Goal: Information Seeking & Learning: Compare options

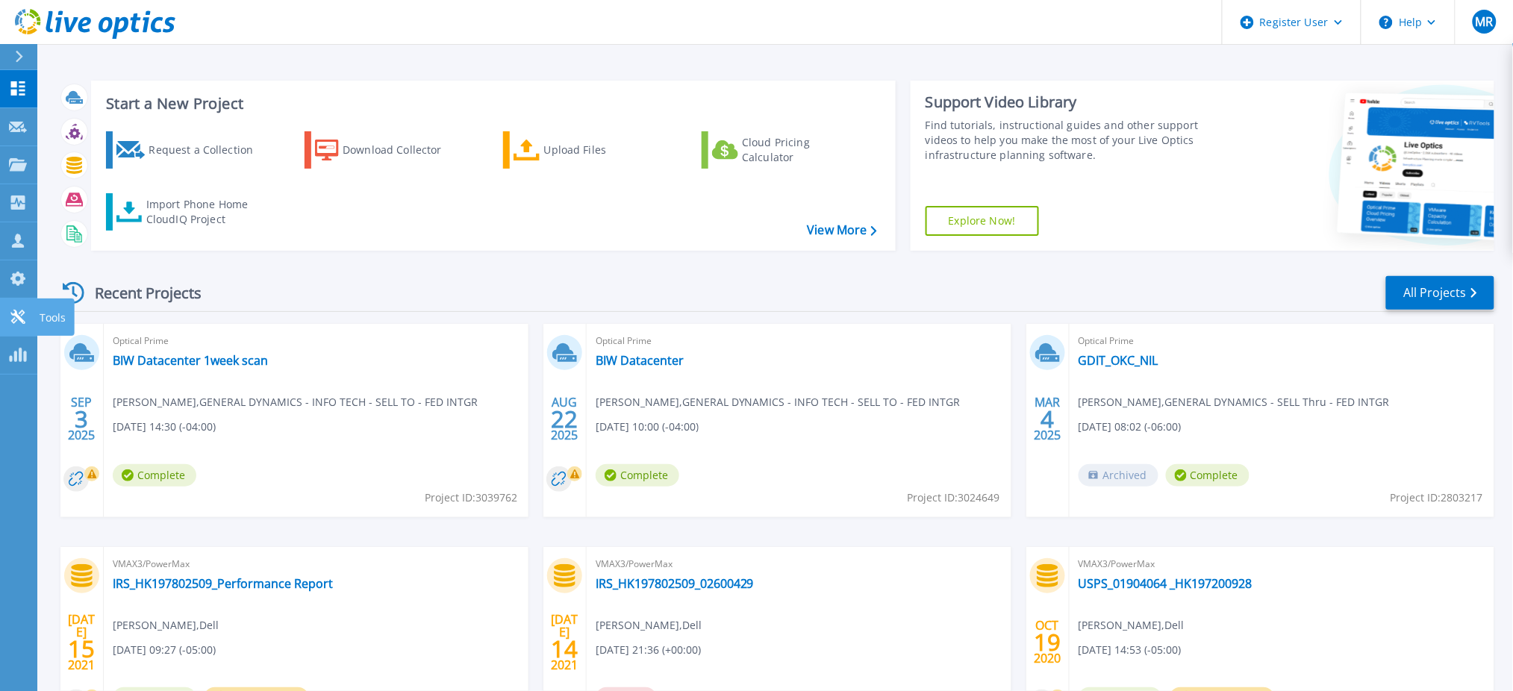
click at [10, 316] on icon at bounding box center [18, 317] width 18 height 14
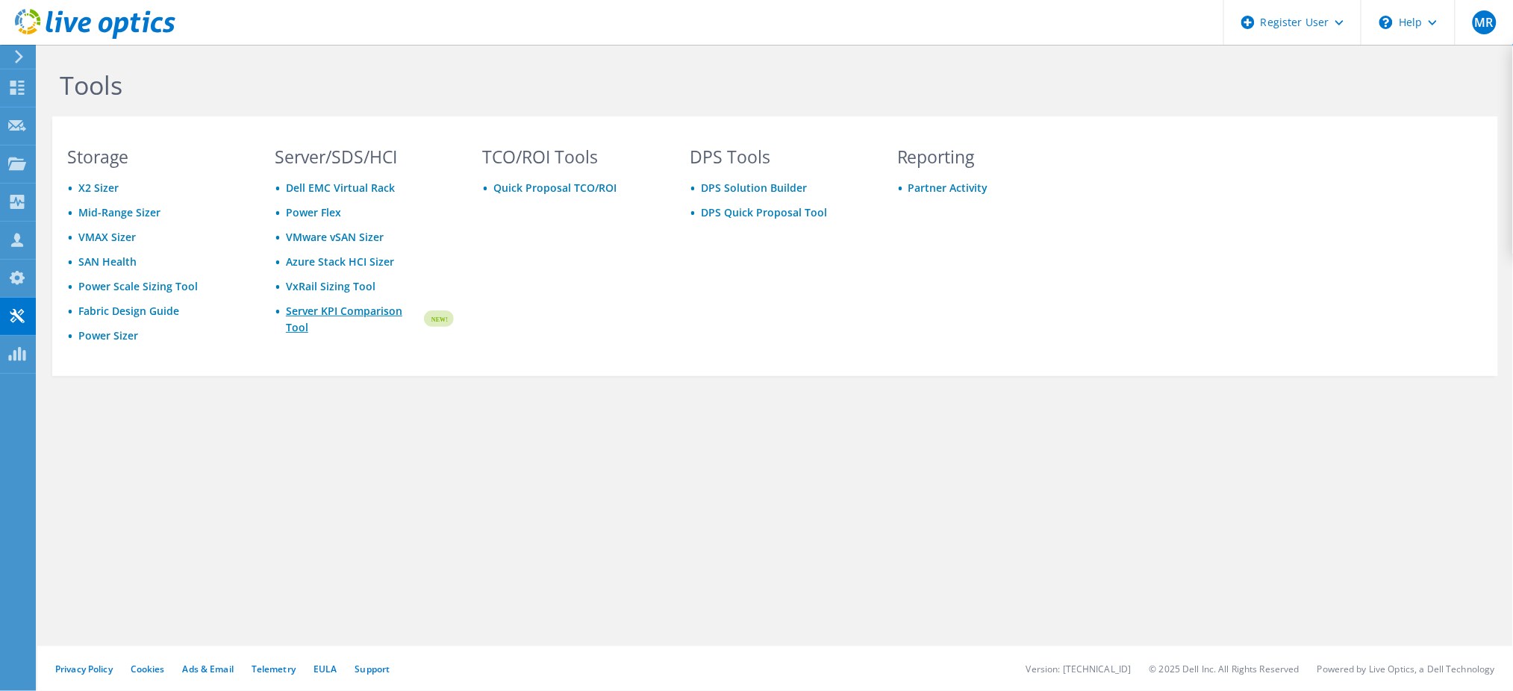
click at [363, 311] on link "Server KPI Comparison Tool" at bounding box center [354, 319] width 136 height 33
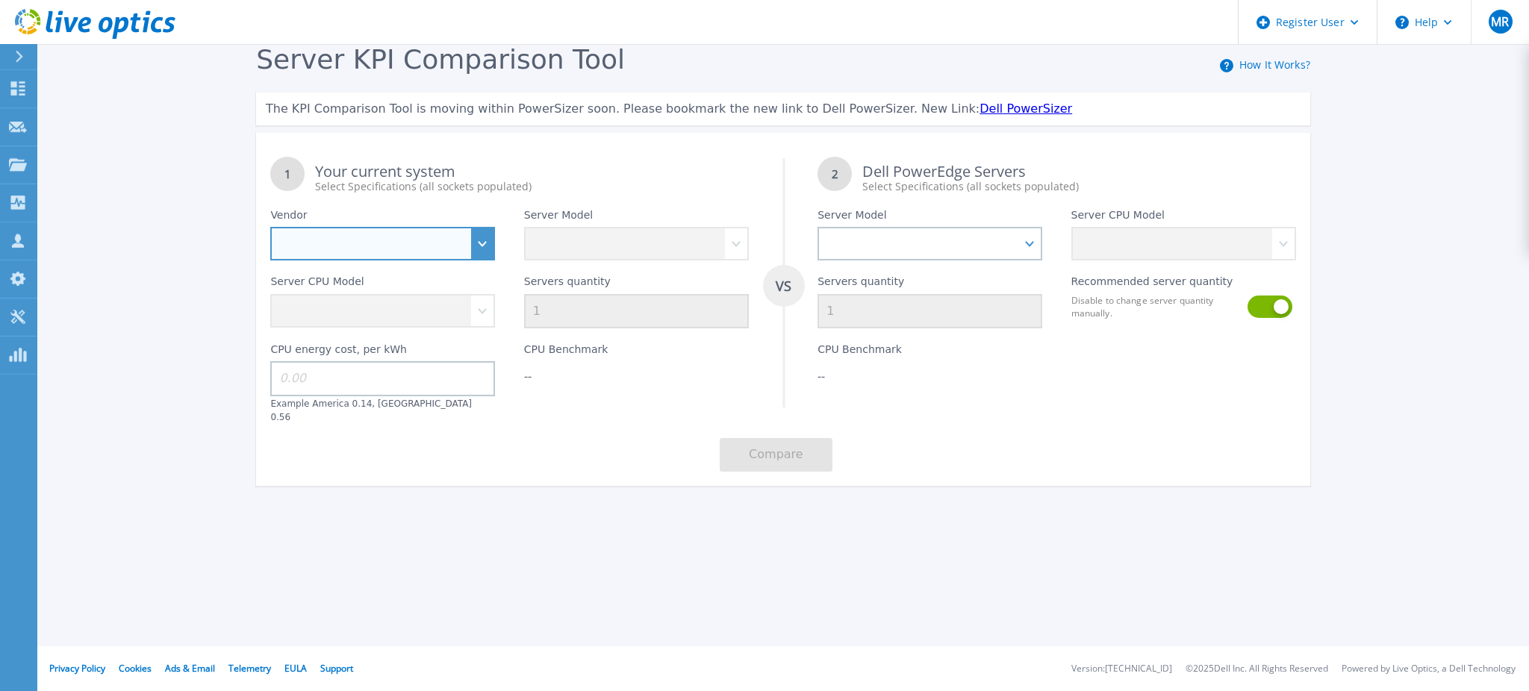
click at [475, 252] on select "Dell HPE Lenovo Supermicro" at bounding box center [382, 244] width 225 height 34
select select "Dell"
click at [270, 227] on select "Dell HPE Lenovo Supermicro" at bounding box center [382, 244] width 225 height 34
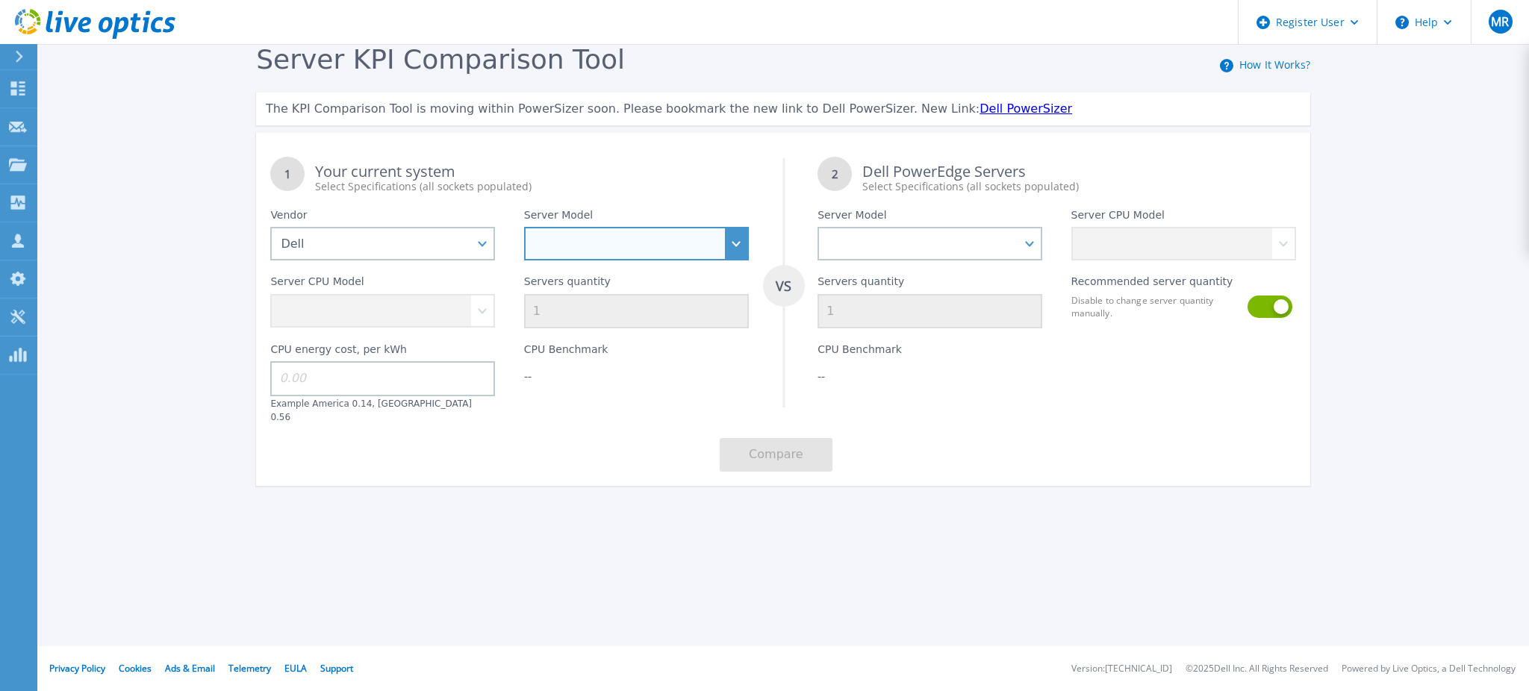
click at [674, 252] on select "PowerEdge C6520 PowerEdge C6525 PowerEdge HS5610 PowerEdge HS5620 PowerEdge R24…" at bounding box center [636, 244] width 225 height 34
select select "PowerEdge R730"
click at [524, 227] on select "PowerEdge C6520 PowerEdge C6525 PowerEdge HS5610 PowerEdge HS5620 PowerEdge R24…" at bounding box center [636, 244] width 225 height 34
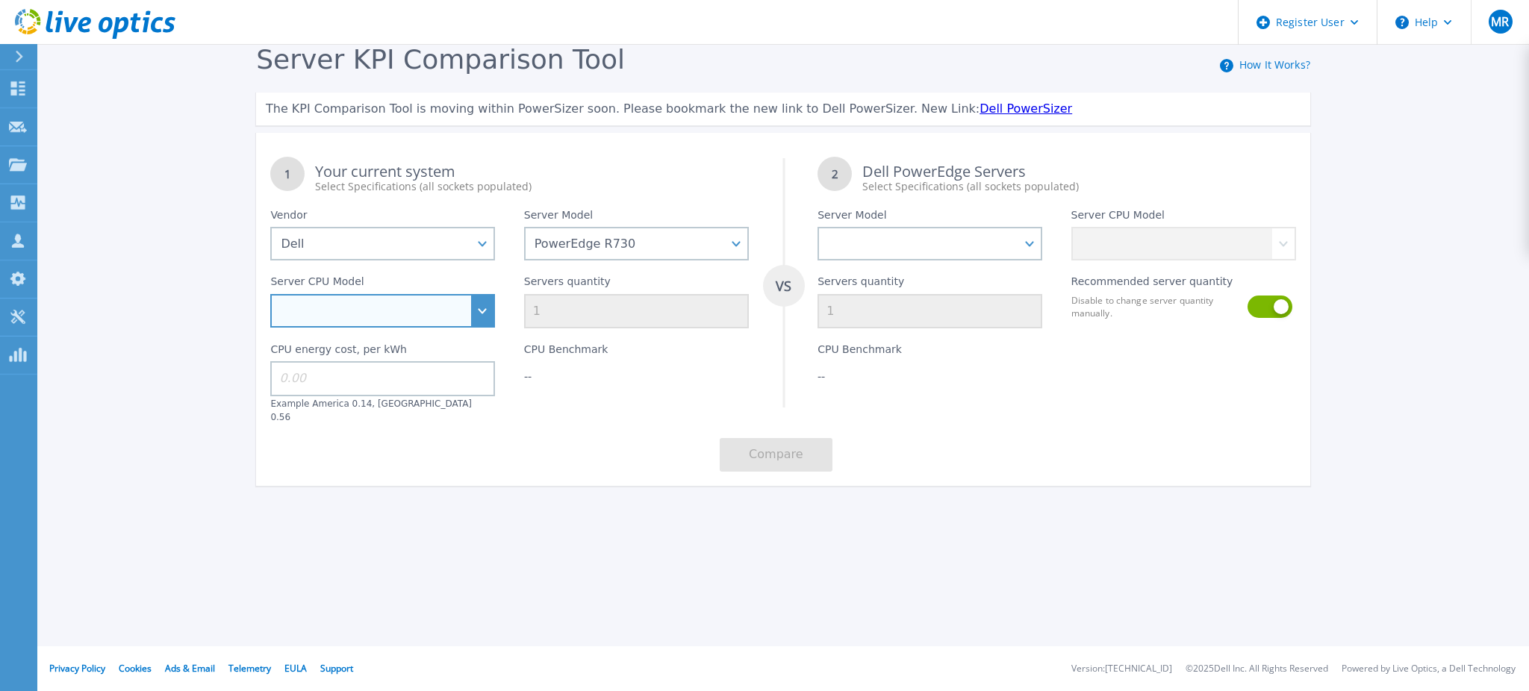
click at [479, 310] on select "Intel Xeon E5-2603 v4 1.7GHz Intel Xeon E5-2609 v4 1.7GHz Intel Xeon E5-2620 v4…" at bounding box center [382, 311] width 225 height 34
click at [473, 296] on select "Intel Xeon E5-2603 v4 1.7GHz Intel Xeon E5-2609 v4 1.7GHz Intel Xeon E5-2620 v4…" at bounding box center [382, 311] width 225 height 34
select select "334101"
click at [270, 294] on select "Intel Xeon E5-2603 v4 1.7GHz Intel Xeon E5-2609 v4 1.7GHz Intel Xeon E5-2620 v4…" at bounding box center [382, 311] width 225 height 34
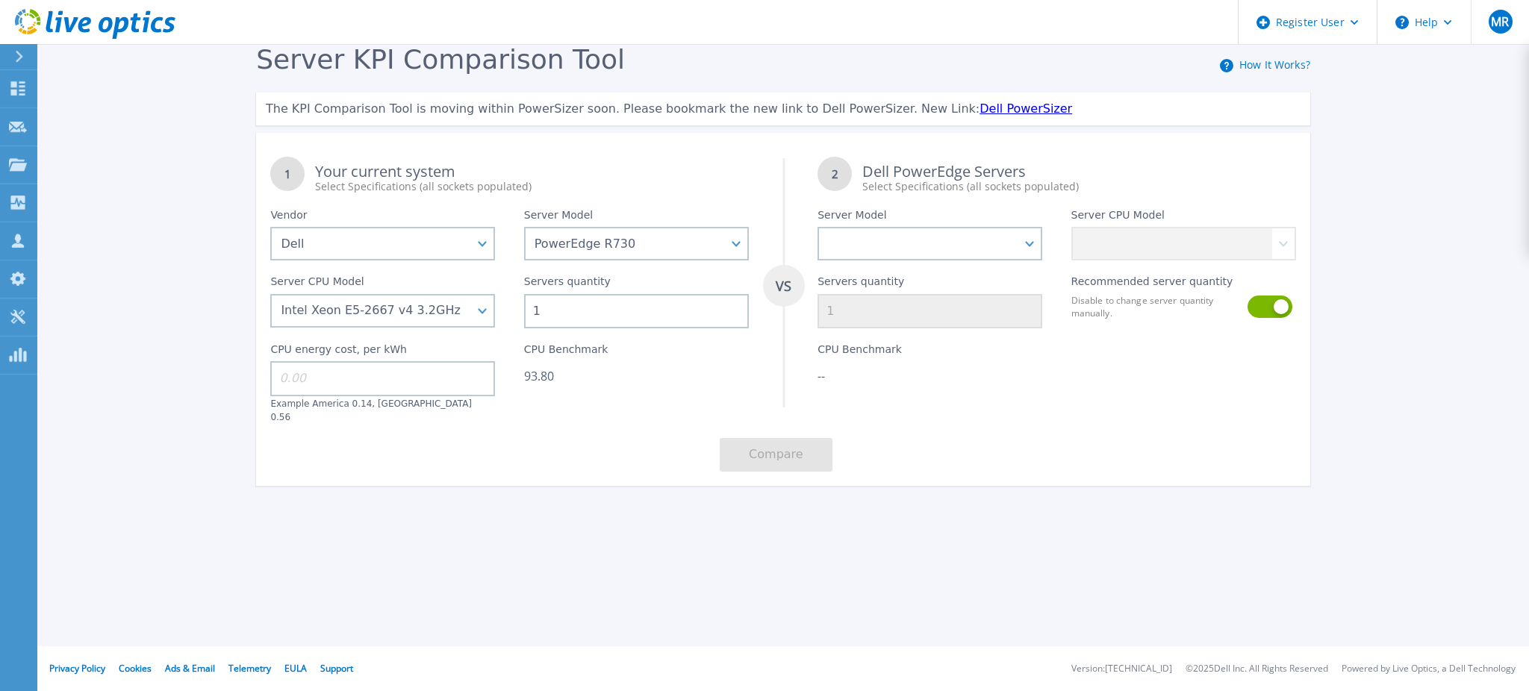
click at [360, 374] on input at bounding box center [382, 378] width 225 height 34
type input "14"
drag, startPoint x: 577, startPoint y: 376, endPoint x: 515, endPoint y: 379, distance: 62.0
click at [515, 379] on div "CPU Benchmark 93.80" at bounding box center [636, 375] width 253 height 95
copy div "93.80"
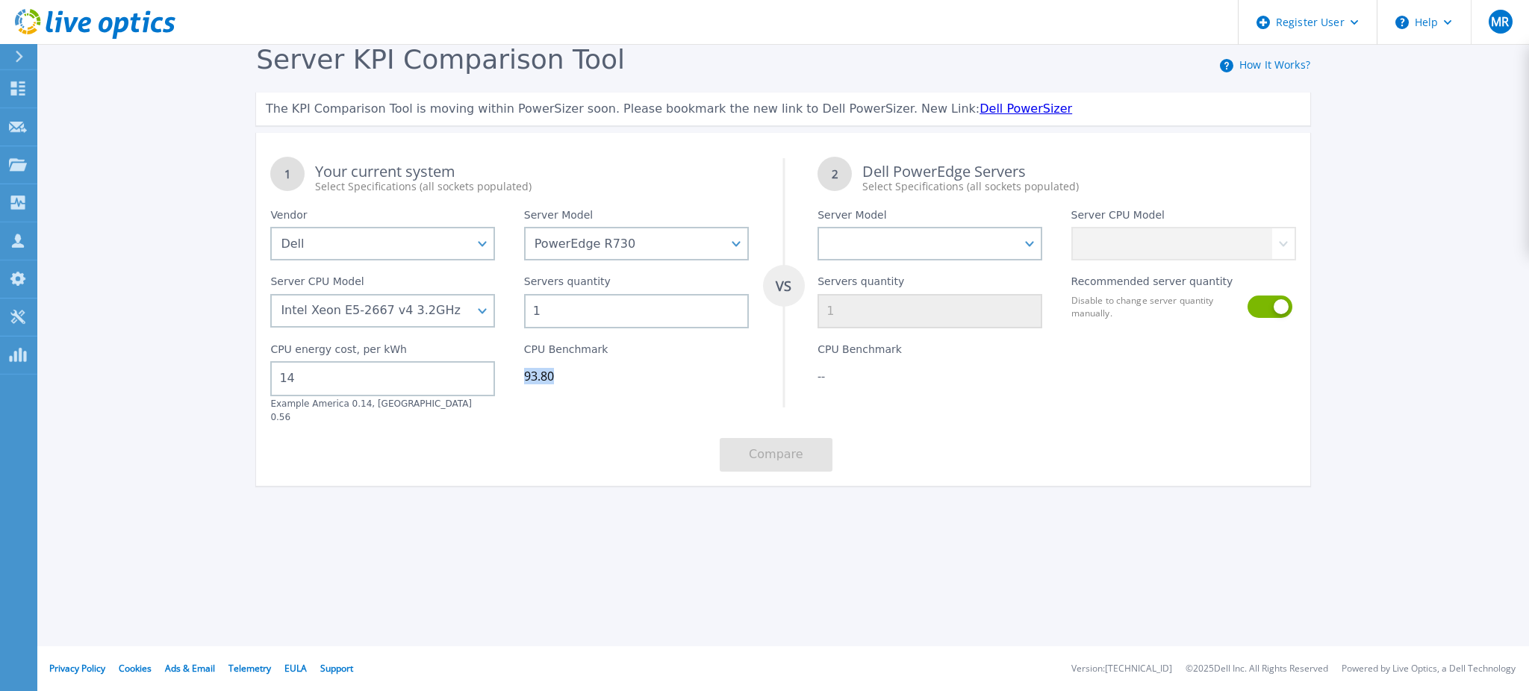
copy div "93.80"
click at [678, 252] on select "PowerEdge C6520 PowerEdge C6525 PowerEdge HS5610 PowerEdge HS5620 PowerEdge R24…" at bounding box center [636, 244] width 225 height 34
select select "PowerEdge R750"
click at [524, 227] on select "PowerEdge C6520 PowerEdge C6525 PowerEdge HS5610 PowerEdge HS5620 PowerEdge R24…" at bounding box center [636, 244] width 225 height 34
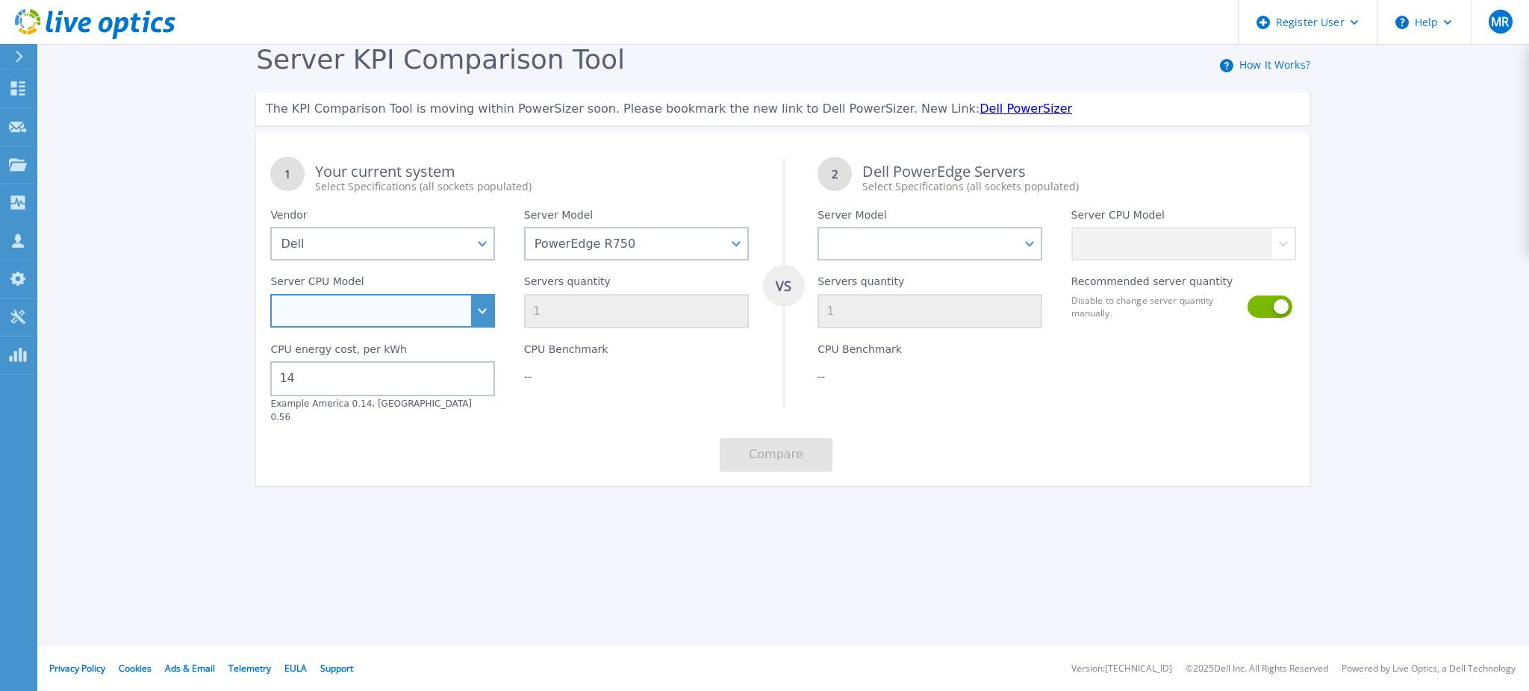
click at [455, 317] on select "Intel Xeon Silver 4309Y 2.8GHz Intel Xeon Silver 4310 2.1GHz Intel Xeon Silver …" at bounding box center [382, 311] width 225 height 34
select select "334218"
click at [270, 294] on select "Intel Xeon Silver 4309Y 2.8GHz Intel Xeon Silver 4310 2.1GHz Intel Xeon Silver …" at bounding box center [382, 311] width 225 height 34
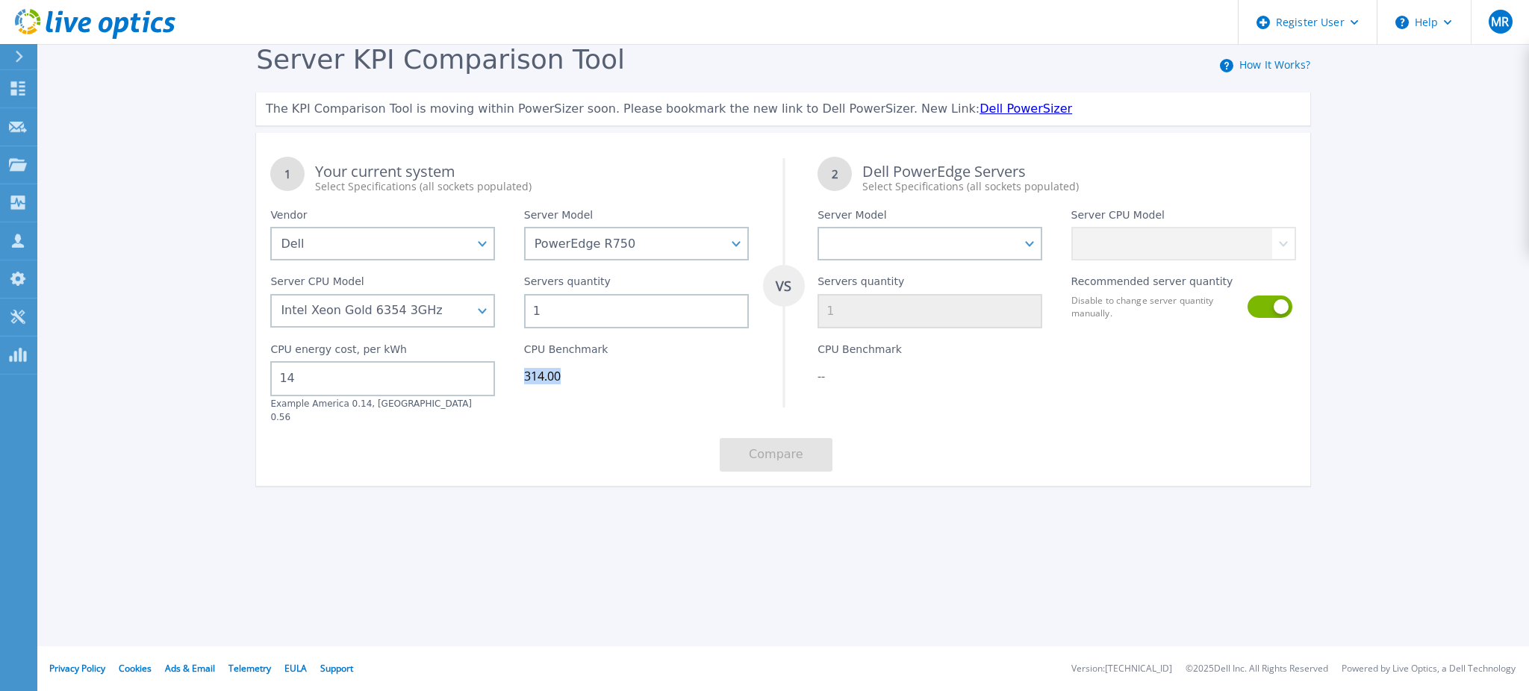
drag, startPoint x: 581, startPoint y: 386, endPoint x: 522, endPoint y: 381, distance: 59.1
click at [522, 381] on div "CPU Benchmark 314.00" at bounding box center [636, 375] width 253 height 95
copy div "314.00"
click at [681, 248] on select "PowerEdge C6520 PowerEdge C6525 PowerEdge HS5610 PowerEdge HS5620 PowerEdge R24…" at bounding box center [636, 244] width 225 height 34
select select "PowerEdge R840"
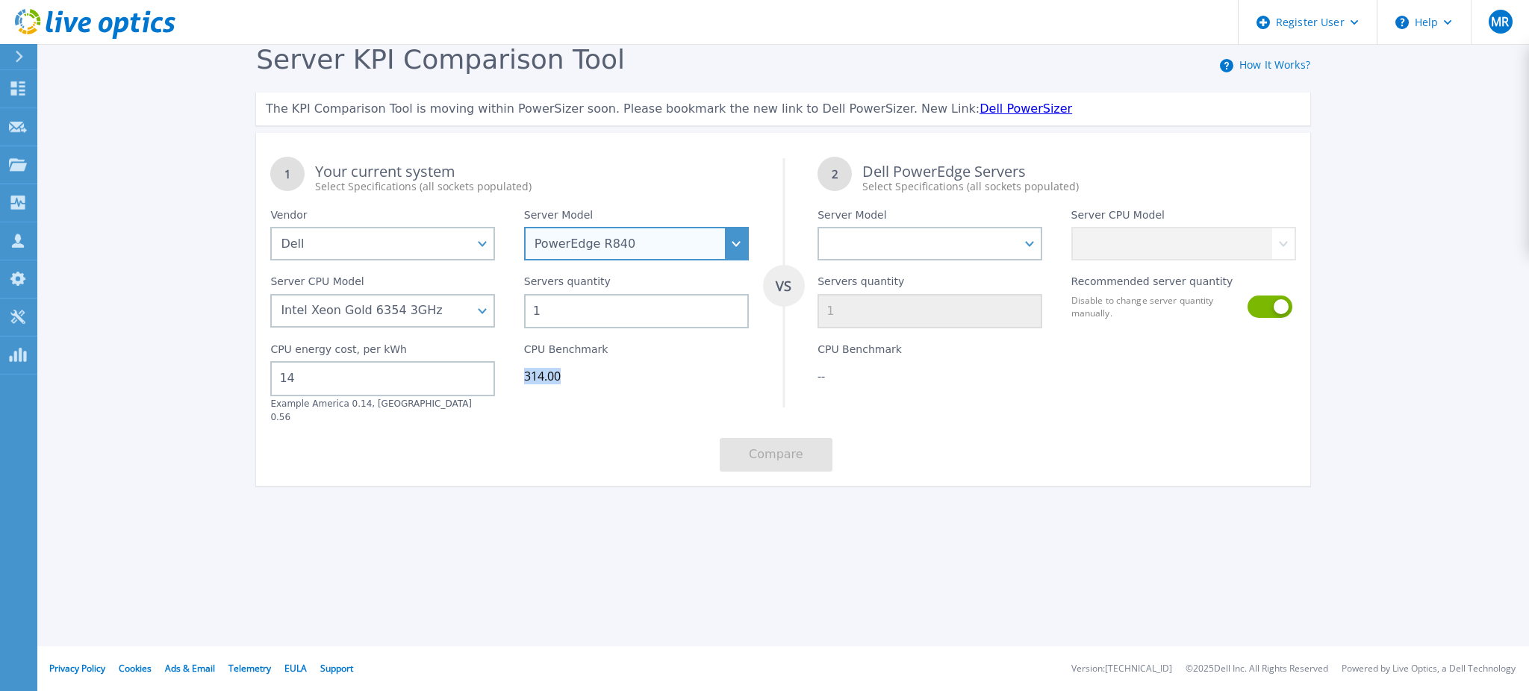
click at [524, 227] on select "PowerEdge C6520 PowerEdge C6525 PowerEdge HS5610 PowerEdge HS5620 PowerEdge R24…" at bounding box center [636, 244] width 225 height 34
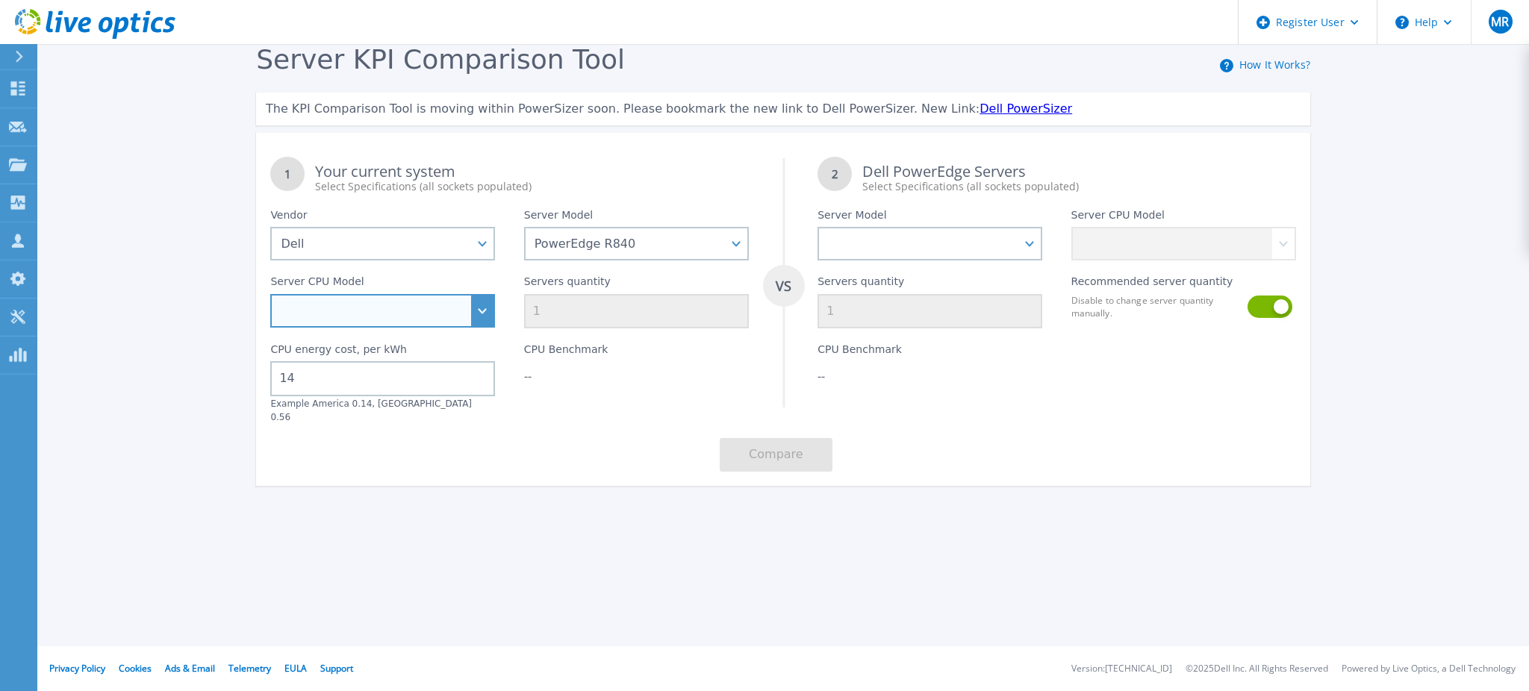
click at [469, 314] on select "Intel Xeon Gold 5118 2.3GHz Intel Xeon Gold 5120 2.2GHz Intel Xeon Gold 6130 2.…" at bounding box center [382, 311] width 225 height 34
select select "335254"
click at [270, 294] on select "Intel Xeon Gold 5118 2.3GHz Intel Xeon Gold 5120 2.2GHz Intel Xeon Gold 6130 2.…" at bounding box center [382, 311] width 225 height 34
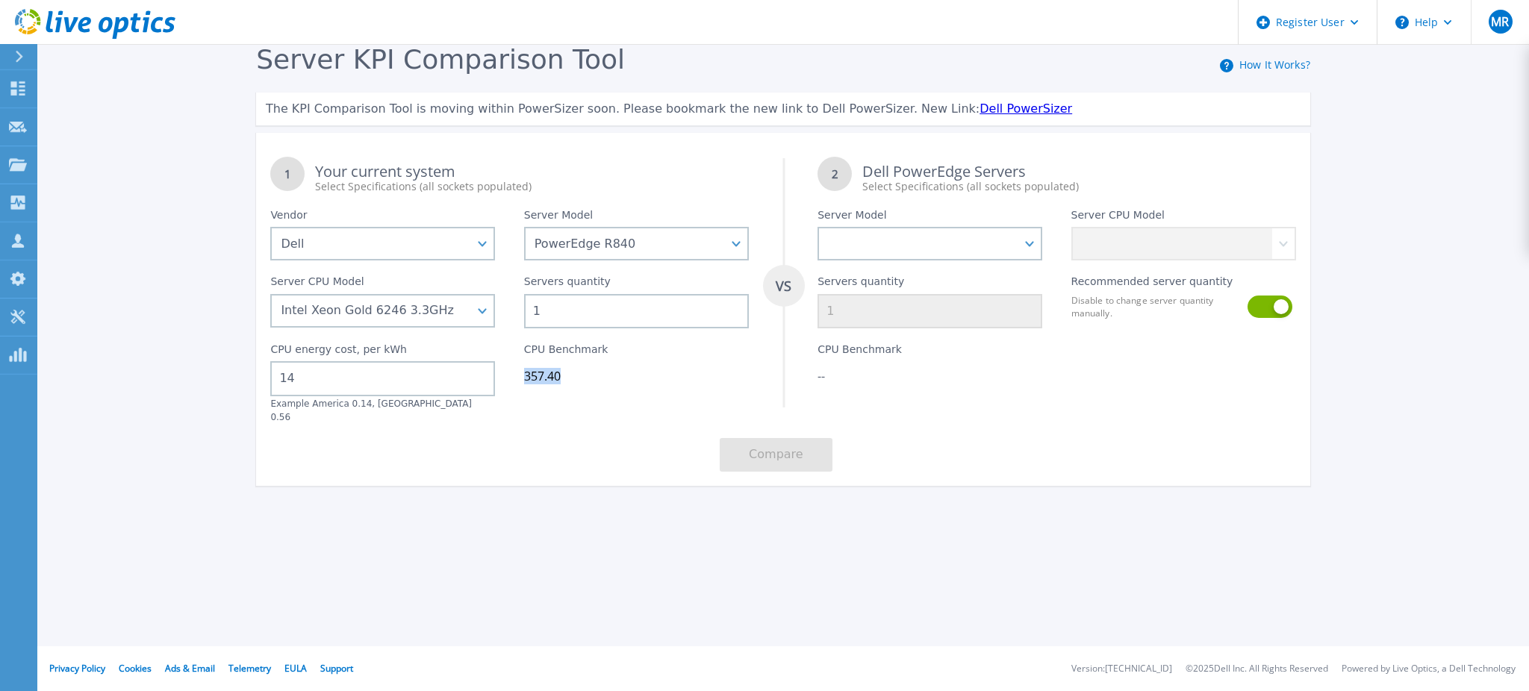
drag, startPoint x: 569, startPoint y: 374, endPoint x: 525, endPoint y: 373, distance: 43.3
click at [525, 373] on div "357.40" at bounding box center [636, 376] width 225 height 15
copy div "357.40"
click at [640, 243] on select "PowerEdge C6520 PowerEdge C6525 PowerEdge HS5610 PowerEdge HS5620 PowerEdge R24…" at bounding box center [636, 244] width 225 height 34
click at [932, 534] on div "Server KPI Comparison Tool How It Works? The KPI Comparison Tool is moving with…" at bounding box center [764, 279] width 1529 height 558
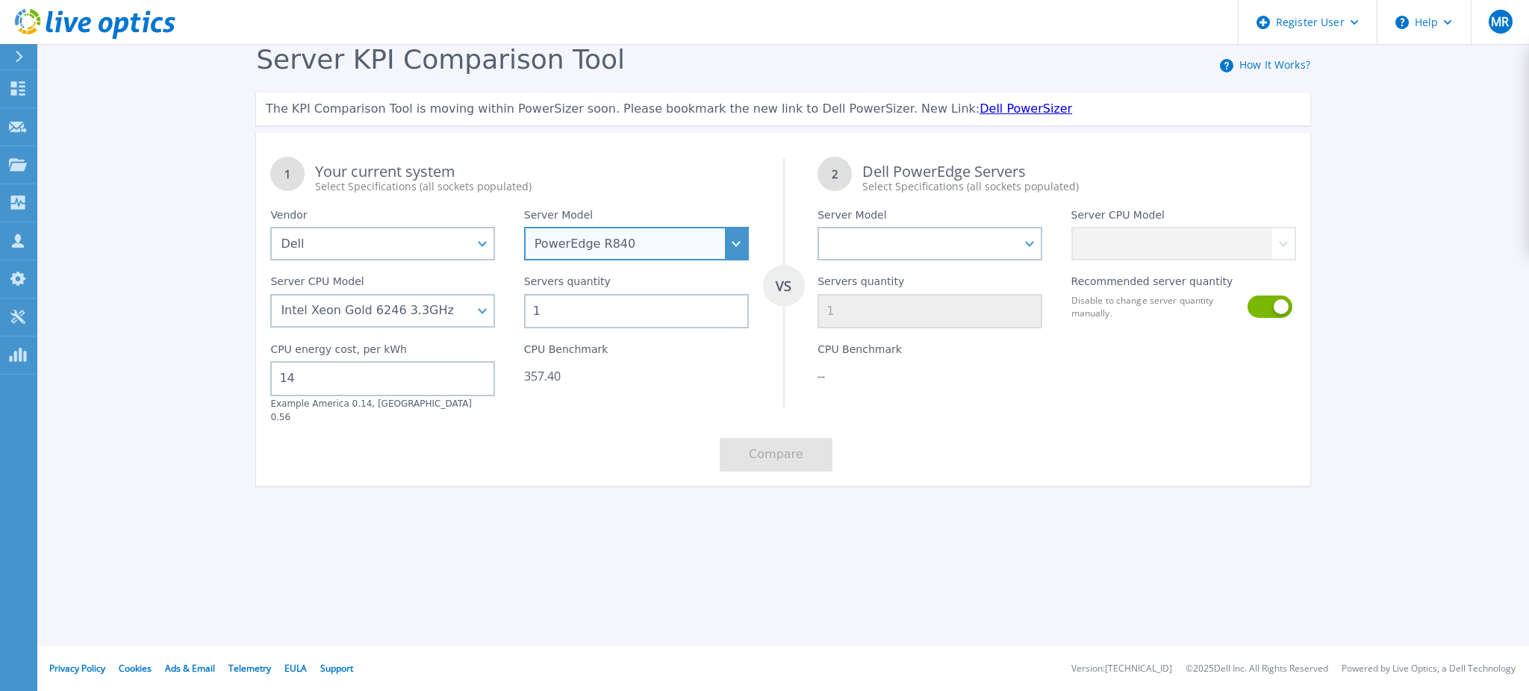
click at [649, 249] on select "PowerEdge C6520 PowerEdge C6525 PowerEdge HS5610 PowerEdge HS5620 PowerEdge R24…" at bounding box center [636, 244] width 225 height 34
select select "PowerEdge R730"
click at [524, 227] on select "PowerEdge C6520 PowerEdge C6525 PowerEdge HS5610 PowerEdge HS5620 PowerEdge R24…" at bounding box center [636, 244] width 225 height 34
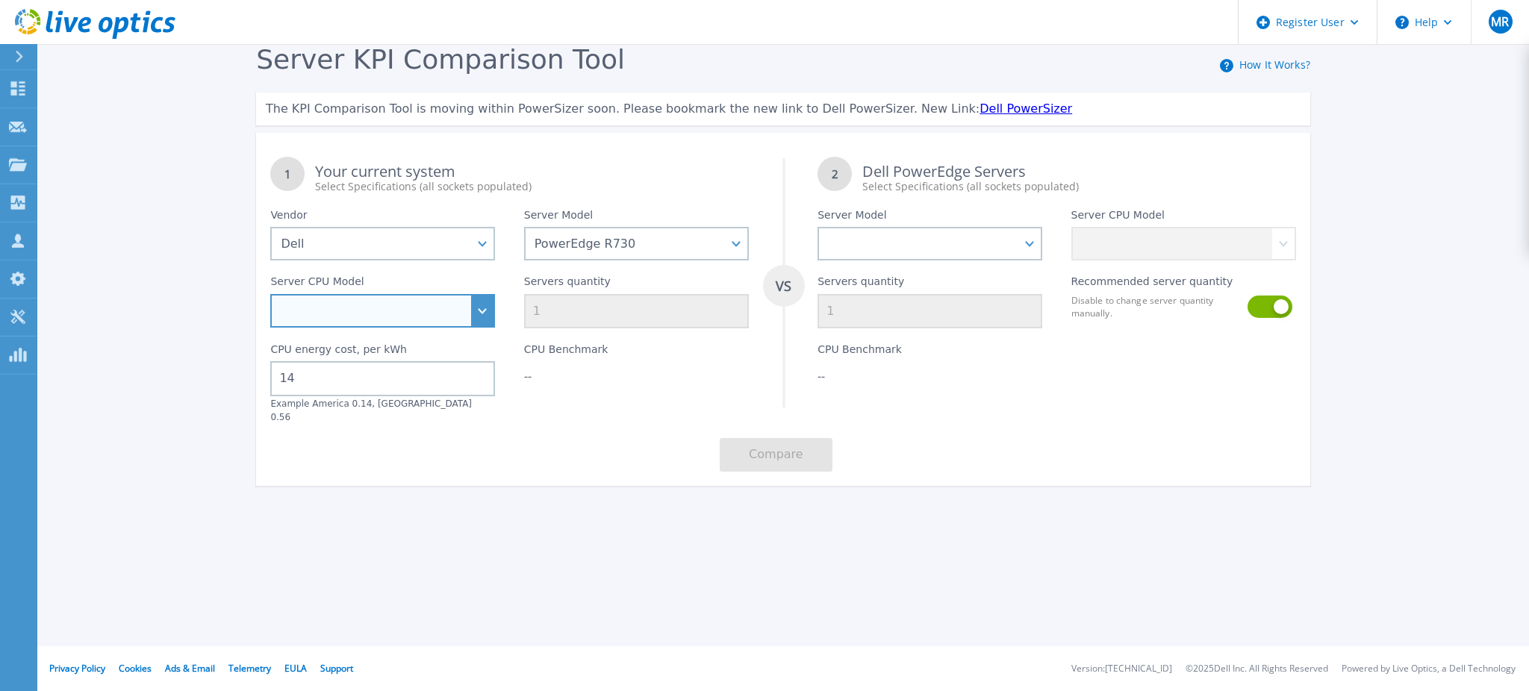
click at [447, 313] on select "Intel Xeon Gold 5118 2.3GHz Intel Xeon Gold 5120 2.2GHz Intel Xeon Gold 6130 2.…" at bounding box center [382, 311] width 225 height 34
click at [447, 319] on select "Intel Xeon E5-2603 v4 1.7GHz Intel Xeon E5-2609 v4 1.7GHz Intel Xeon E5-2620 v4…" at bounding box center [382, 311] width 225 height 34
select select "334101"
click at [270, 294] on select "Intel Xeon E5-2603 v4 1.7GHz Intel Xeon E5-2609 v4 1.7GHz Intel Xeon E5-2620 v4…" at bounding box center [382, 311] width 225 height 34
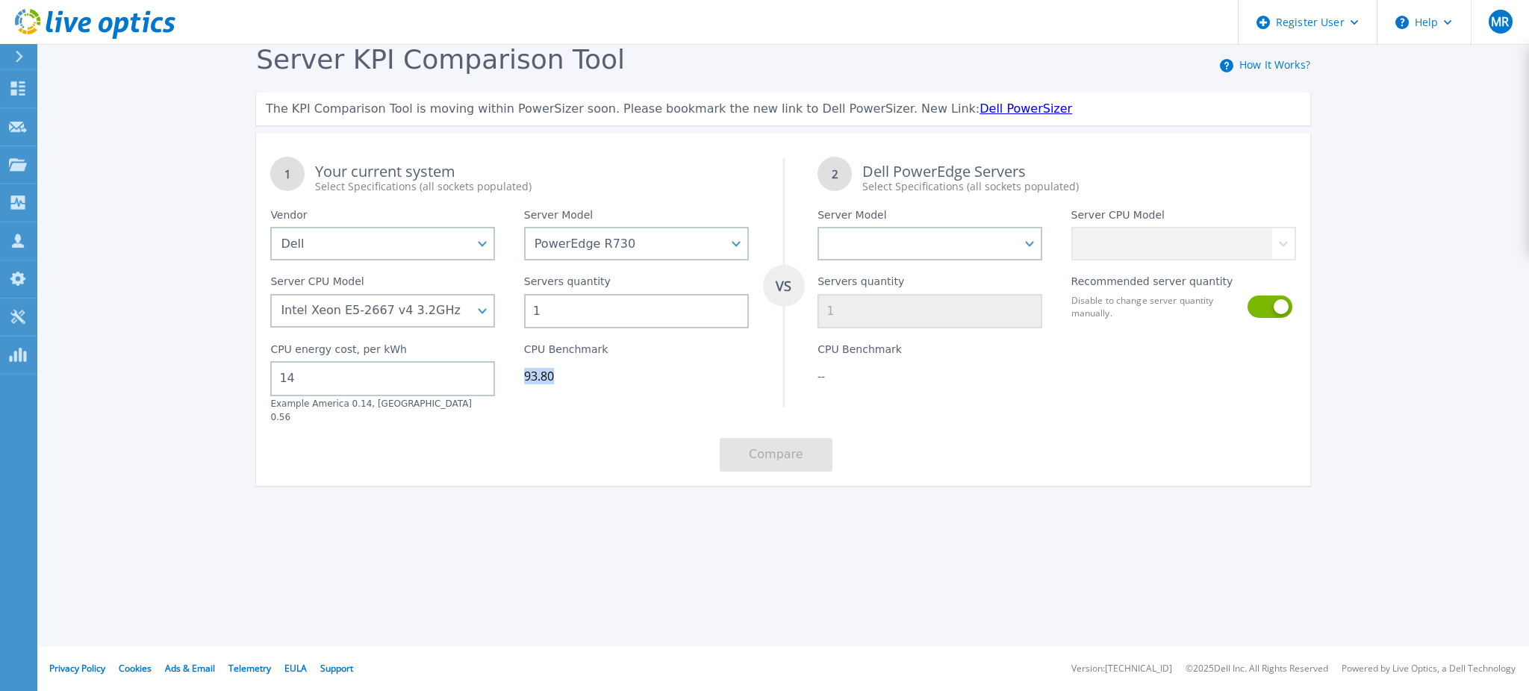
drag, startPoint x: 569, startPoint y: 371, endPoint x: 513, endPoint y: 368, distance: 56.1
click at [513, 368] on div "CPU Benchmark 93.80" at bounding box center [636, 375] width 253 height 95
copy div "93.80"
click at [725, 245] on select "PowerEdge C6520 PowerEdge C6525 PowerEdge HS5610 PowerEdge HS5620 PowerEdge R24…" at bounding box center [636, 244] width 225 height 34
select select "PowerEdge R640"
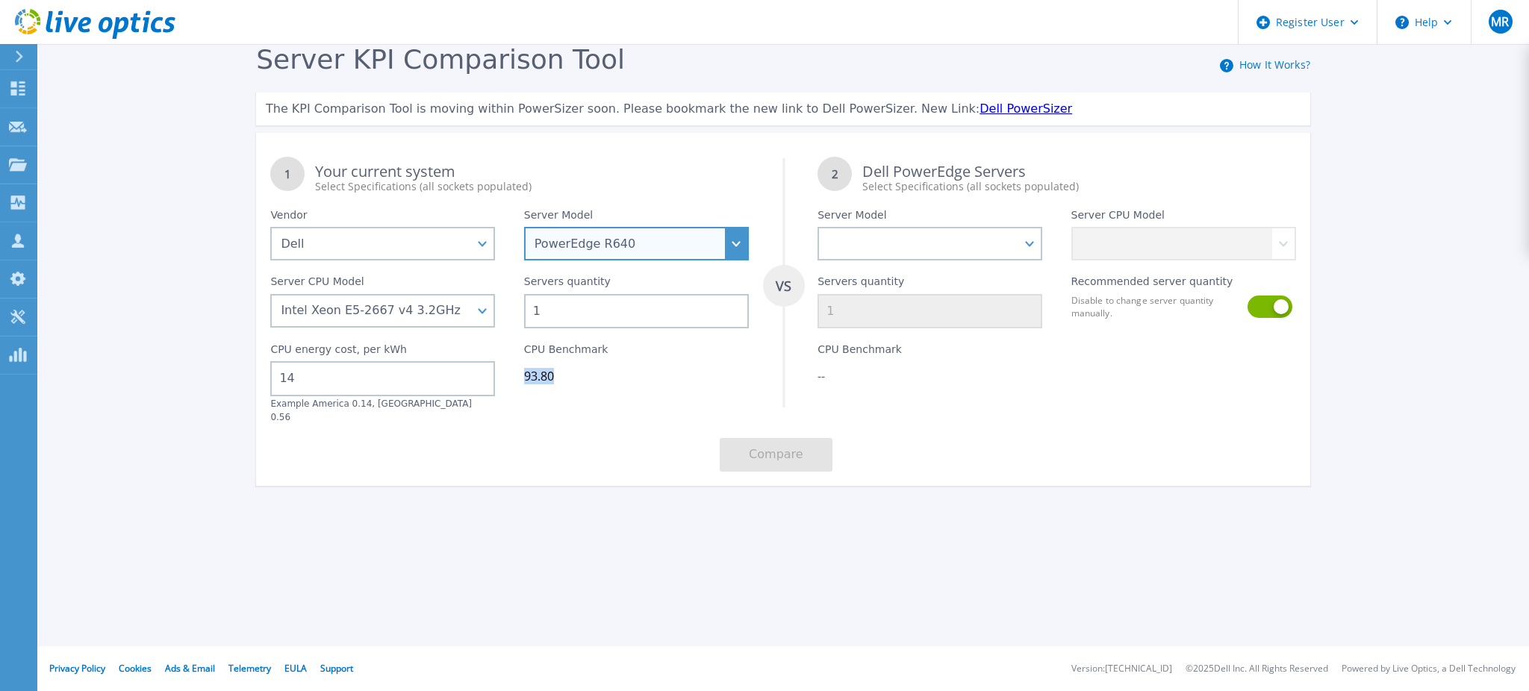
click at [524, 227] on select "PowerEdge C6520 PowerEdge C6525 PowerEdge HS5610 PowerEdge HS5620 PowerEdge R24…" at bounding box center [636, 244] width 225 height 34
select select
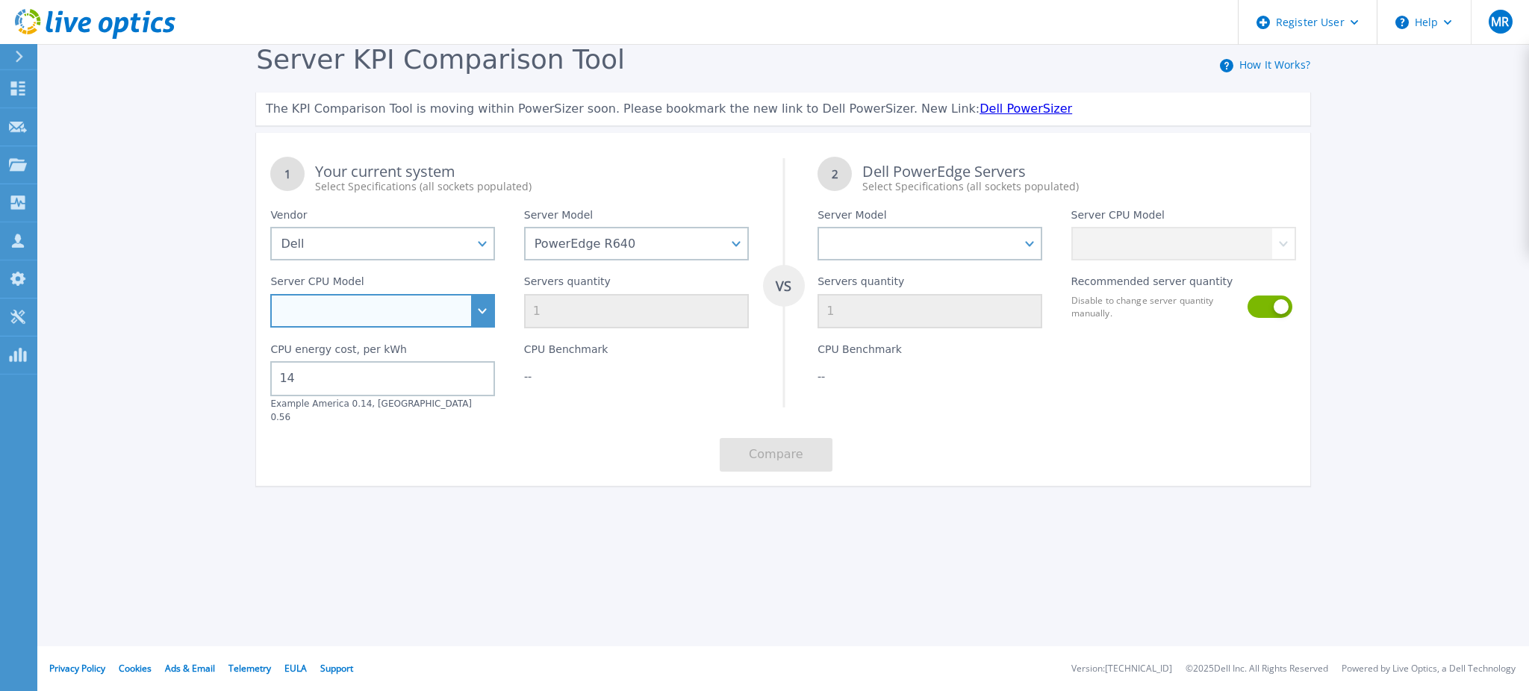
click at [487, 310] on select "Intel Xeon Gold 6256 3.6GHz Intel Xeon Bronze 3204 1.9GHz Intel Xeon Bronze 320…" at bounding box center [382, 311] width 225 height 34
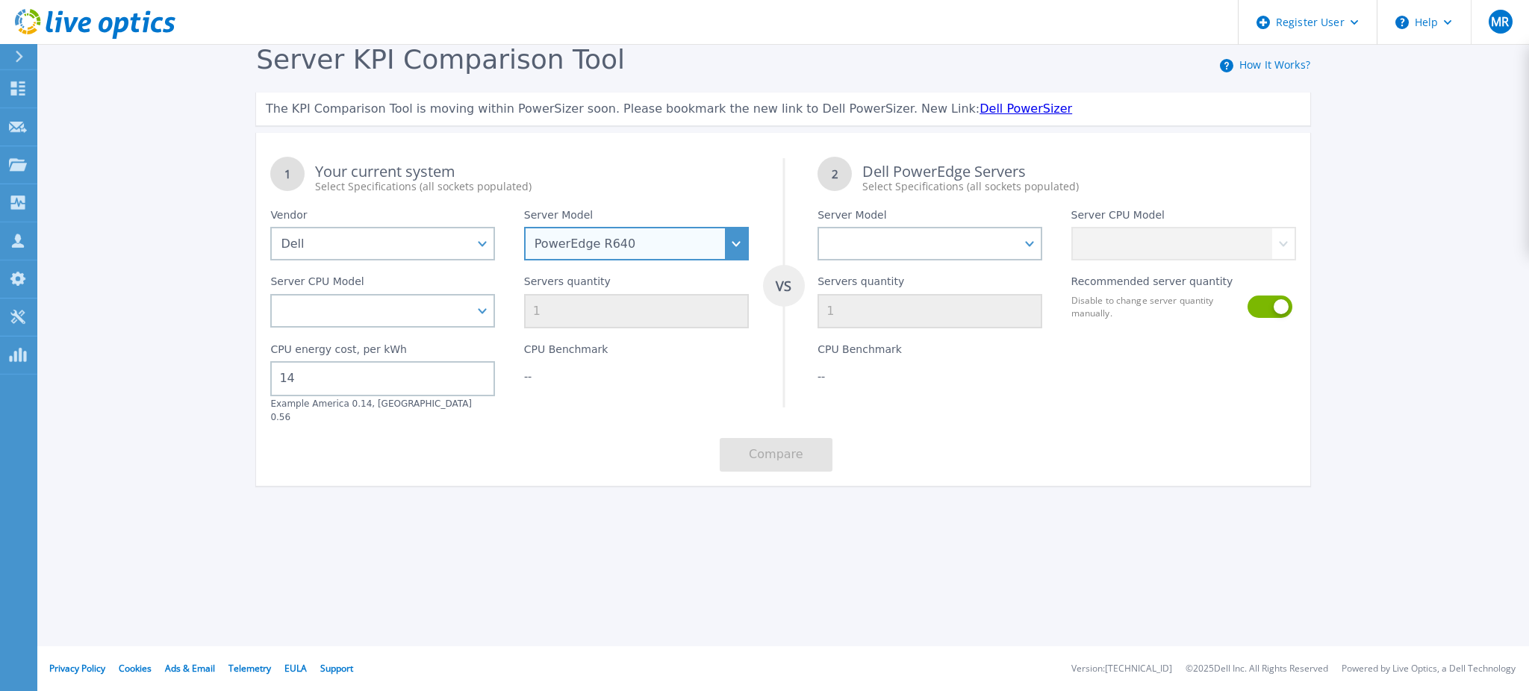
click at [742, 255] on select "PowerEdge C6520 PowerEdge C6525 PowerEdge HS5610 PowerEdge HS5620 PowerEdge R24…" at bounding box center [636, 244] width 225 height 34
click at [524, 227] on select "PowerEdge C6520 PowerEdge C6525 PowerEdge HS5610 PowerEdge HS5620 PowerEdge R24…" at bounding box center [636, 244] width 225 height 34
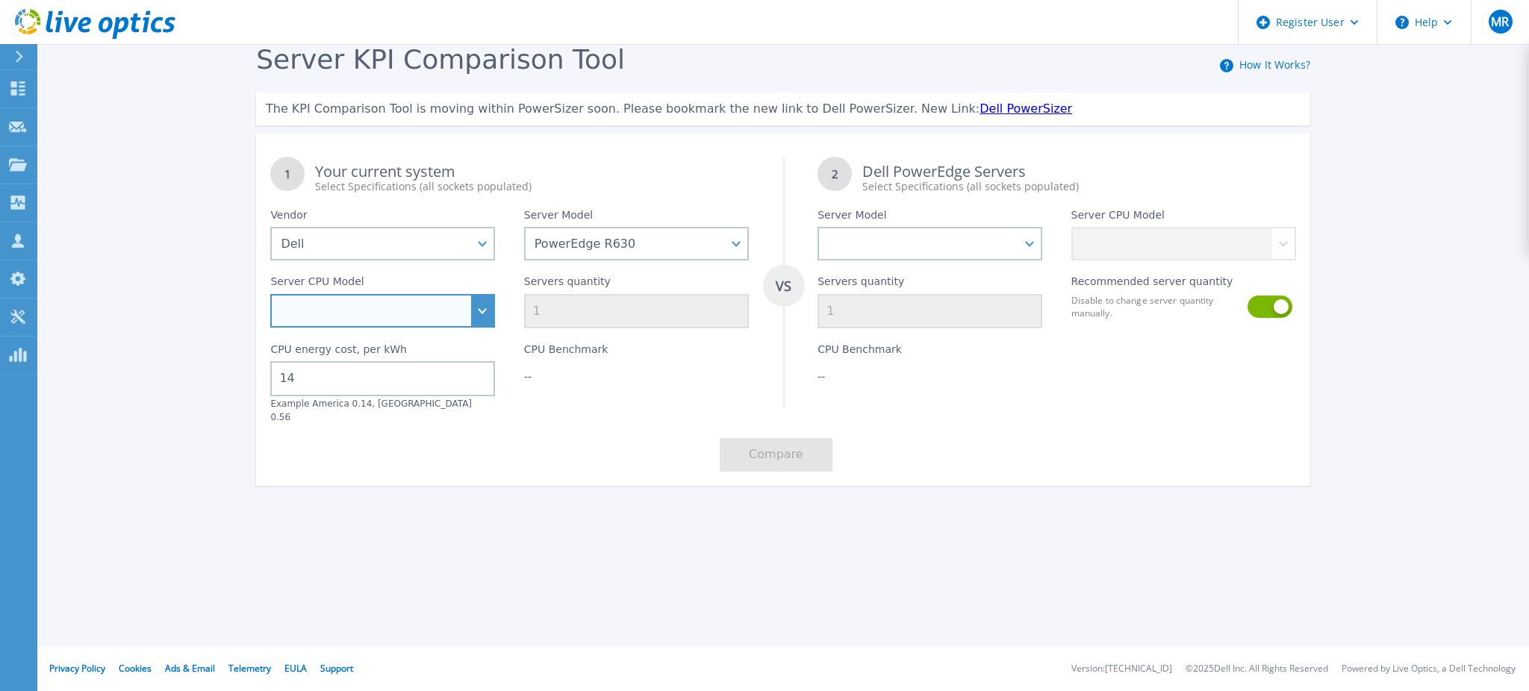
click at [476, 309] on select "Intel Xeon E5-2603 v4 1.7GHz Intel Xeon E5-2609 v4 1.7GHz Intel Xeon E5-2620 v4…" at bounding box center [382, 311] width 225 height 34
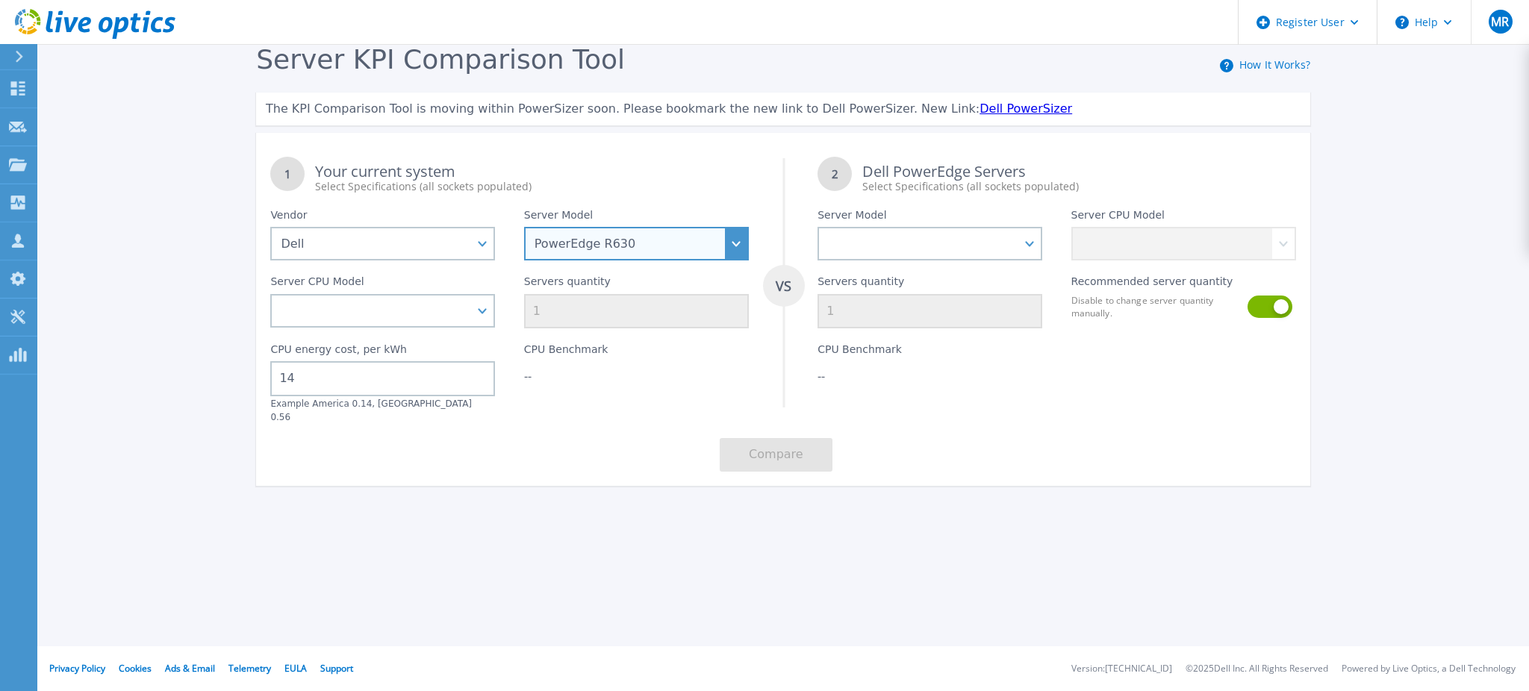
click at [622, 243] on select "PowerEdge C6520 PowerEdge C6525 PowerEdge HS5610 PowerEdge HS5620 PowerEdge R24…" at bounding box center [636, 244] width 225 height 34
click at [524, 227] on select "PowerEdge C6520 PowerEdge C6525 PowerEdge HS5610 PowerEdge HS5620 PowerEdge R24…" at bounding box center [636, 244] width 225 height 34
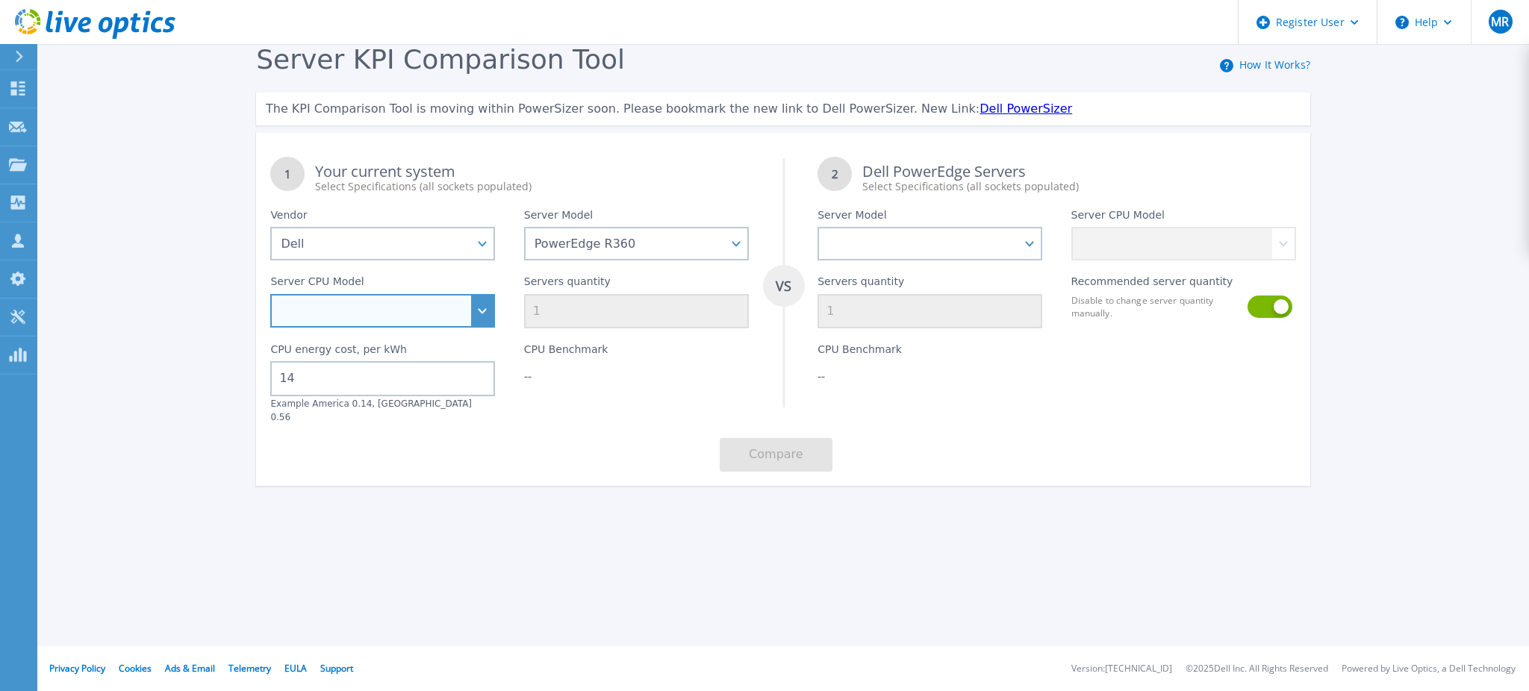
click at [464, 317] on select "Intel Xeon E-2414 2.6GHz Intel Xeon E-2434 3.4GHz Intel Xeon E-2436 2.9GHz Inte…" at bounding box center [382, 311] width 225 height 34
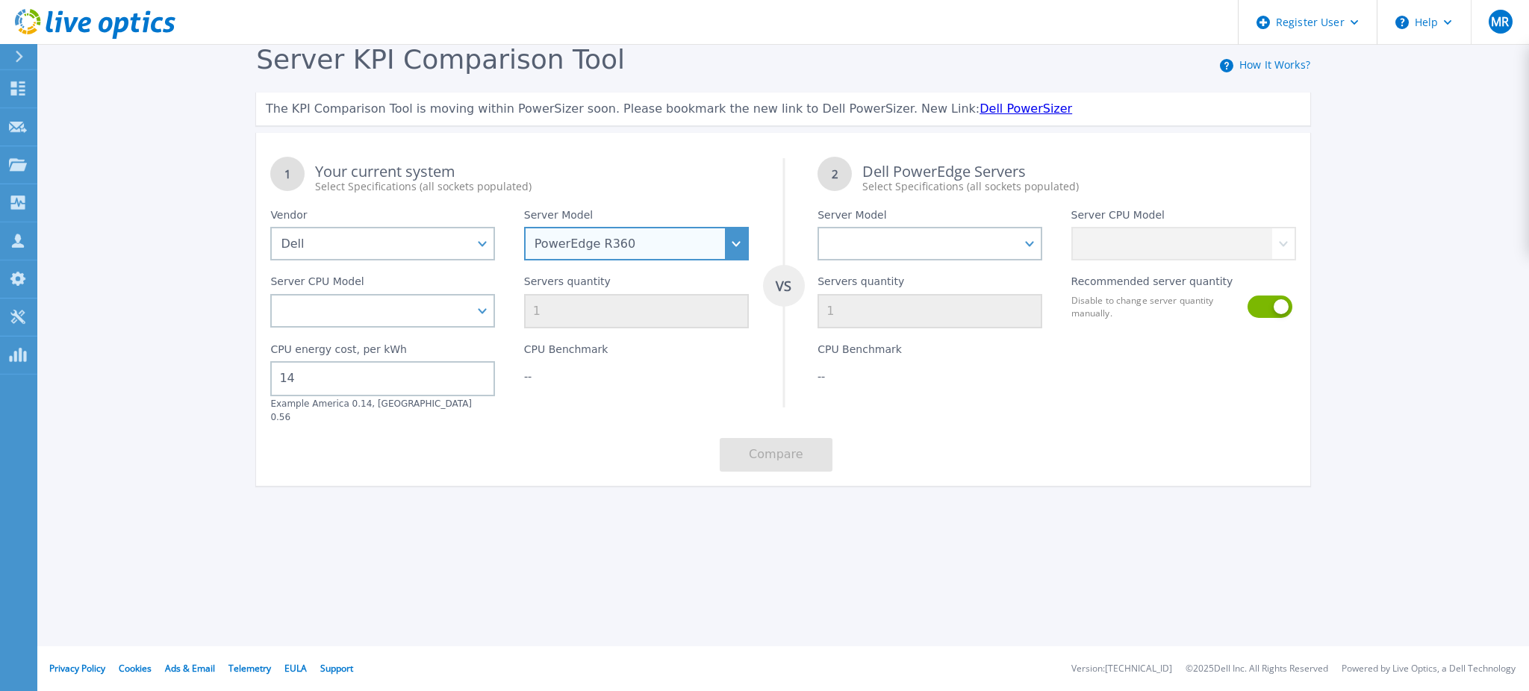
click at [655, 250] on select "PowerEdge C6520 PowerEdge C6525 PowerEdge HS5610 PowerEdge HS5620 PowerEdge R24…" at bounding box center [636, 244] width 225 height 34
click at [524, 227] on select "PowerEdge C6520 PowerEdge C6525 PowerEdge HS5610 PowerEdge HS5620 PowerEdge R24…" at bounding box center [636, 244] width 225 height 34
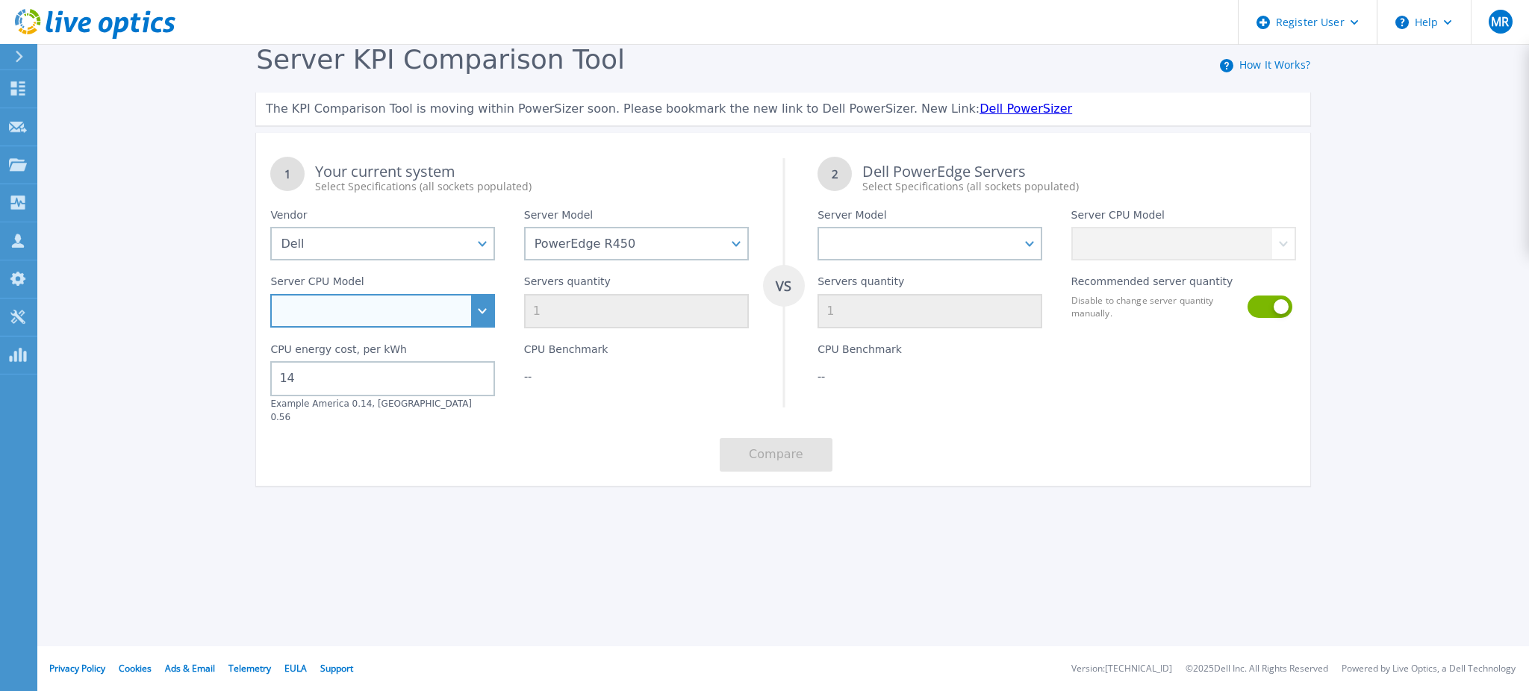
click at [447, 314] on select "Intel Xeon Silver 4316 2.3GHz Intel Xeon Silver 4309Y 2.8GHz Intel Xeon Silver …" at bounding box center [382, 311] width 225 height 34
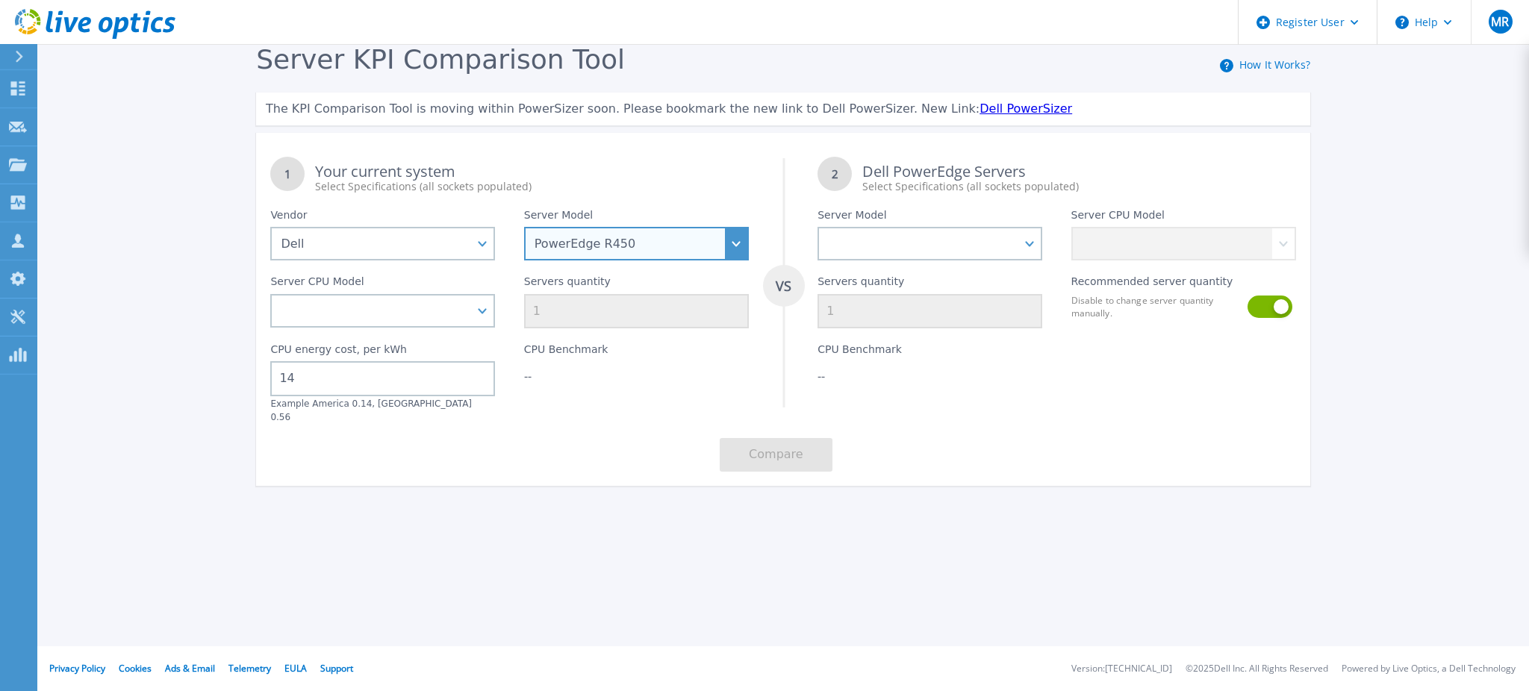
click at [651, 243] on select "PowerEdge C6520 PowerEdge C6525 PowerEdge HS5610 PowerEdge HS5620 PowerEdge R24…" at bounding box center [636, 244] width 225 height 34
click at [524, 227] on select "PowerEdge C6520 PowerEdge C6525 PowerEdge HS5610 PowerEdge HS5620 PowerEdge R24…" at bounding box center [636, 244] width 225 height 34
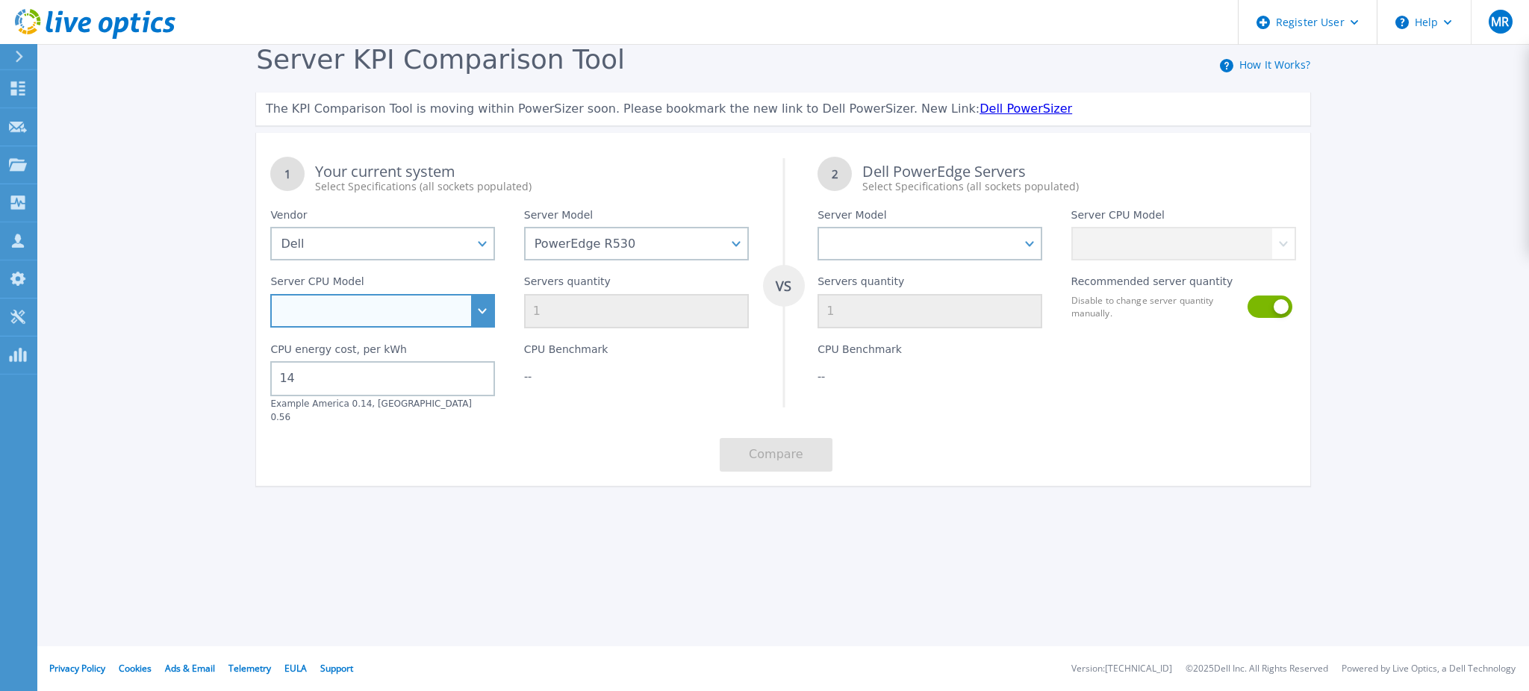
click at [474, 319] on select "Intel Xeon E5-1650 v4 3.6GHz Intel Xeon E5-2603 v4 1.7GHz Intel Xeon E5-2609 v4…" at bounding box center [382, 311] width 225 height 34
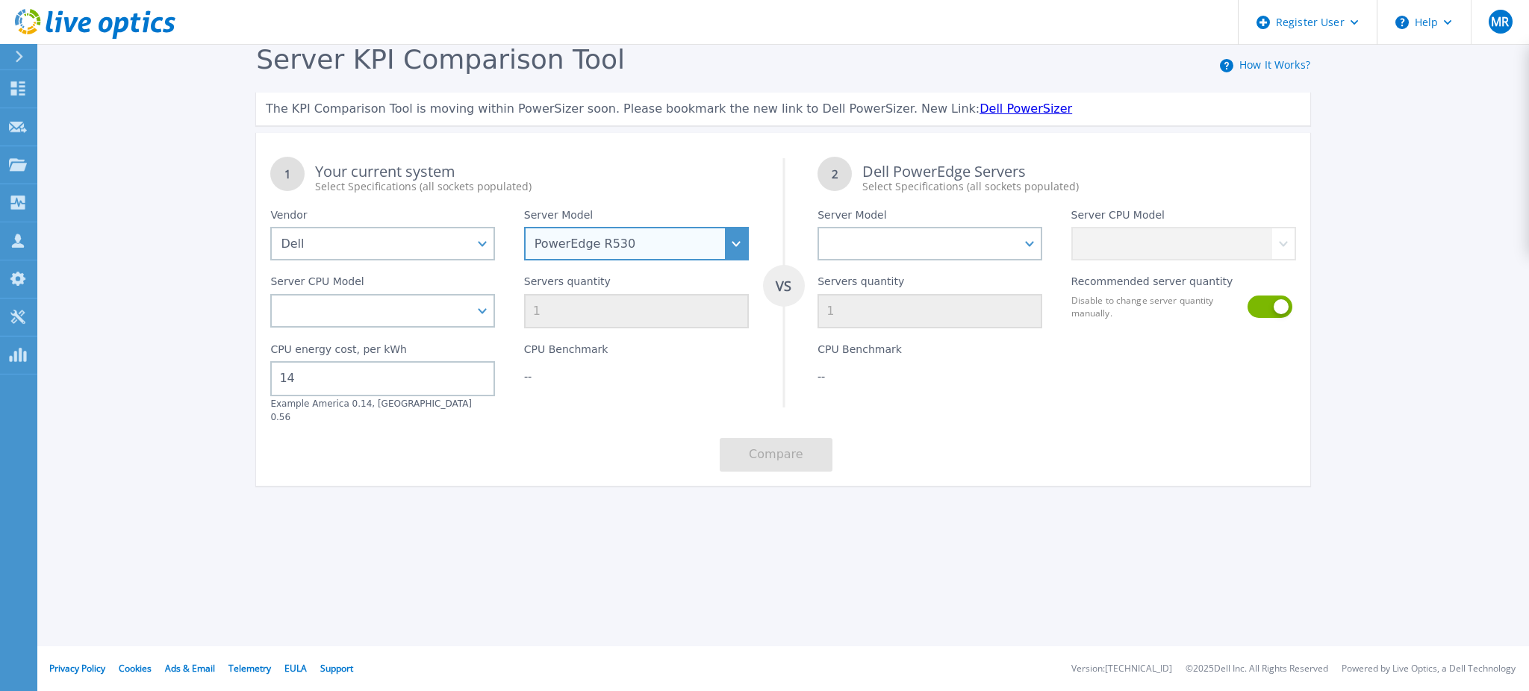
click at [634, 249] on select "PowerEdge C6520 PowerEdge C6525 PowerEdge HS5610 PowerEdge HS5620 PowerEdge R24…" at bounding box center [636, 244] width 225 height 34
click at [524, 227] on select "PowerEdge C6520 PowerEdge C6525 PowerEdge HS5610 PowerEdge HS5620 PowerEdge R24…" at bounding box center [636, 244] width 225 height 34
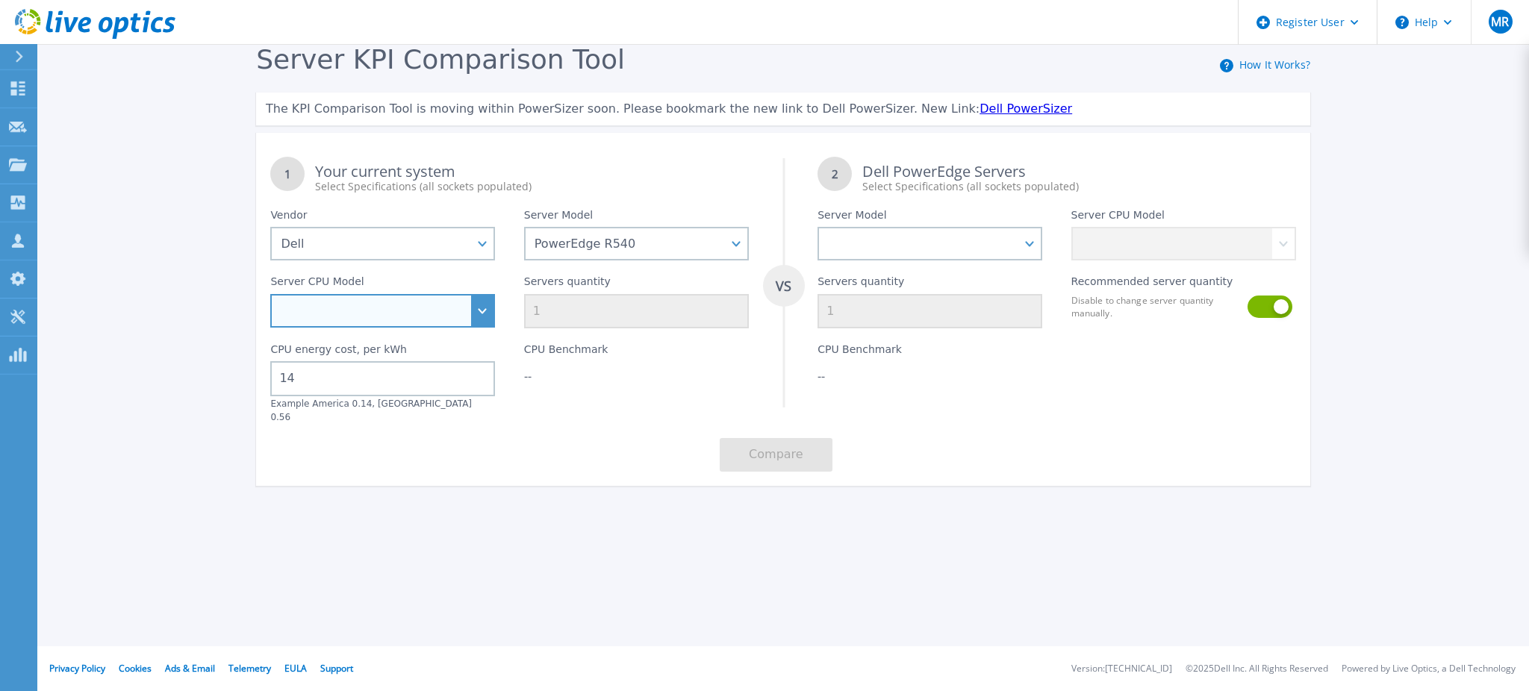
click at [422, 306] on select "Intel Xeon Bronze 3104 1.7GHz Intel Xeon Bronze 3106 1.7GHz Intel Xeon Bronze 3…" at bounding box center [382, 311] width 225 height 34
drag, startPoint x: 480, startPoint y: 314, endPoint x: 425, endPoint y: 315, distance: 55.2
drag, startPoint x: 425, startPoint y: 315, endPoint x: 375, endPoint y: 280, distance: 60.5
click at [375, 280] on div "Server CPU Model Intel Xeon Bronze 3104 1.7GHz Intel Xeon Bronze 3106 1.7GHz In…" at bounding box center [382, 294] width 253 height 68
click at [490, 317] on select "Intel Xeon Bronze 3104 1.7GHz Intel Xeon Bronze 3106 1.7GHz Intel Xeon Bronze 3…" at bounding box center [382, 311] width 225 height 34
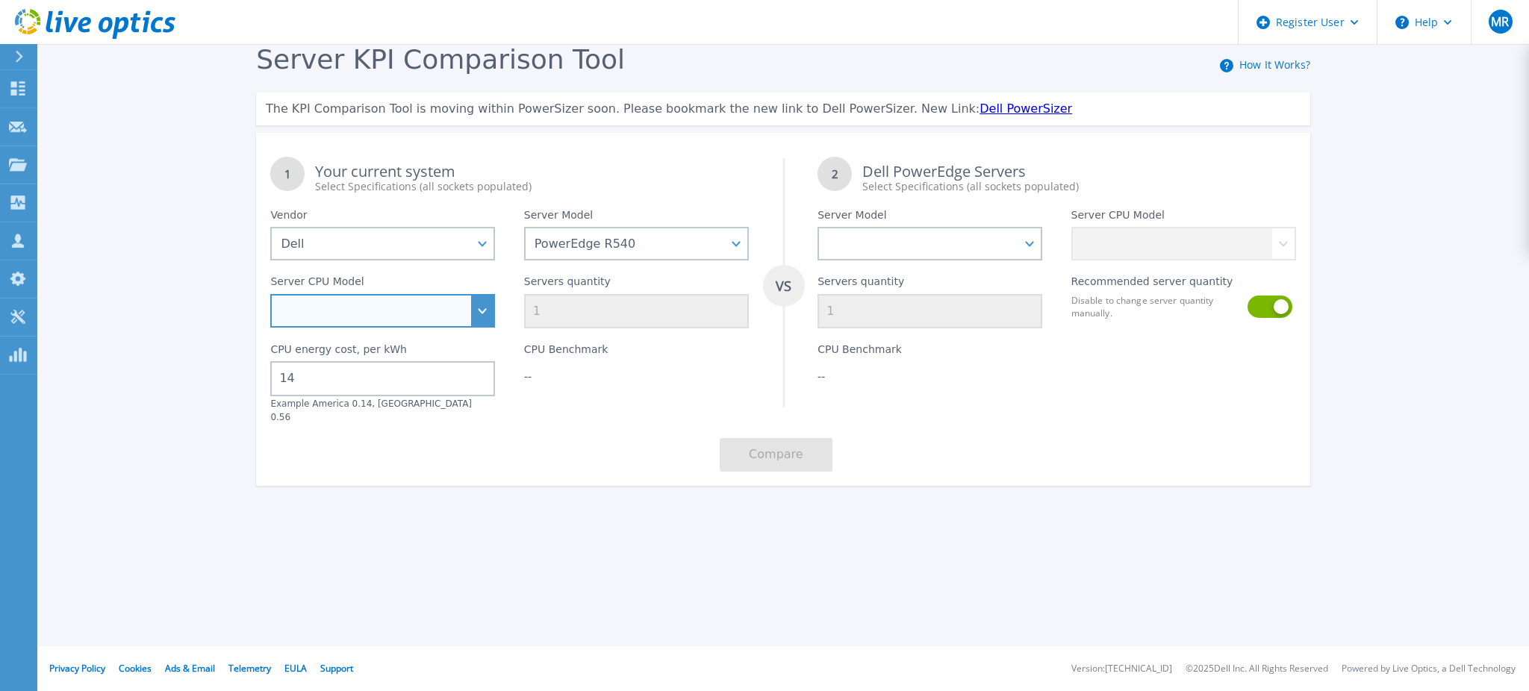
click at [484, 315] on select "Intel Xeon Bronze 3104 1.7GHz Intel Xeon Bronze 3106 1.7GHz Intel Xeon Bronze 3…" at bounding box center [382, 311] width 225 height 34
click at [566, 399] on div "CPU Benchmark --" at bounding box center [636, 375] width 253 height 95
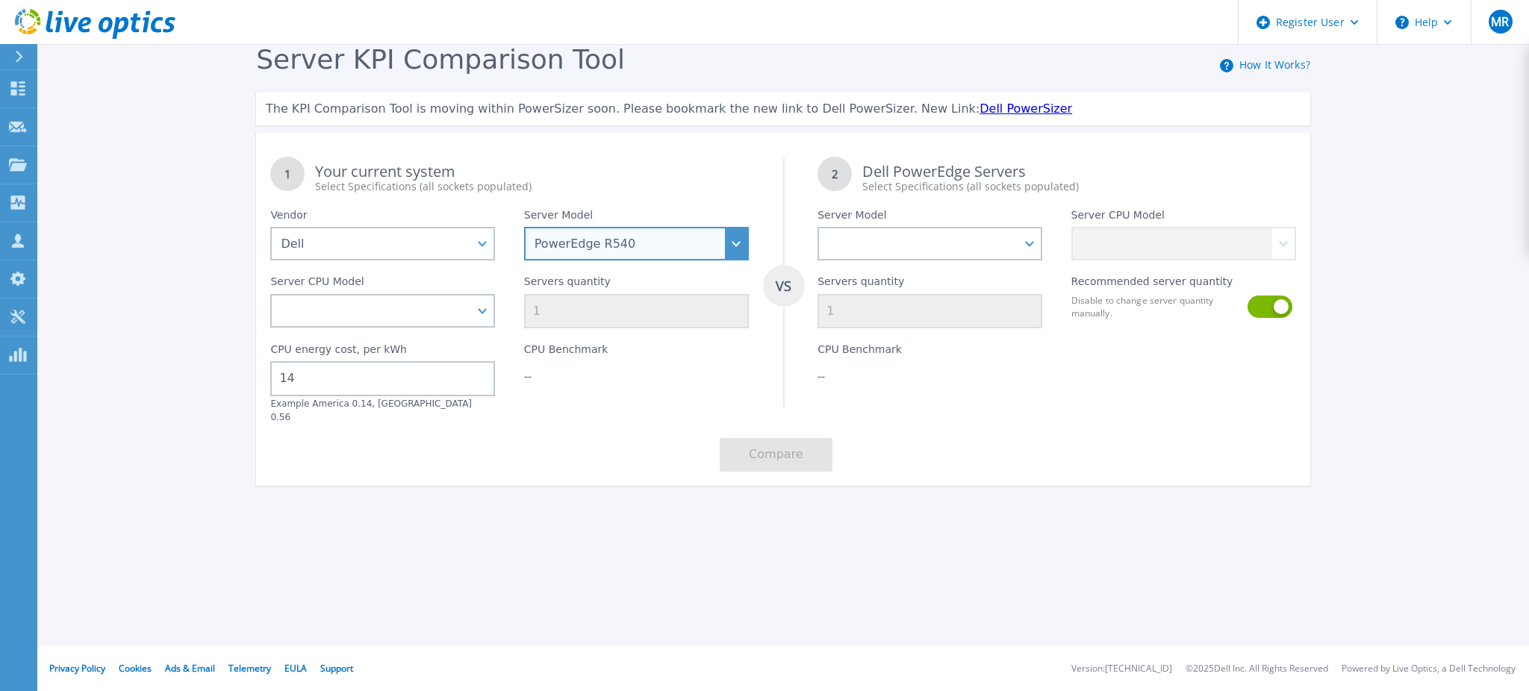
click at [670, 246] on select "PowerEdge C6520 PowerEdge C6525 PowerEdge HS5610 PowerEdge HS5620 PowerEdge R24…" at bounding box center [636, 244] width 225 height 34
click at [524, 227] on select "PowerEdge C6520 PowerEdge C6525 PowerEdge HS5610 PowerEdge HS5620 PowerEdge R24…" at bounding box center [636, 244] width 225 height 34
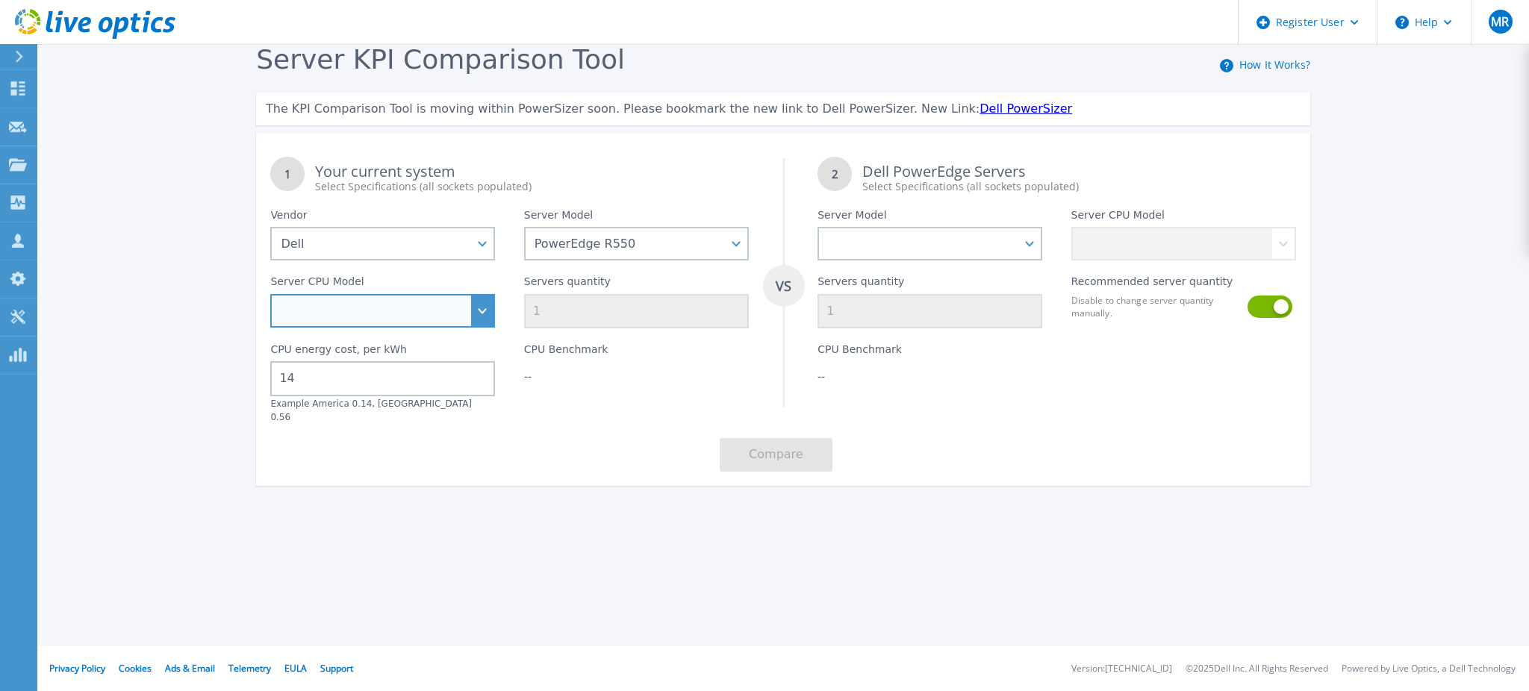
click at [462, 316] on select "Intel Xeon Silver 4316 2.3GHz Intel Xeon Silver 4309Y 2.8GHz Intel Xeon Silver …" at bounding box center [382, 311] width 225 height 34
click at [672, 260] on div "Servers quantity 1" at bounding box center [636, 294] width 253 height 68
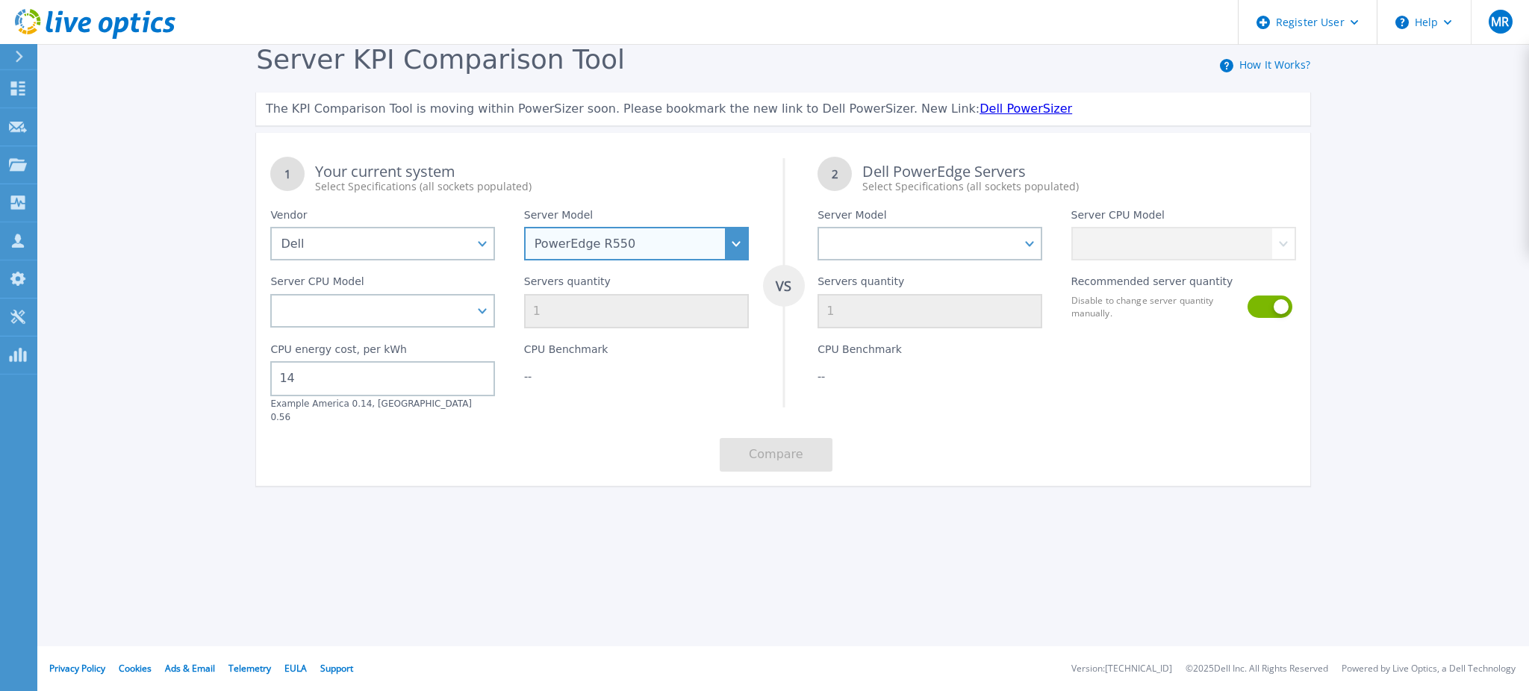
click at [658, 239] on select "PowerEdge C6520 PowerEdge C6525 PowerEdge HS5610 PowerEdge HS5620 PowerEdge R24…" at bounding box center [636, 244] width 225 height 34
click at [524, 227] on select "PowerEdge C6520 PowerEdge C6525 PowerEdge HS5610 PowerEdge HS5620 PowerEdge R24…" at bounding box center [636, 244] width 225 height 34
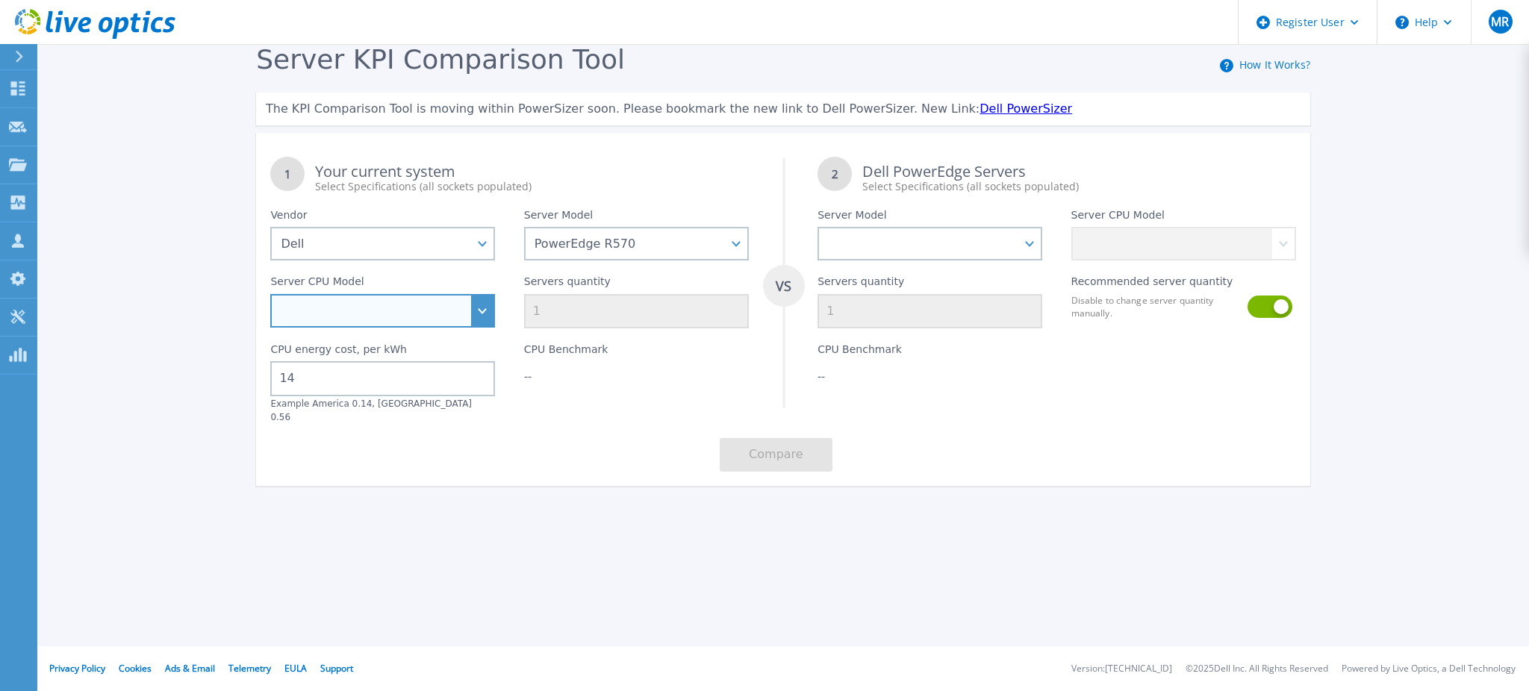
click at [408, 309] on select "Intel Xeon 6505P 2.2GHz Intel Xeon 6507P 3.5GHz Intel Xeon 6511P 2.3GHz Intel X…" at bounding box center [382, 311] width 225 height 34
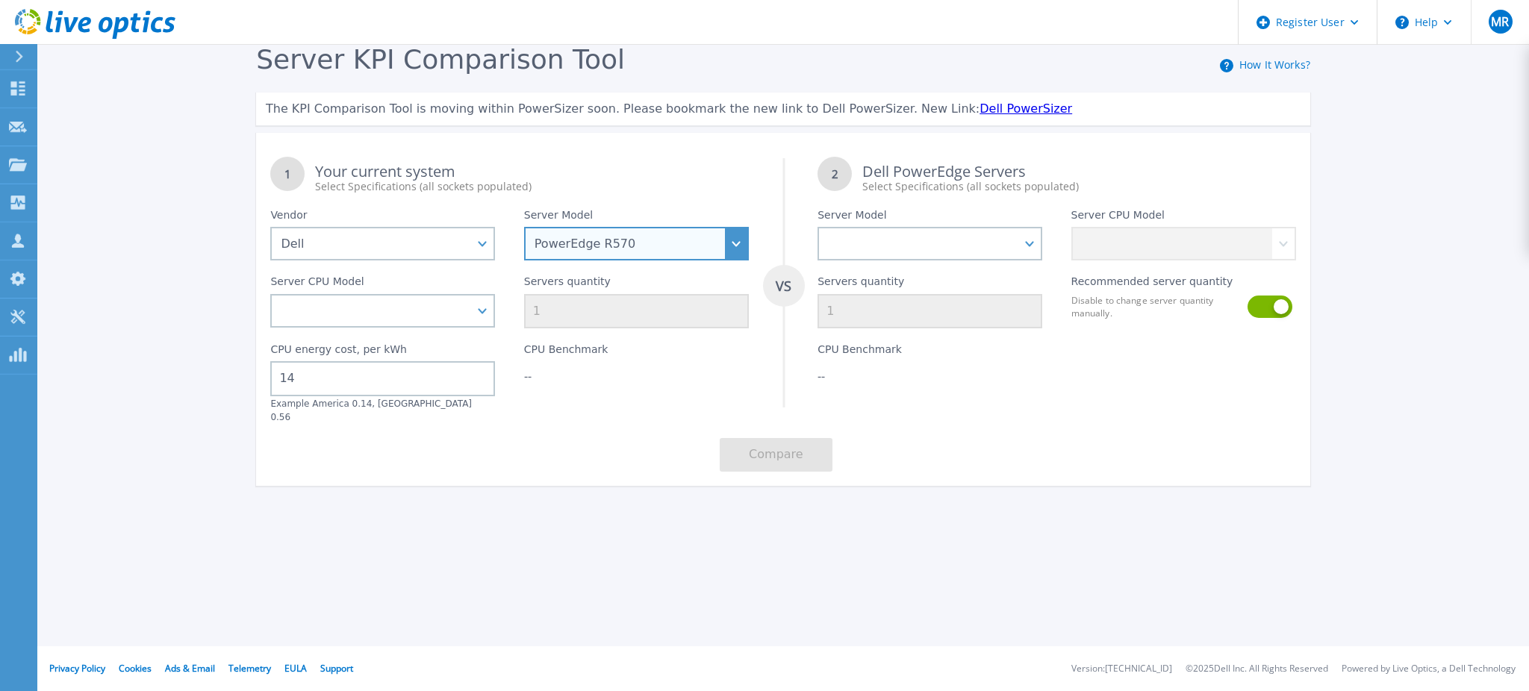
click at [635, 240] on select "PowerEdge C6520 PowerEdge C6525 PowerEdge HS5610 PowerEdge HS5620 PowerEdge R24…" at bounding box center [636, 244] width 225 height 34
click at [524, 227] on select "PowerEdge C6520 PowerEdge C6525 PowerEdge HS5610 PowerEdge HS5620 PowerEdge R24…" at bounding box center [636, 244] width 225 height 34
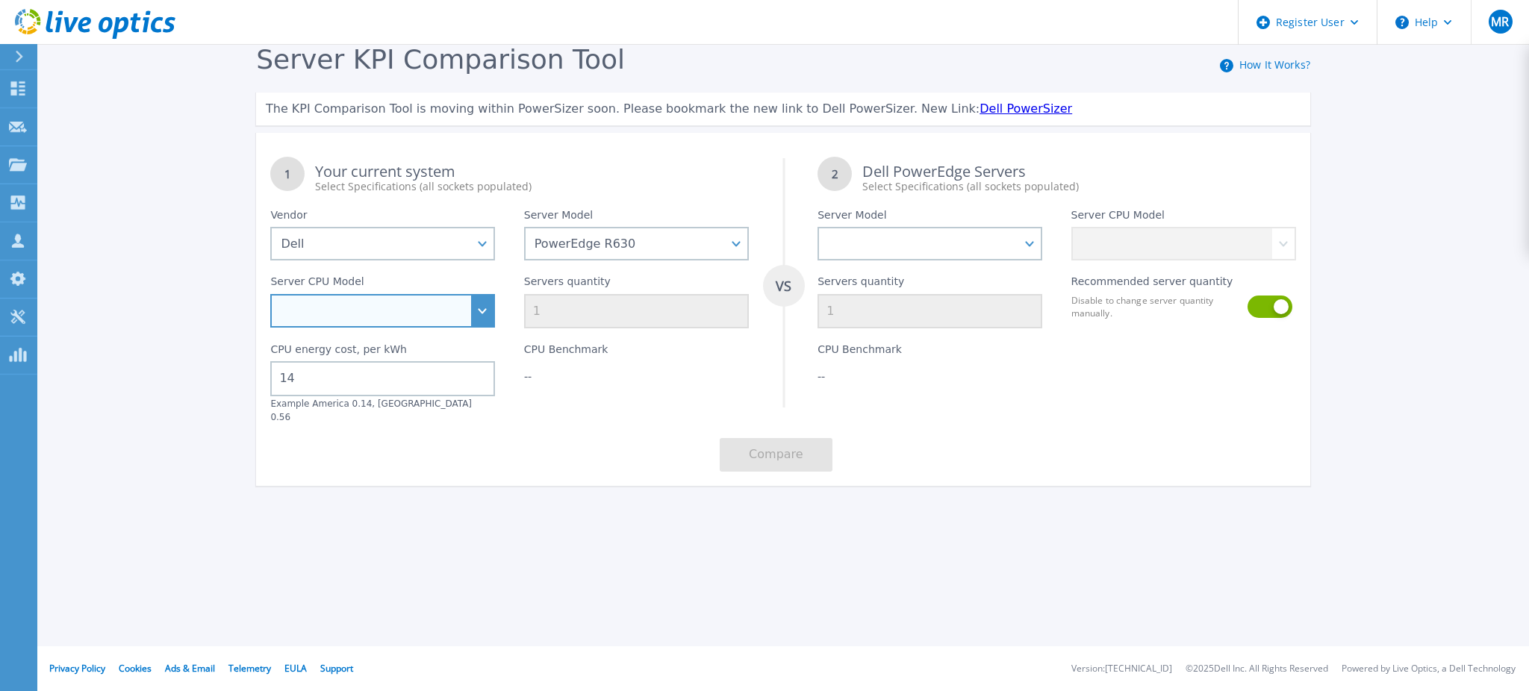
click at [485, 310] on select "Intel Xeon E5-2603 v4 1.7GHz Intel Xeon E5-2609 v4 1.7GHz Intel Xeon E5-2620 v4…" at bounding box center [382, 311] width 225 height 34
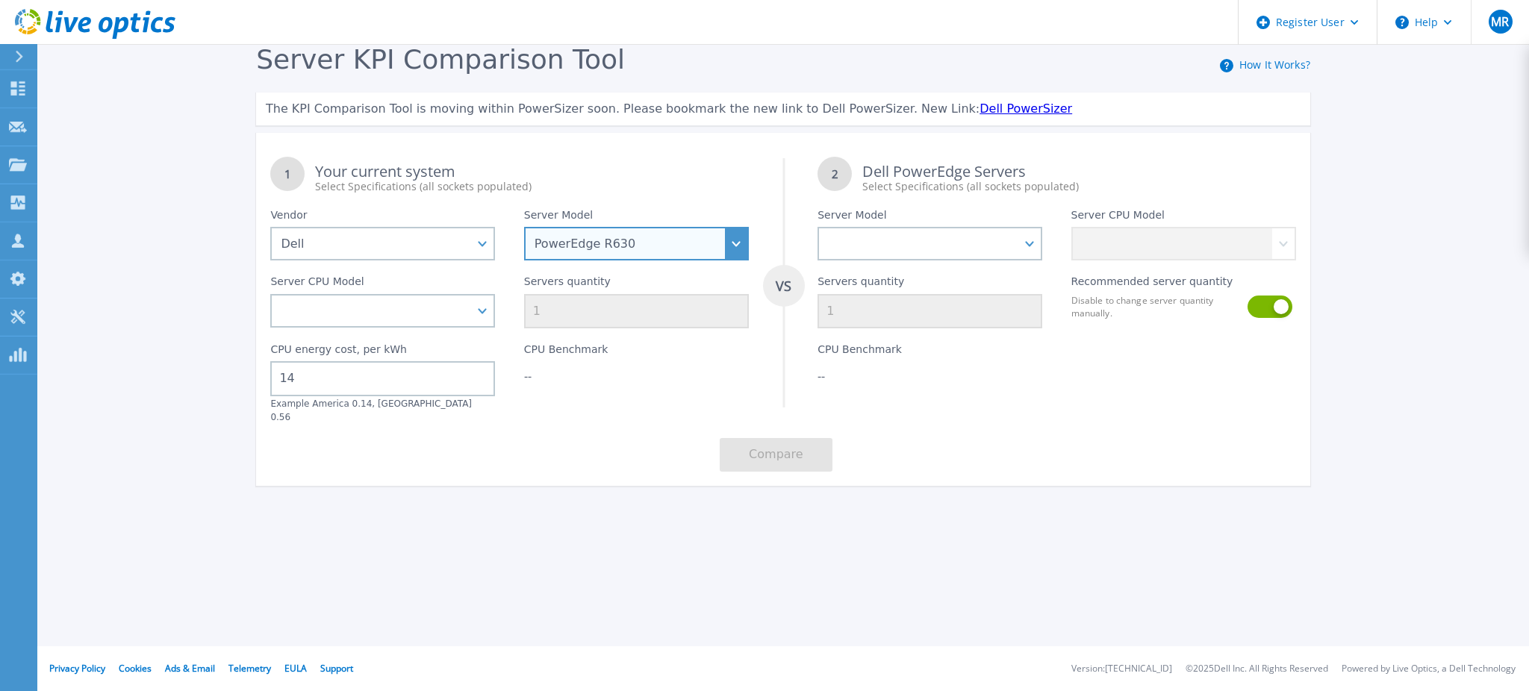
click at [640, 247] on select "PowerEdge C6520 PowerEdge C6525 PowerEdge HS5610 PowerEdge HS5620 PowerEdge R24…" at bounding box center [636, 244] width 225 height 34
click at [524, 227] on select "PowerEdge C6520 PowerEdge C6525 PowerEdge HS5610 PowerEdge HS5620 PowerEdge R24…" at bounding box center [636, 244] width 225 height 34
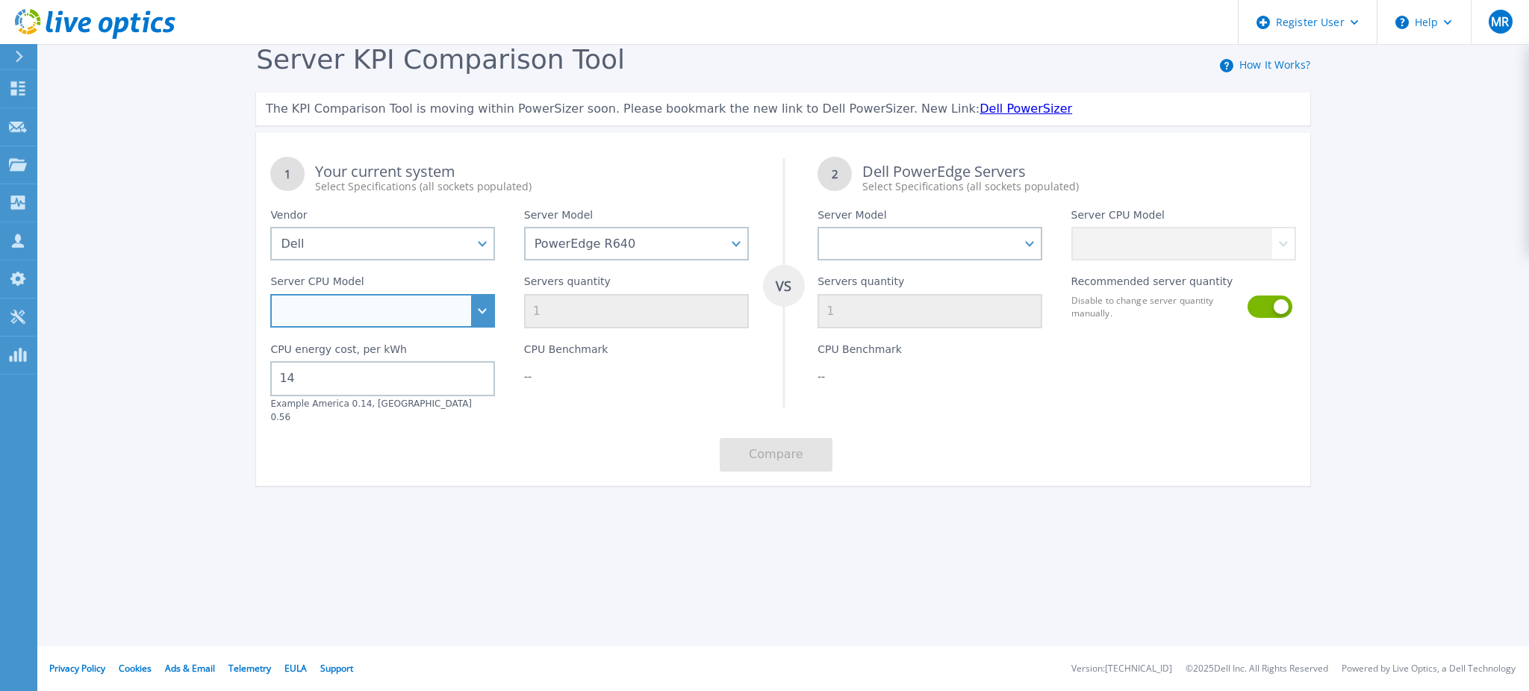
click at [384, 314] on select "Intel Xeon Gold 6256 3.6GHz Intel Xeon Bronze 3204 1.9GHz Intel Xeon Bronze 320…" at bounding box center [382, 311] width 225 height 34
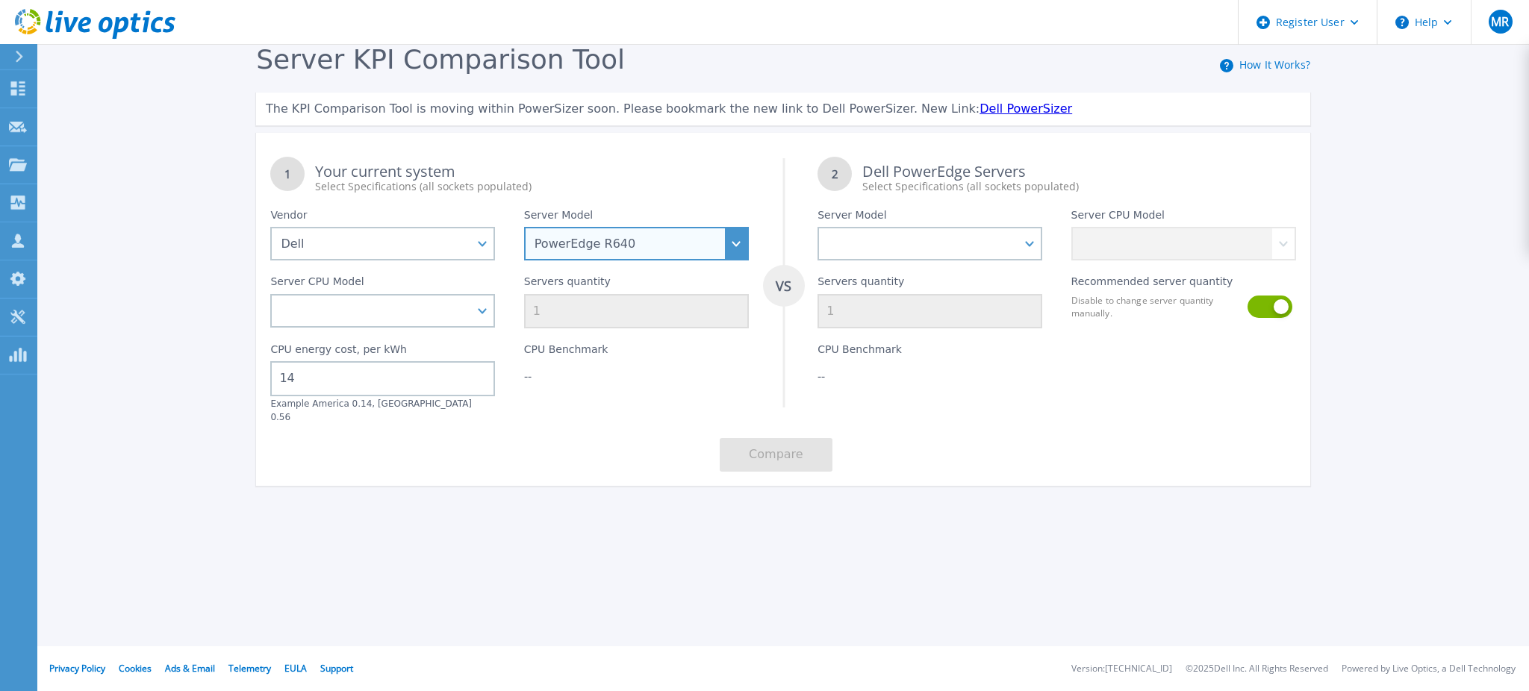
click at [601, 251] on select "PowerEdge C6520 PowerEdge C6525 PowerEdge HS5610 PowerEdge HS5620 PowerEdge R24…" at bounding box center [636, 244] width 225 height 34
click at [524, 227] on select "PowerEdge C6520 PowerEdge C6525 PowerEdge HS5610 PowerEdge HS5620 PowerEdge R24…" at bounding box center [636, 244] width 225 height 34
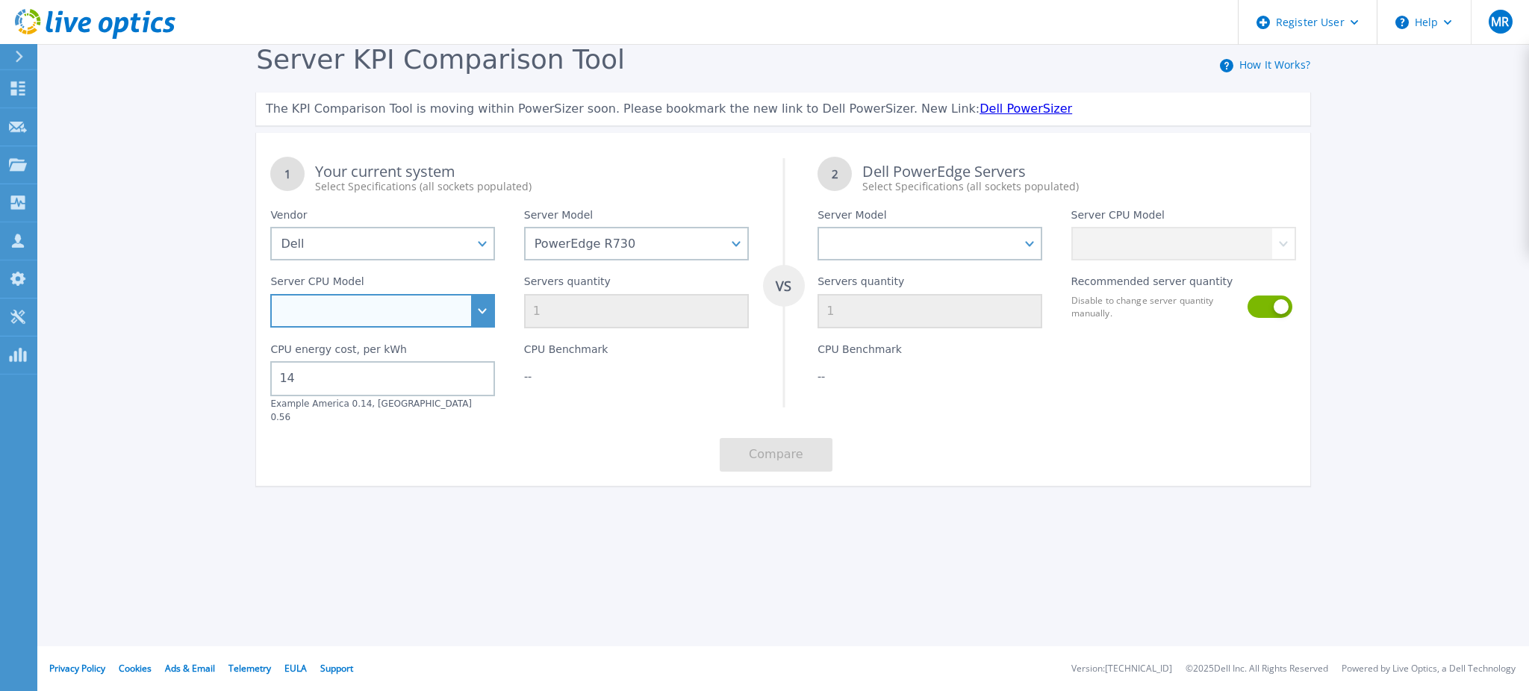
click at [481, 316] on select "Intel Xeon E5-2603 v4 1.7GHz Intel Xeon E5-2609 v4 1.7GHz Intel Xeon E5-2620 v4…" at bounding box center [382, 311] width 225 height 34
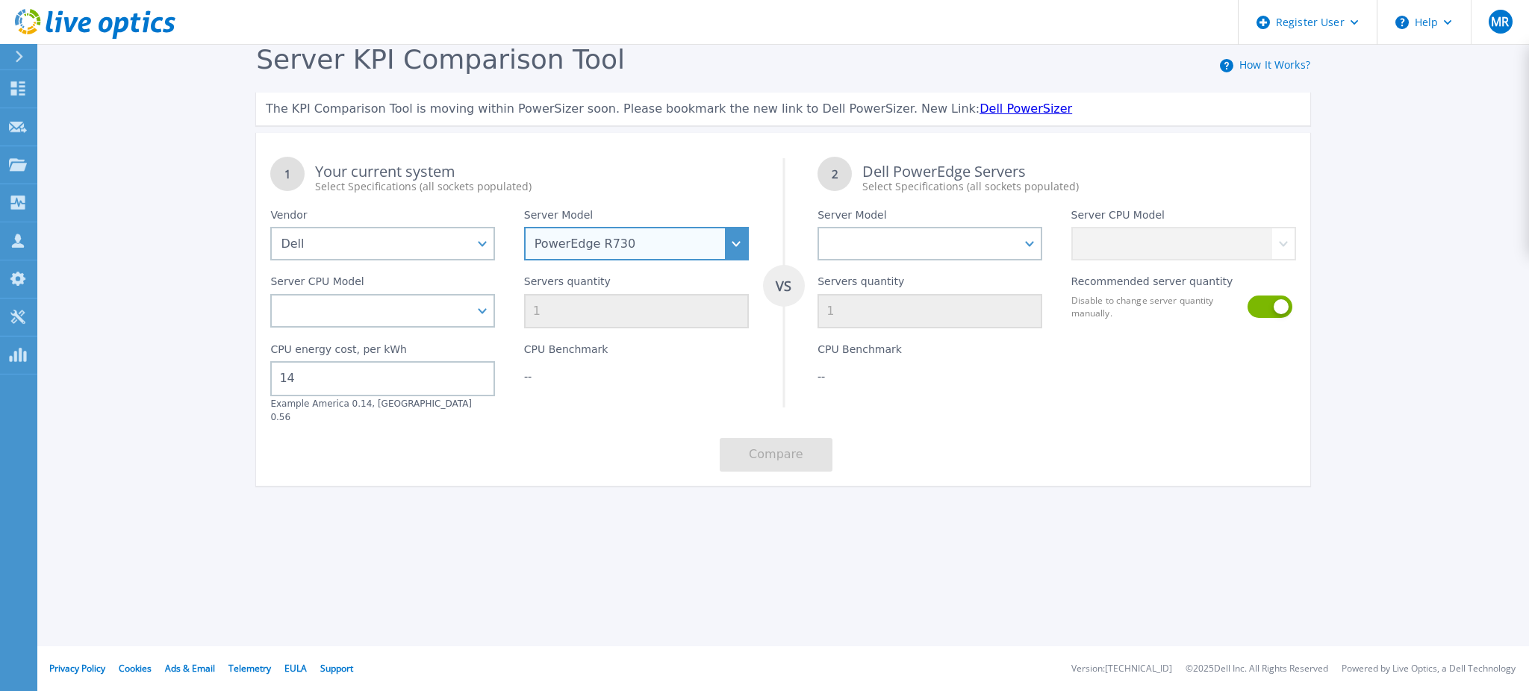
click at [684, 243] on select "PowerEdge C6520 PowerEdge C6525 PowerEdge HS5610 PowerEdge HS5620 PowerEdge R24…" at bounding box center [636, 244] width 225 height 34
click at [524, 227] on select "PowerEdge C6520 PowerEdge C6525 PowerEdge HS5610 PowerEdge HS5620 PowerEdge R24…" at bounding box center [636, 244] width 225 height 34
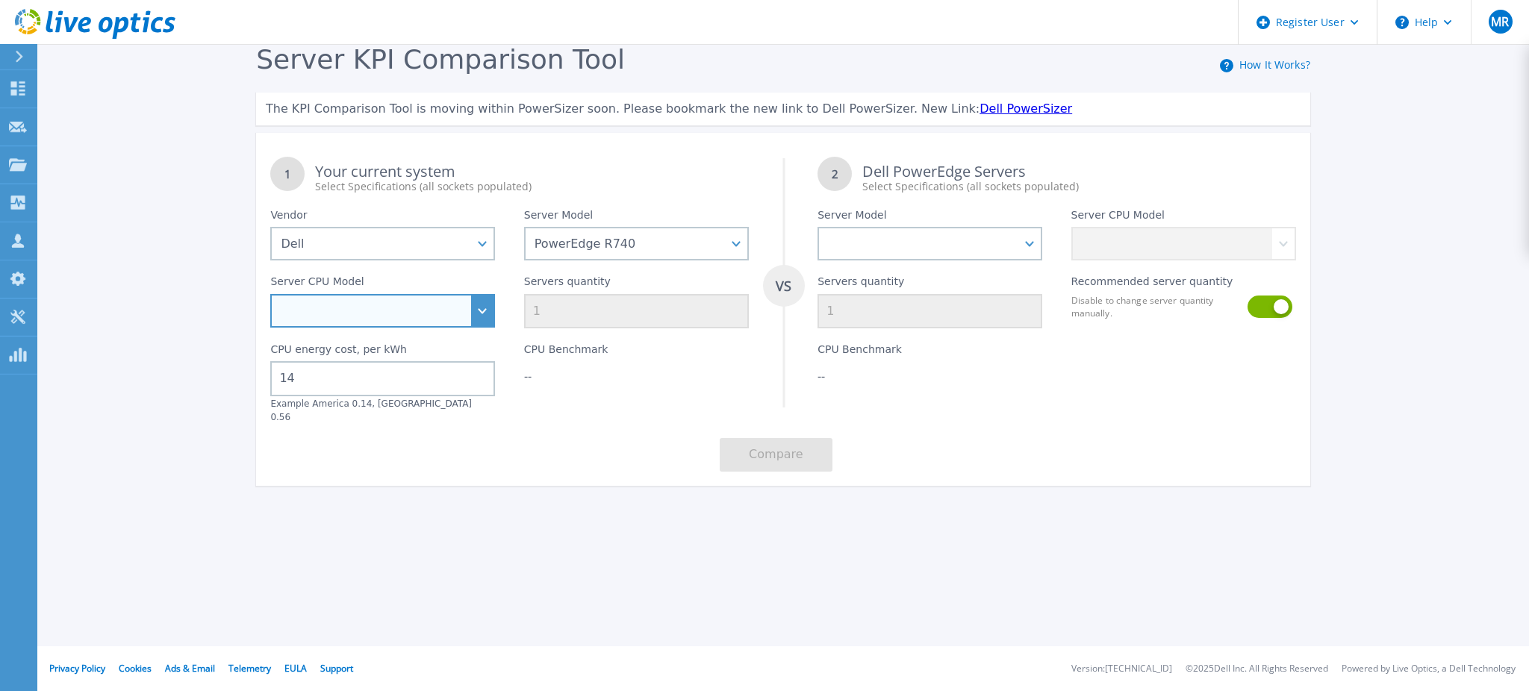
click at [437, 308] on select "Intel Xeon Silver 4108 1.8GHz Intel Xeon Silver 4214 2.2GHz Intel Xeon Silver 4…" at bounding box center [382, 311] width 225 height 34
click at [570, 511] on div "Server KPI Comparison Tool How It Works? The KPI Comparison Tool is moving with…" at bounding box center [764, 279] width 1529 height 558
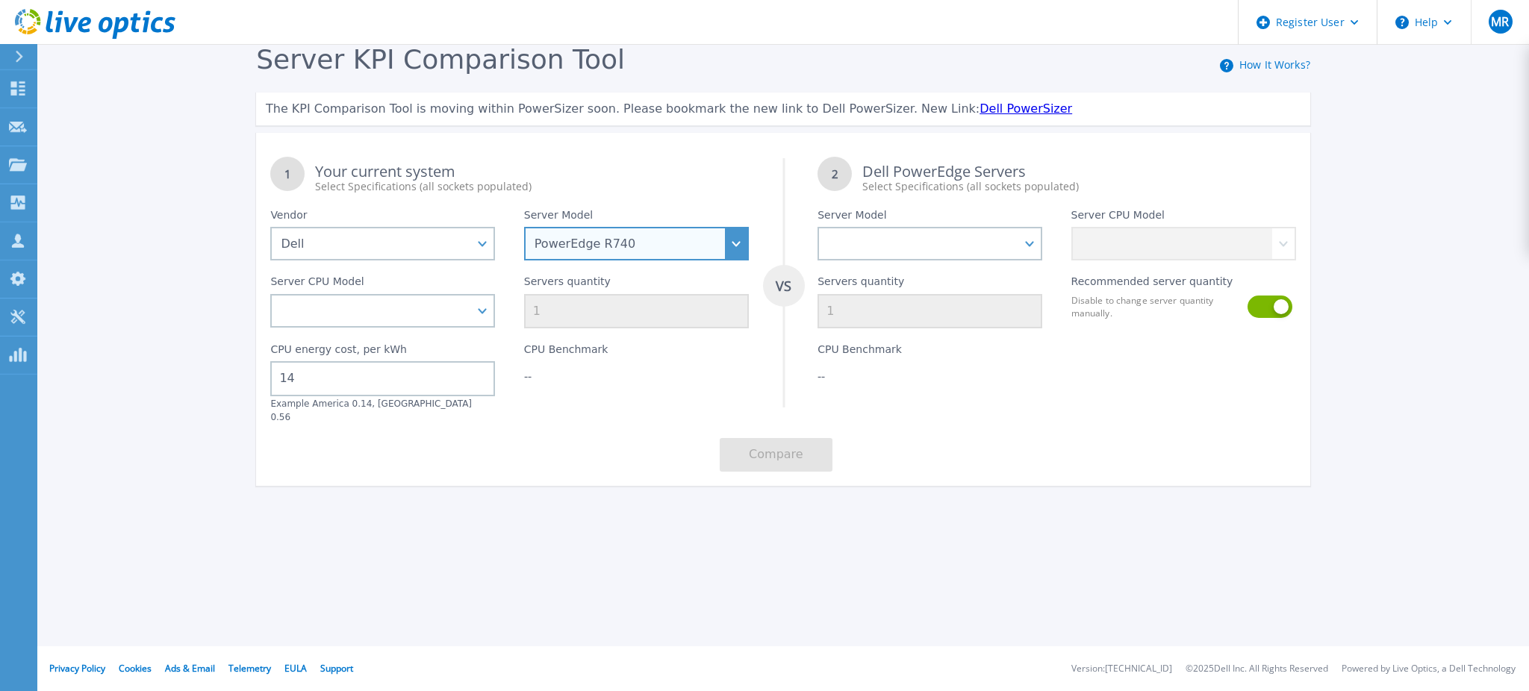
click at [722, 234] on select "PowerEdge C6520 PowerEdge C6525 PowerEdge HS5610 PowerEdge HS5620 PowerEdge R24…" at bounding box center [636, 244] width 225 height 34
click at [657, 176] on div "Your current system Select Specifications (all sockets populated)" at bounding box center [531, 179] width 433 height 30
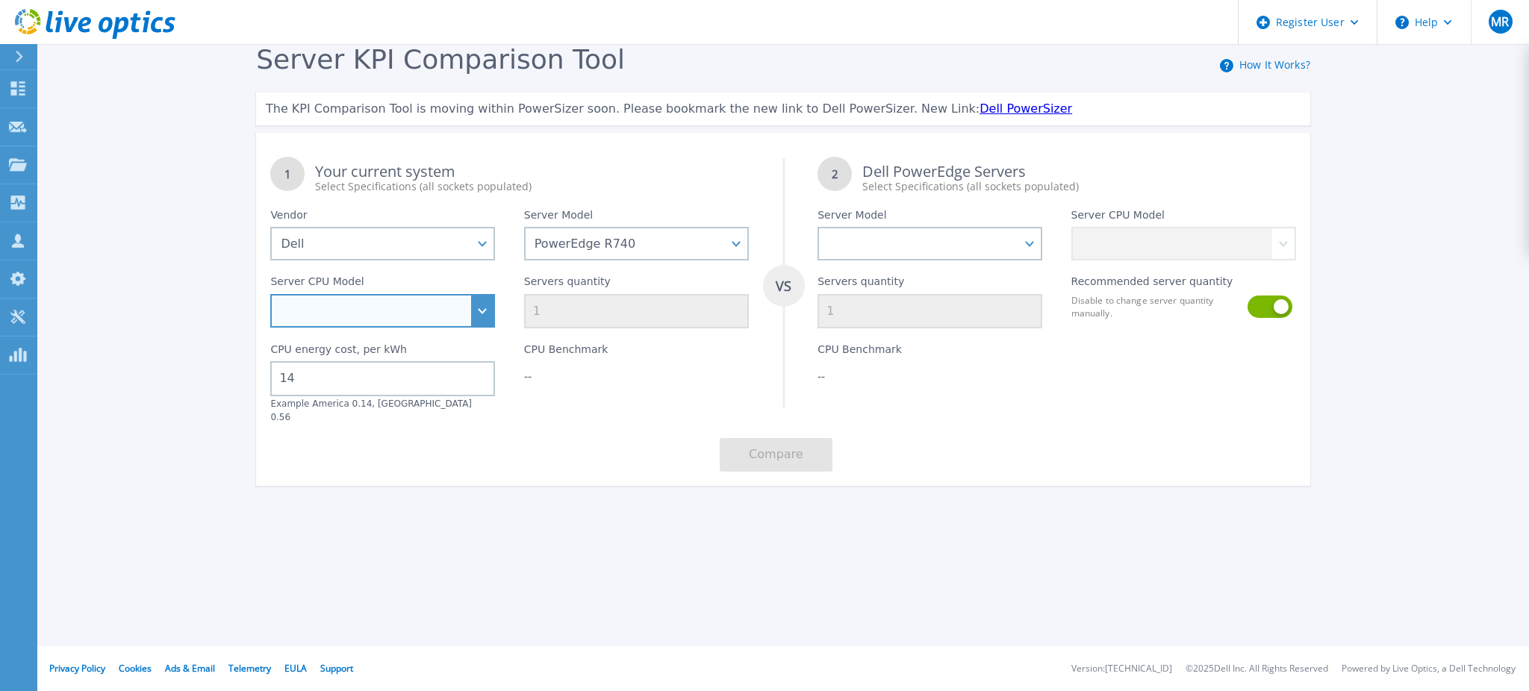
click at [434, 312] on select "Intel Xeon Silver 4108 1.8GHz Intel Xeon Silver 4214 2.2GHz Intel Xeon Silver 4…" at bounding box center [382, 311] width 225 height 34
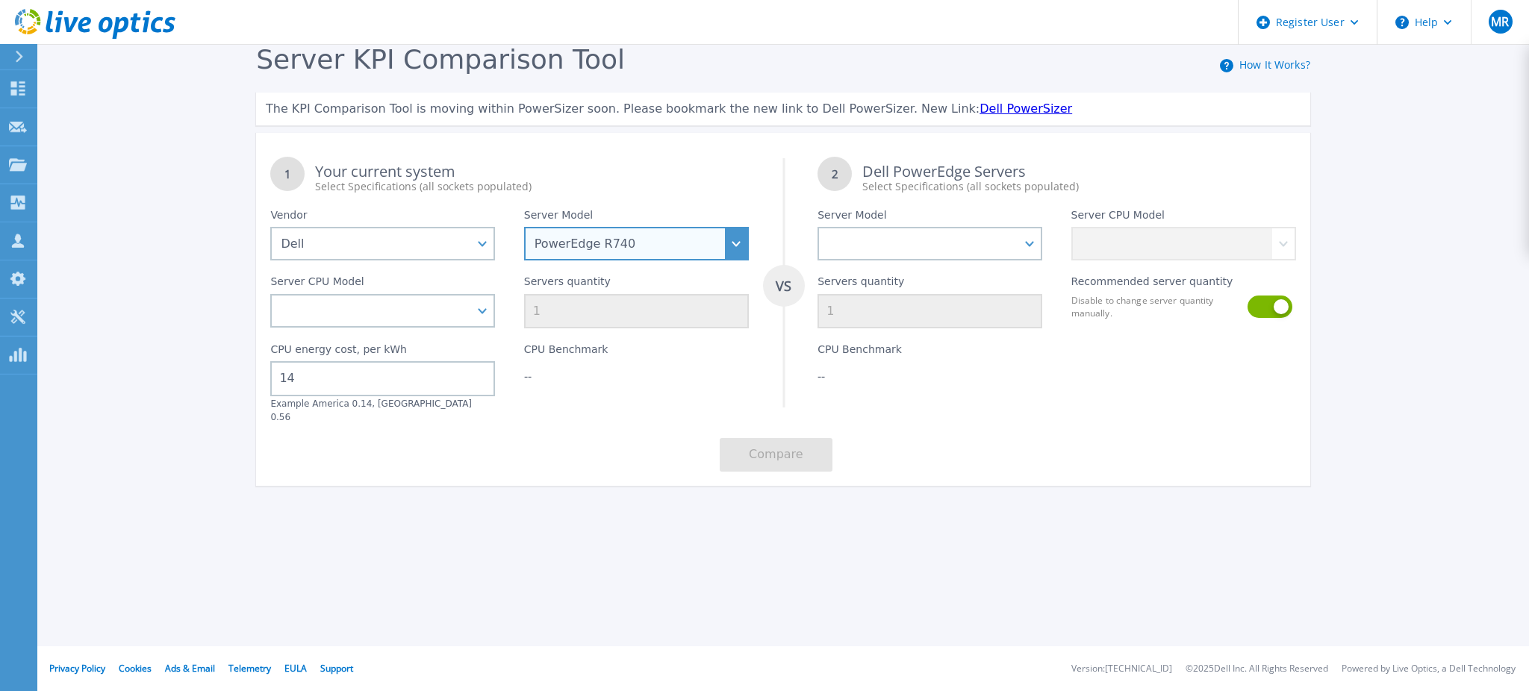
click at [646, 246] on select "PowerEdge C6520 PowerEdge C6525 PowerEdge HS5610 PowerEdge HS5620 PowerEdge R24…" at bounding box center [636, 244] width 225 height 34
select select "PowerEdge R840"
click at [524, 227] on select "PowerEdge C6520 PowerEdge C6525 PowerEdge HS5610 PowerEdge HS5620 PowerEdge R24…" at bounding box center [636, 244] width 225 height 34
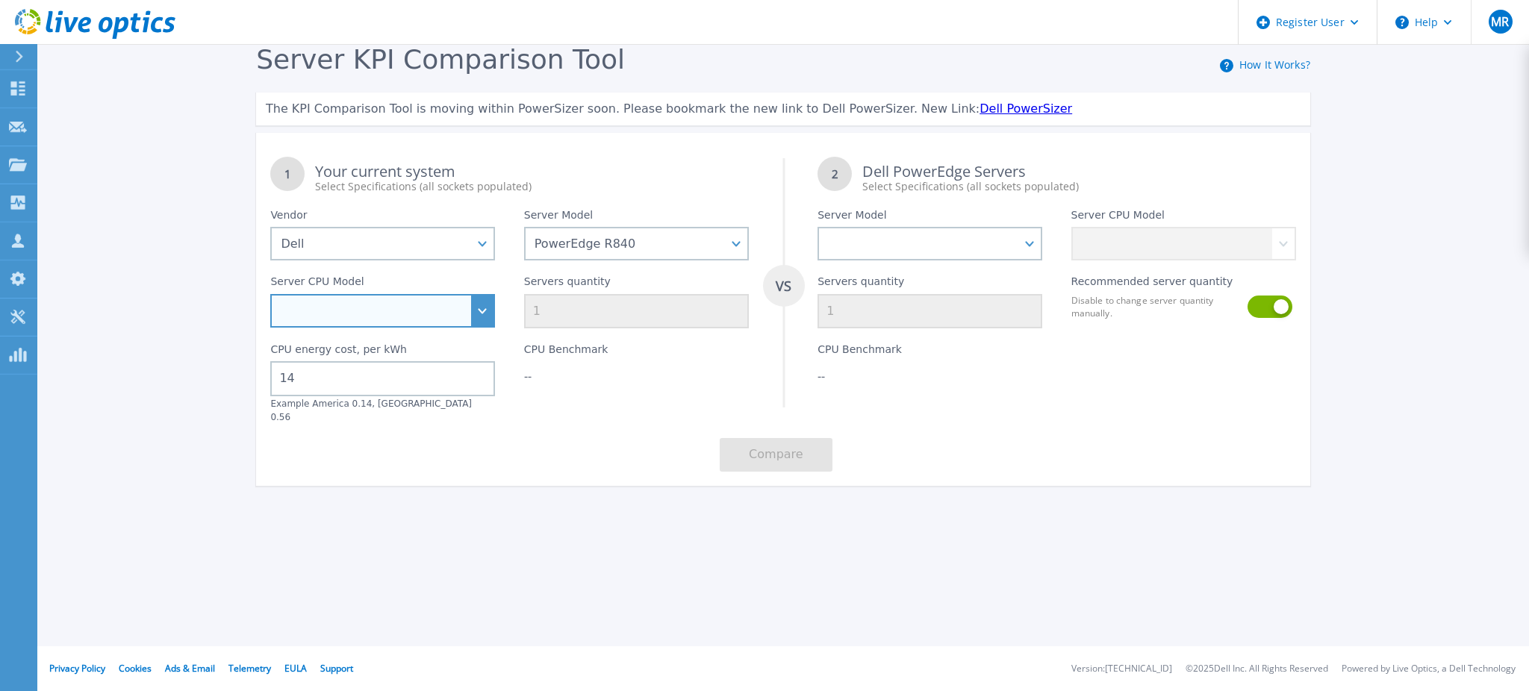
click at [384, 312] on select "Intel Xeon Gold 5118 2.3GHz Intel Xeon Gold 5120 2.2GHz Intel Xeon Gold 6130 2.…" at bounding box center [382, 311] width 225 height 34
select select "335242"
click at [270, 294] on select "Intel Xeon Gold 5118 2.3GHz Intel Xeon Gold 5120 2.2GHz Intel Xeon Gold 6130 2.…" at bounding box center [382, 311] width 225 height 34
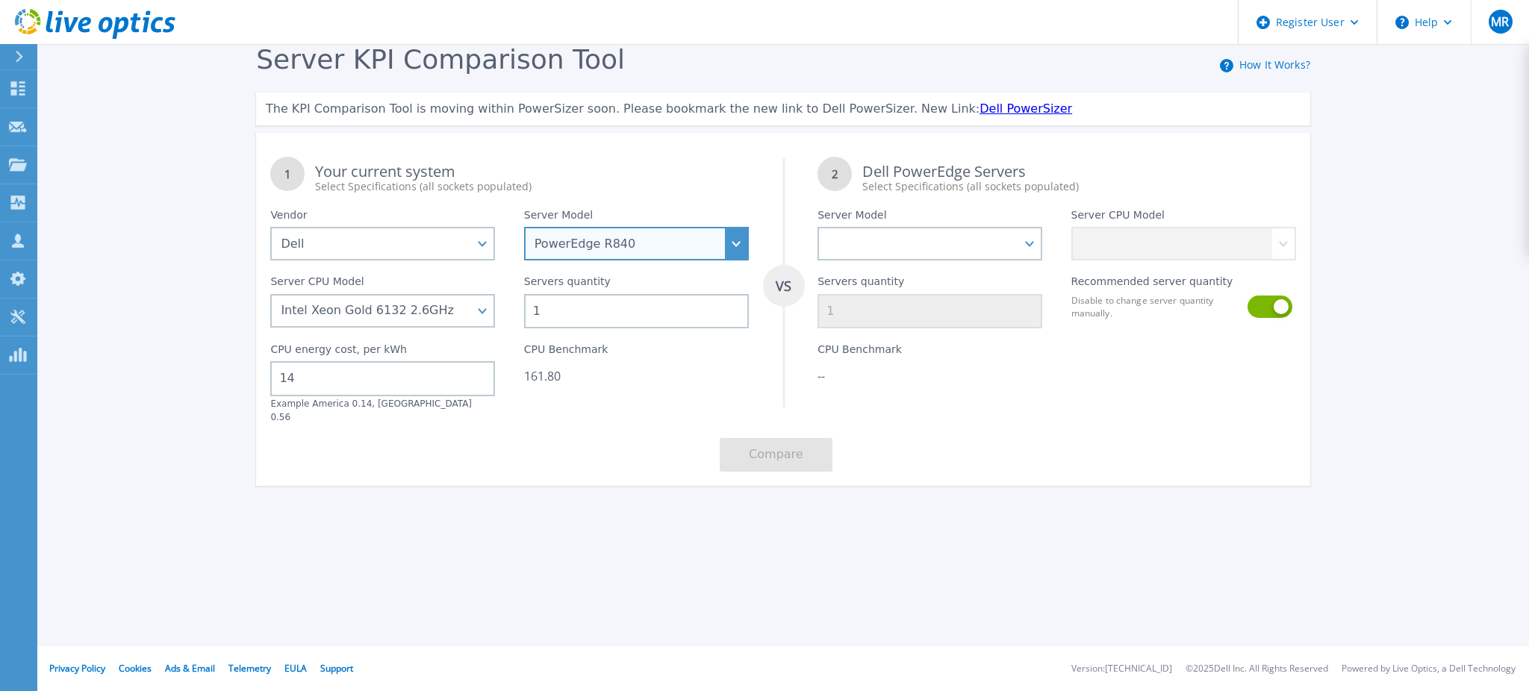
click at [574, 247] on select "PowerEdge C6520 PowerEdge C6525 PowerEdge HS5610 PowerEdge HS5620 PowerEdge R24…" at bounding box center [636, 244] width 225 height 34
select select "PowerEdge R740xd"
click at [524, 227] on select "PowerEdge C6520 PowerEdge C6525 PowerEdge HS5610 PowerEdge HS5620 PowerEdge R24…" at bounding box center [636, 244] width 225 height 34
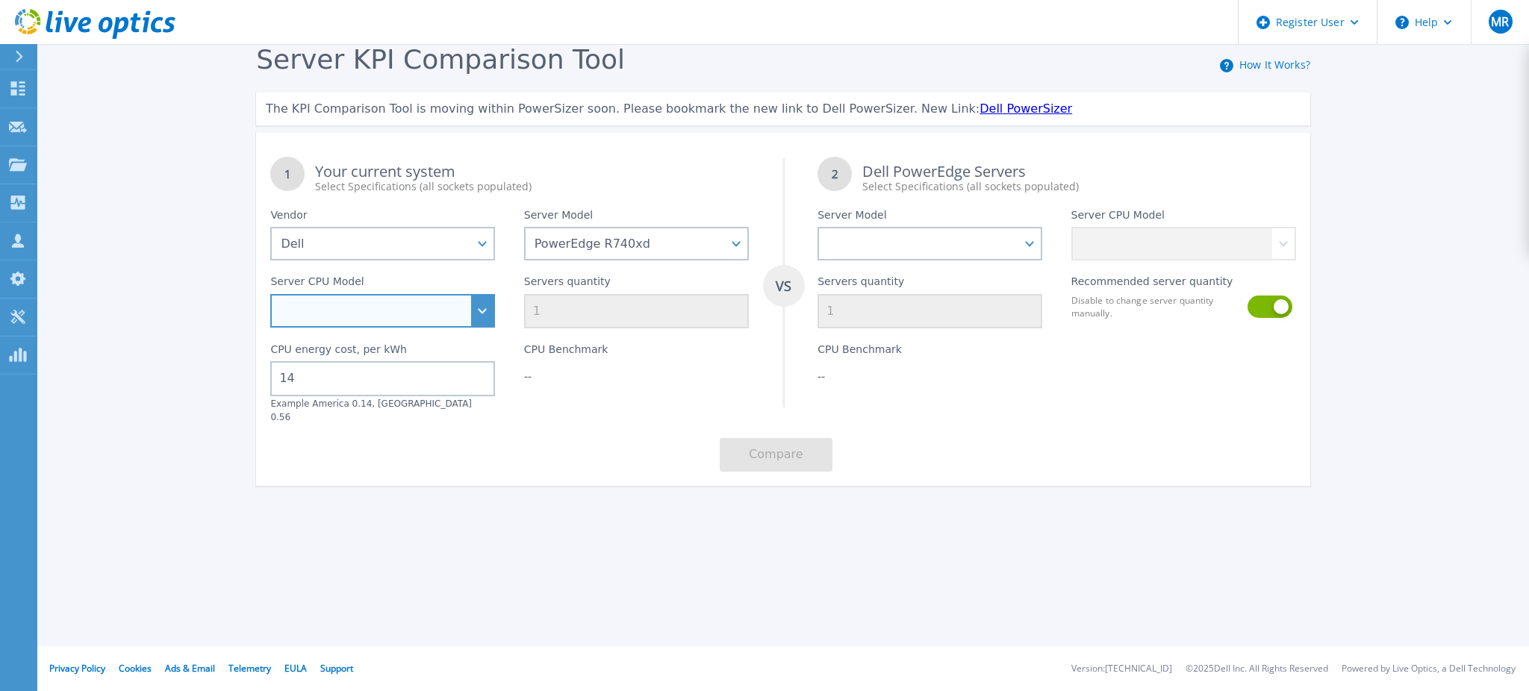
click at [430, 305] on select "Intel Xeon Bronze 3104 1.7GHz Intel Xeon Bronze 3106 1.7GHz Intel Xeon Bronze 3…" at bounding box center [382, 311] width 225 height 34
click at [557, 546] on div "Register User Help MR Dell User [PERSON_NAME] [PERSON_NAME][EMAIL_ADDRESS][PERS…" at bounding box center [764, 345] width 1529 height 691
click at [388, 316] on select "Intel Xeon Bronze 3104 1.7GHz Intel Xeon Bronze 3106 1.7GHz Intel Xeon Bronze 3…" at bounding box center [382, 311] width 225 height 34
select select "334167"
click at [270, 294] on select "Intel Xeon Bronze 3104 1.7GHz Intel Xeon Bronze 3106 1.7GHz Intel Xeon Bronze 3…" at bounding box center [382, 311] width 225 height 34
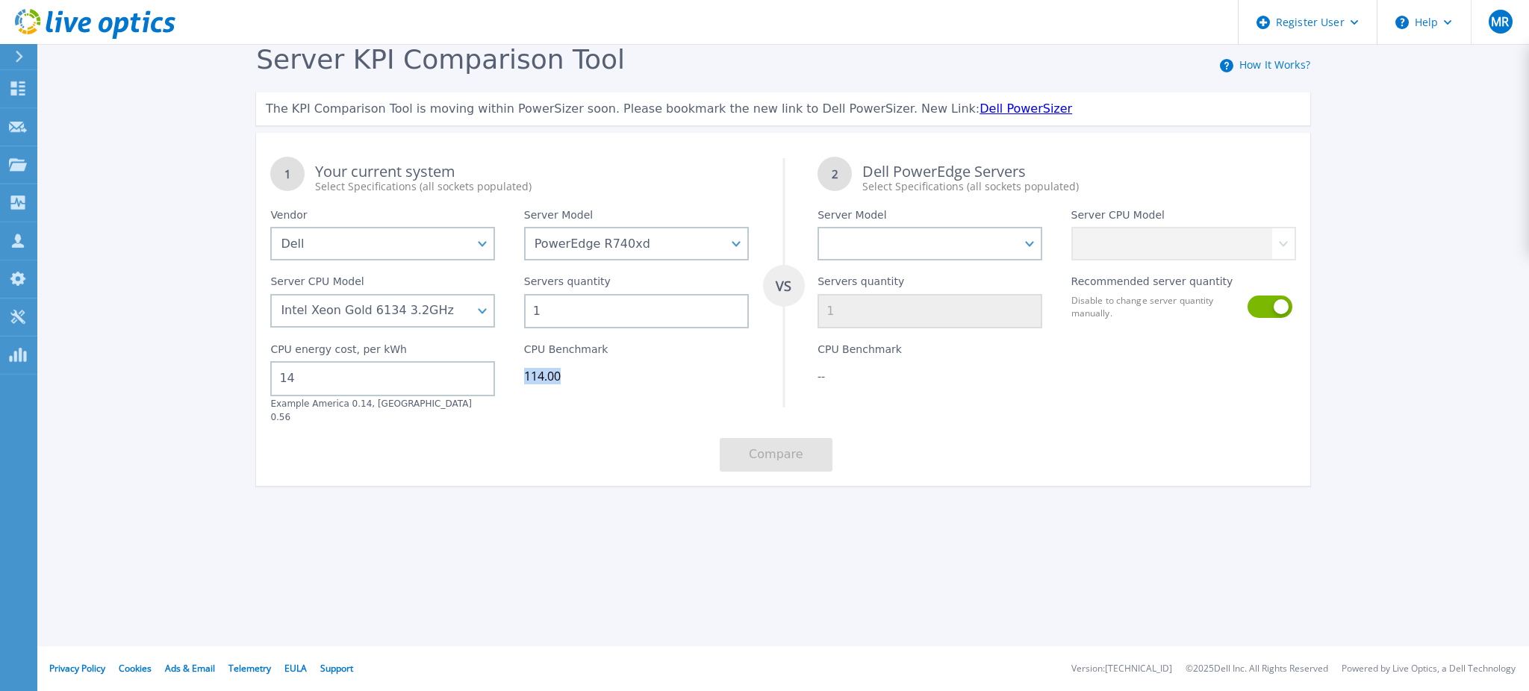
drag, startPoint x: 571, startPoint y: 373, endPoint x: 515, endPoint y: 371, distance: 56.0
click at [515, 371] on div "CPU Benchmark 114.00" at bounding box center [636, 375] width 253 height 95
copy div "114.00"
click at [553, 238] on select "PowerEdge C6520 PowerEdge C6525 PowerEdge HS5610 PowerEdge HS5620 PowerEdge R24…" at bounding box center [636, 244] width 225 height 34
select select "PowerEdge R750"
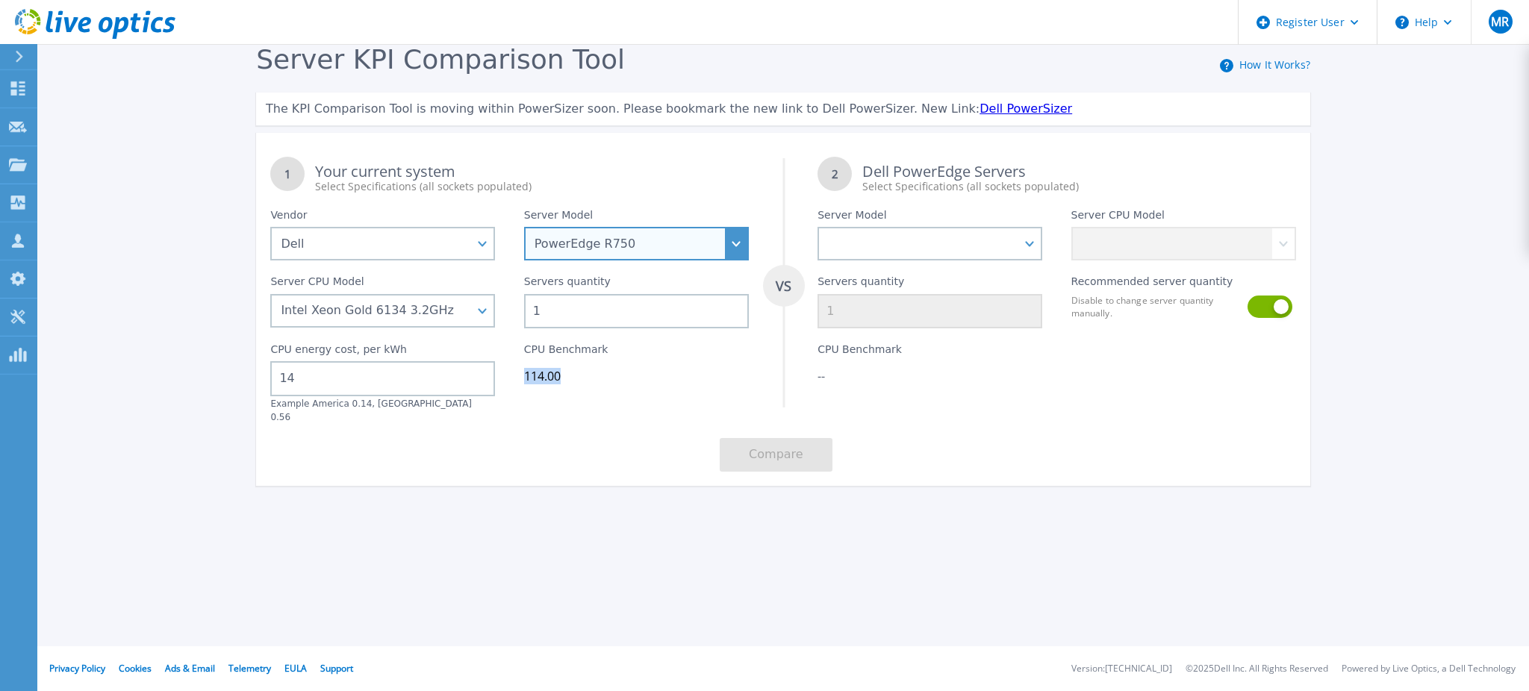
click at [524, 227] on select "PowerEdge C6520 PowerEdge C6525 PowerEdge HS5610 PowerEdge HS5620 PowerEdge R24…" at bounding box center [636, 244] width 225 height 34
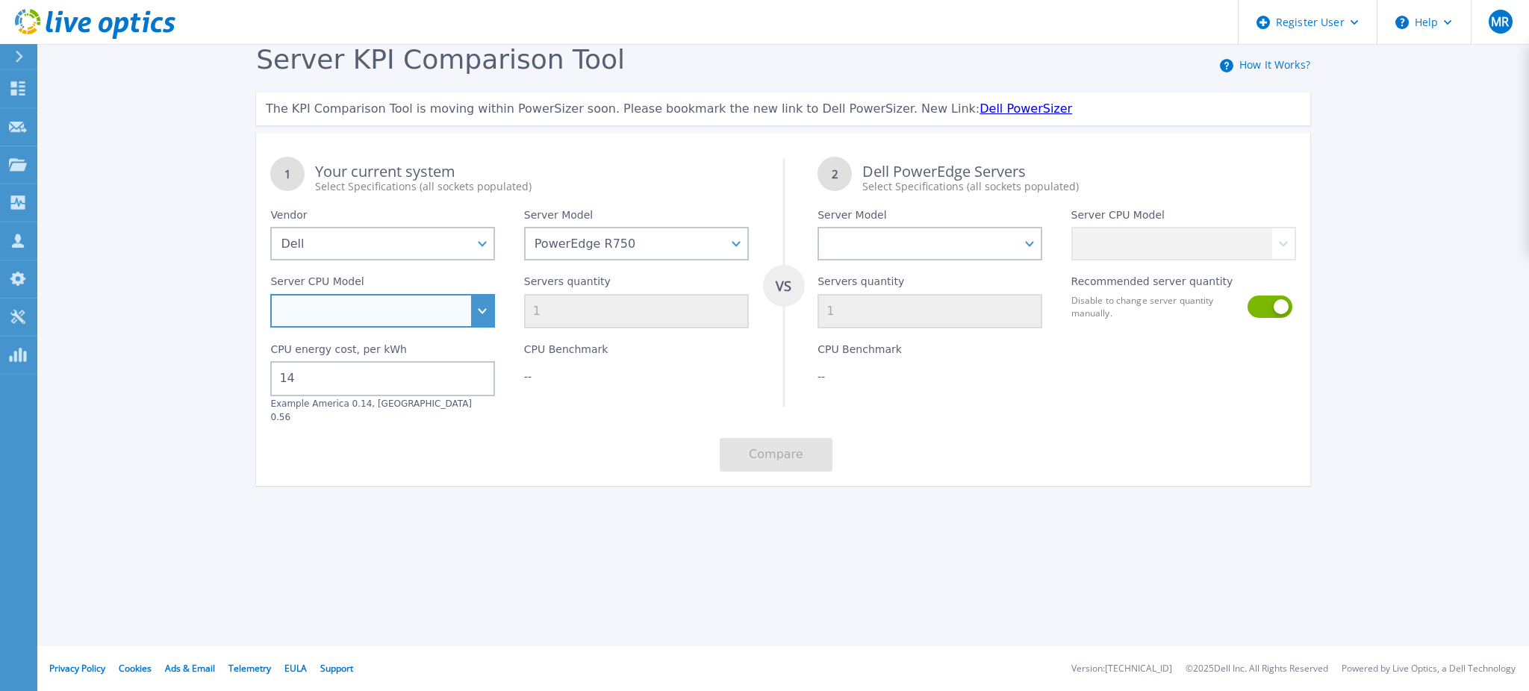
click at [471, 308] on select "Intel Xeon Silver 4309Y 2.8GHz Intel Xeon Silver 4310 2.1GHz Intel Xeon Silver …" at bounding box center [382, 311] width 225 height 34
click at [424, 293] on div "Server CPU Model Intel Xeon Silver 4309Y 2.8GHz Intel Xeon Silver 4310 2.1GHz I…" at bounding box center [382, 294] width 253 height 68
click at [437, 319] on select "Intel Xeon Silver 4309Y 2.8GHz Intel Xeon Silver 4310 2.1GHz Intel Xeon Silver …" at bounding box center [382, 311] width 225 height 34
select select "334208"
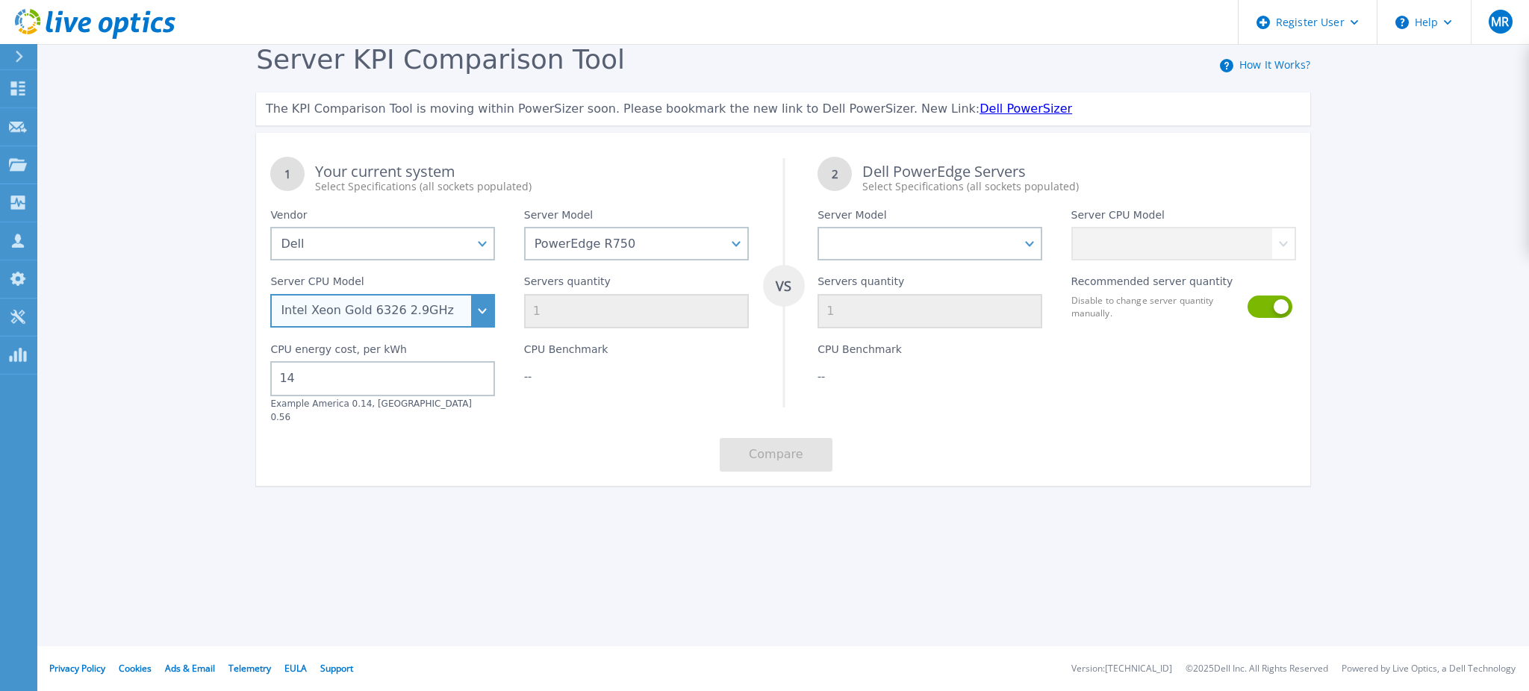
click at [270, 294] on select "Intel Xeon Silver 4309Y 2.8GHz Intel Xeon Silver 4310 2.1GHz Intel Xeon Silver …" at bounding box center [382, 311] width 225 height 34
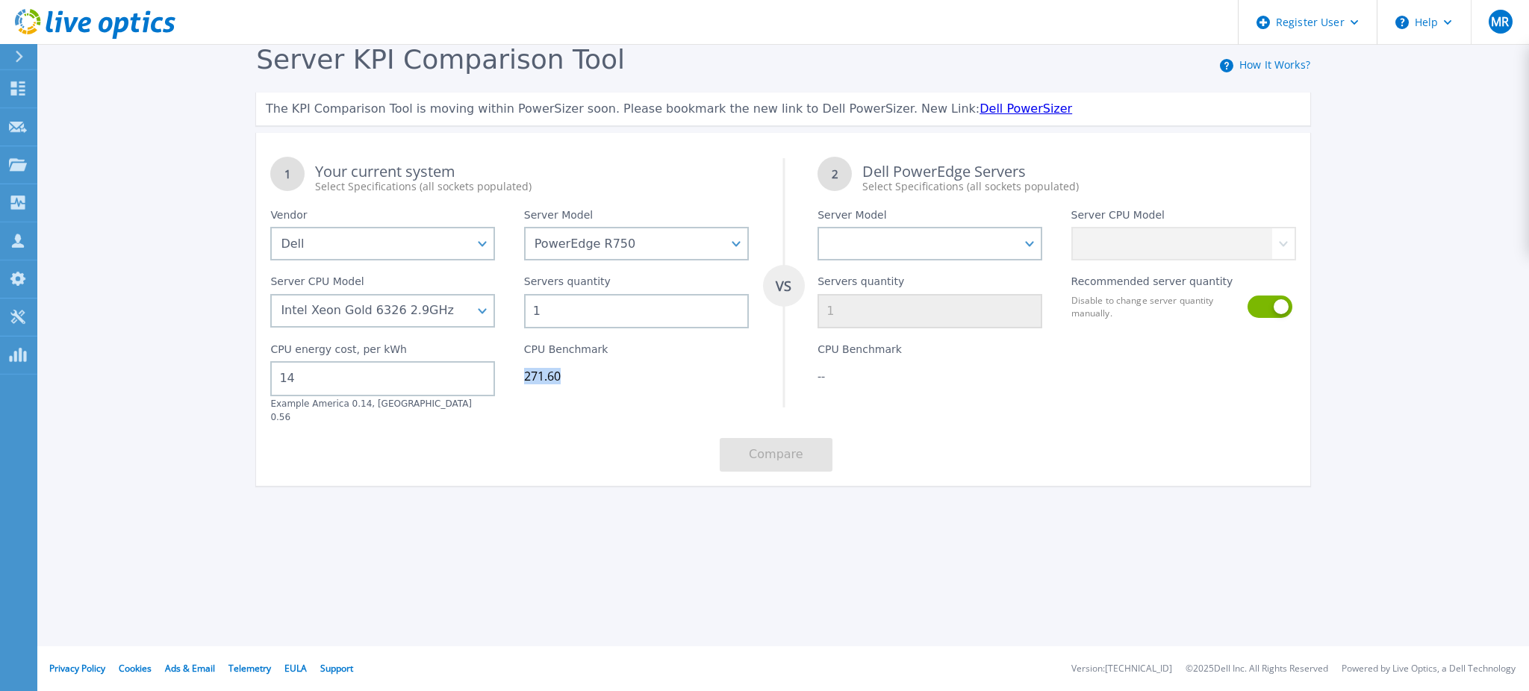
drag, startPoint x: 569, startPoint y: 366, endPoint x: 510, endPoint y: 367, distance: 59.0
click at [510, 367] on div "CPU Benchmark 271.60" at bounding box center [636, 375] width 253 height 95
copy div "271.60"
click at [648, 239] on select "PowerEdge C6520 PowerEdge C6525 PowerEdge HS5610 PowerEdge HS5620 PowerEdge R24…" at bounding box center [636, 244] width 225 height 34
select select "PowerEdge C6520"
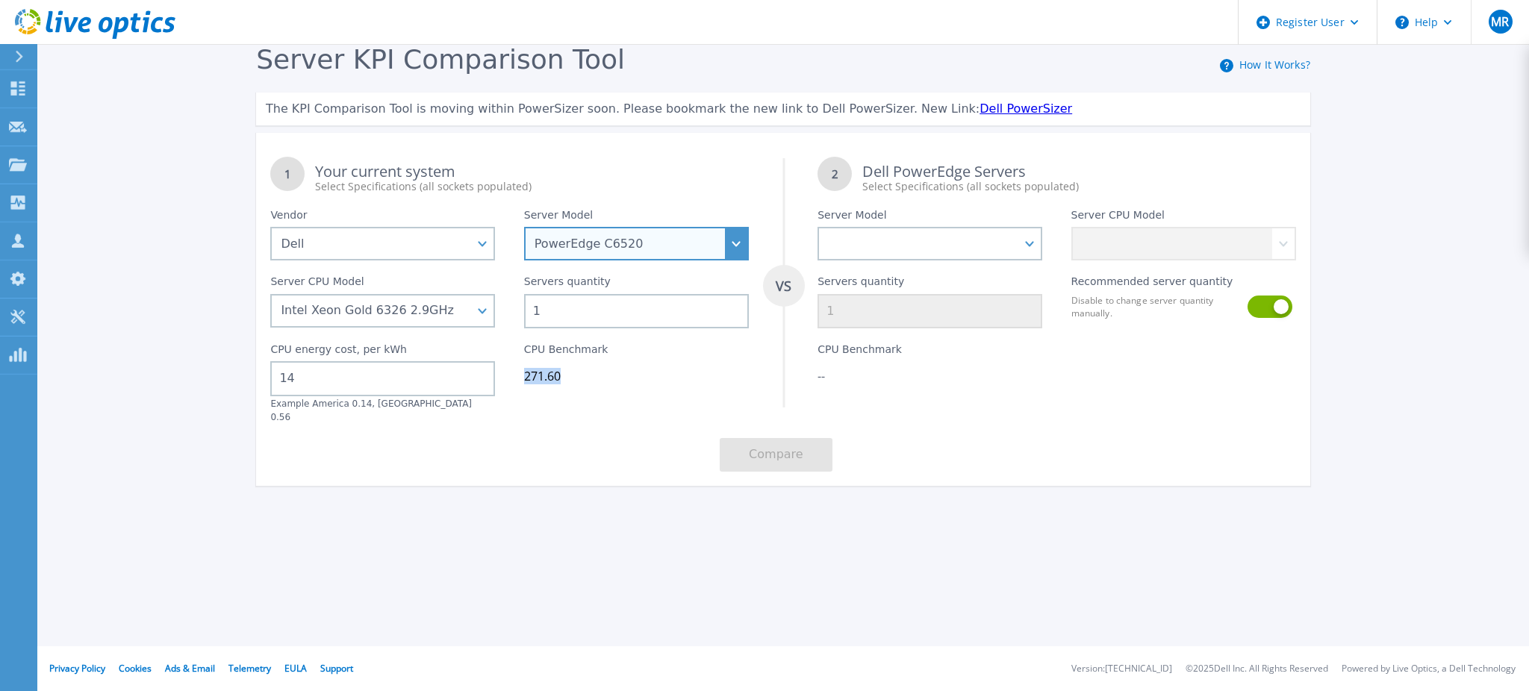
click at [524, 227] on select "PowerEdge C6520 PowerEdge C6525 PowerEdge HS5610 PowerEdge HS5620 PowerEdge R24…" at bounding box center [636, 244] width 225 height 34
select select
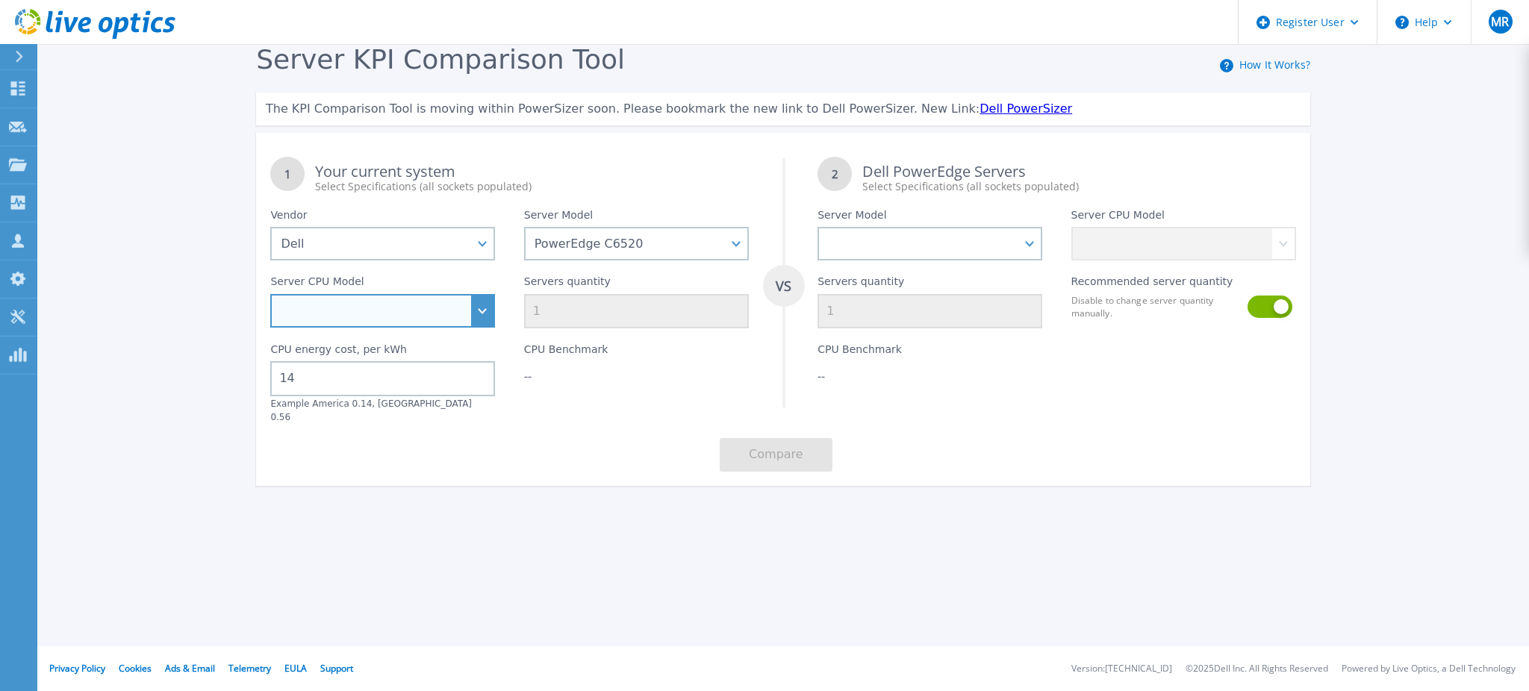
click at [474, 299] on select "Intel Xeon Silver 4309Y 2.8GHz Intel Xeon Silver 4310 2.1GHz Intel Xeon Silver …" at bounding box center [382, 311] width 225 height 34
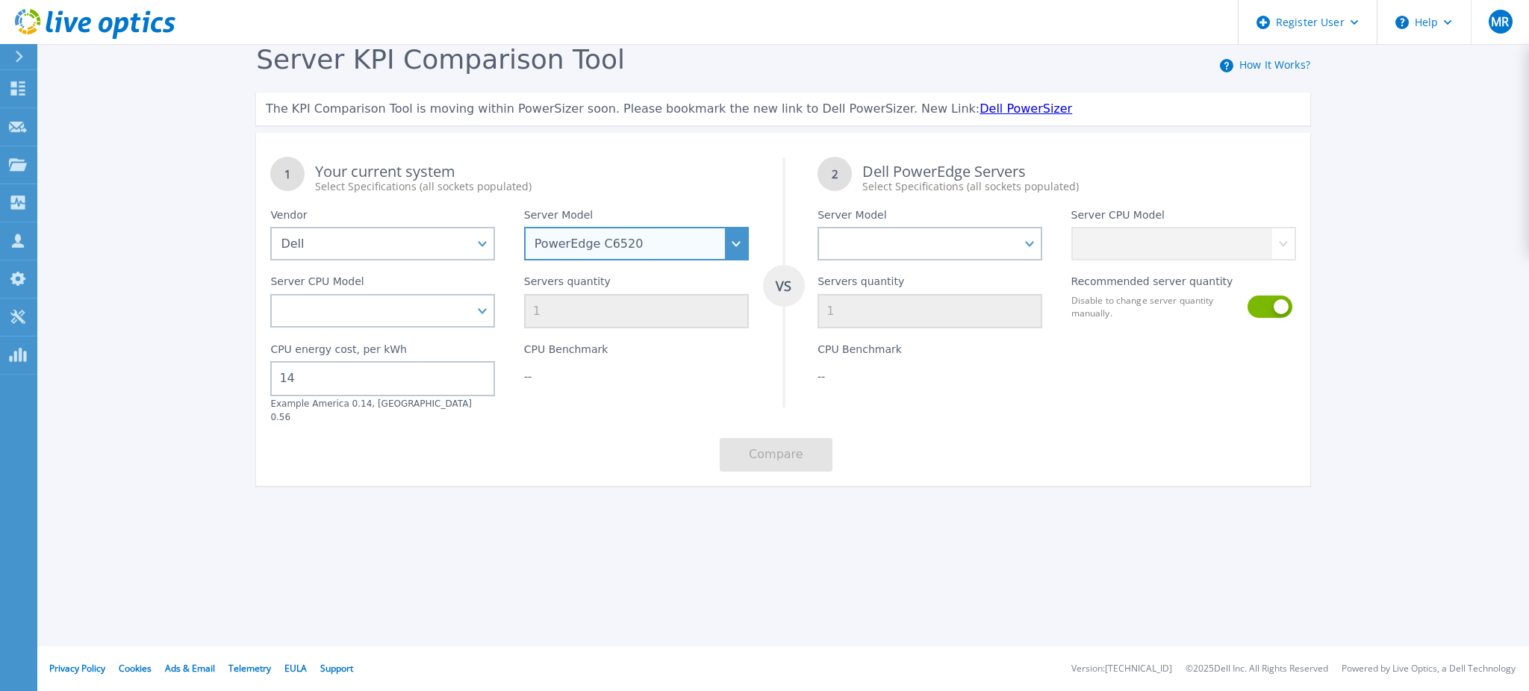
click at [669, 240] on select "PowerEdge C6520 PowerEdge C6525 PowerEdge HS5610 PowerEdge HS5620 PowerEdge R24…" at bounding box center [636, 244] width 225 height 34
click at [733, 238] on select "PowerEdge C6520 PowerEdge C6525 PowerEdge HS5610 PowerEdge HS5620 PowerEdge R24…" at bounding box center [636, 244] width 225 height 34
click at [524, 227] on select "PowerEdge C6520 PowerEdge C6525 PowerEdge HS5610 PowerEdge HS5620 PowerEdge R24…" at bounding box center [636, 244] width 225 height 34
click at [685, 247] on select "PowerEdge C6520 PowerEdge C6525 PowerEdge HS5610 PowerEdge HS5620 PowerEdge R24…" at bounding box center [636, 244] width 225 height 34
click at [524, 227] on select "PowerEdge C6520 PowerEdge C6525 PowerEdge HS5610 PowerEdge HS5620 PowerEdge R24…" at bounding box center [636, 244] width 225 height 34
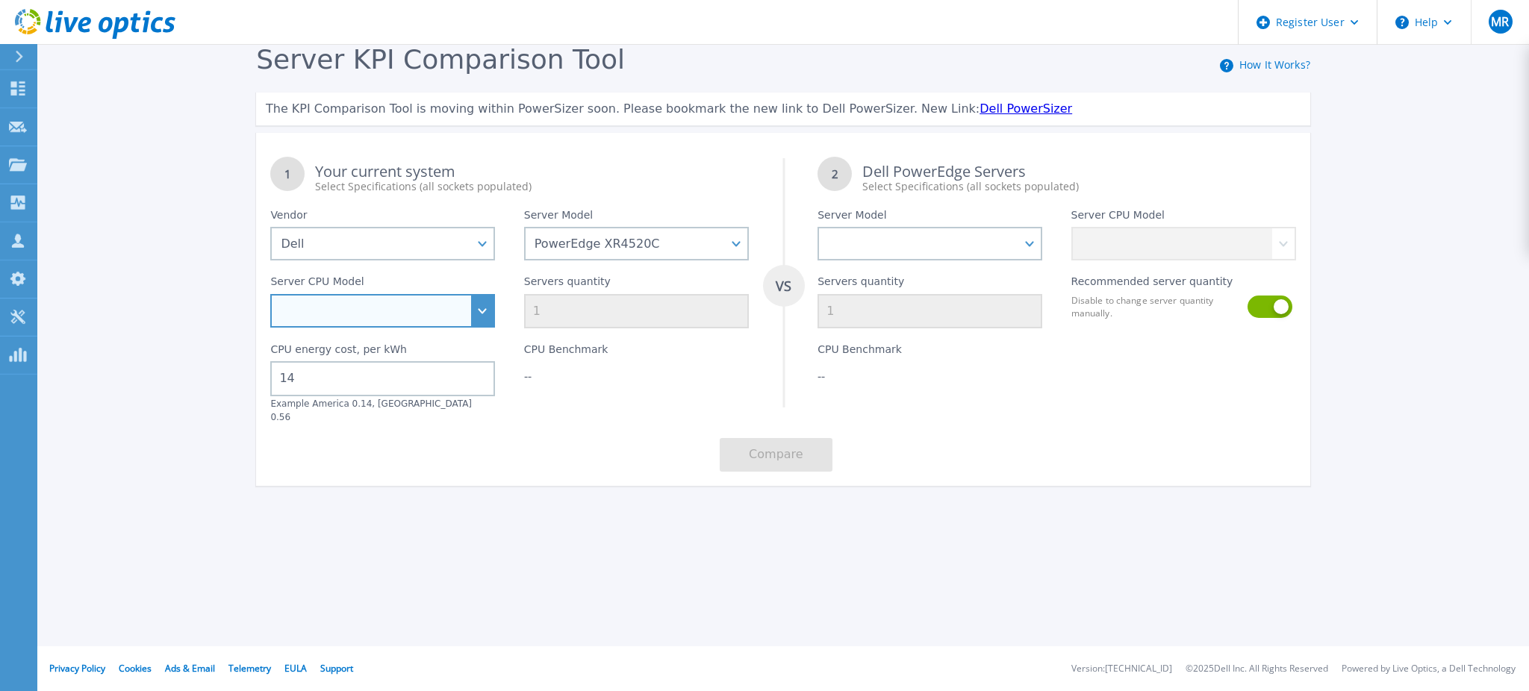
click at [443, 308] on select "Intel Xeon D-2712T 1.9GHz Intel Xeon D-2733NT 2.1GHz Intel Xeon D-2776NT 2.1GHz" at bounding box center [382, 311] width 225 height 34
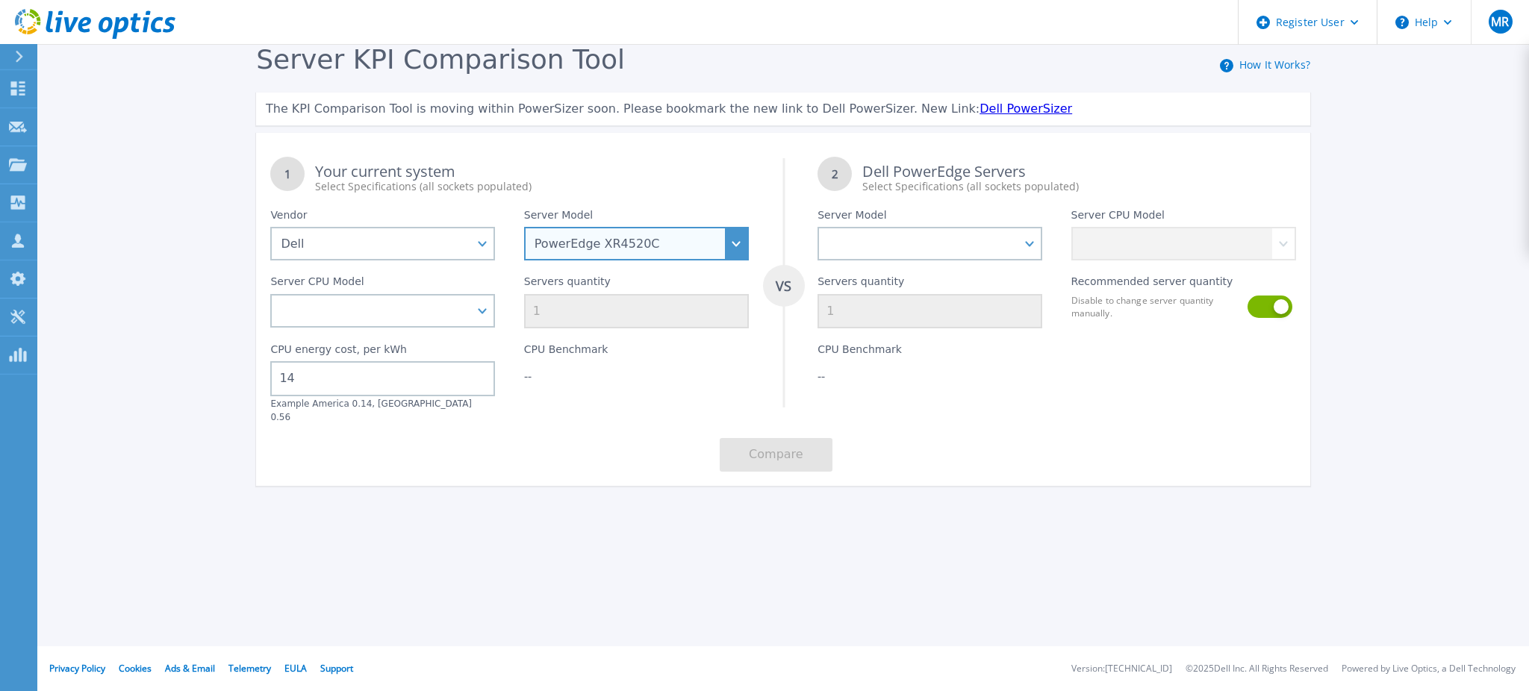
click at [681, 249] on select "PowerEdge C6520 PowerEdge C6525 PowerEdge HS5610 PowerEdge HS5620 PowerEdge R24…" at bounding box center [636, 244] width 225 height 34
click at [524, 227] on select "PowerEdge C6520 PowerEdge C6525 PowerEdge HS5610 PowerEdge HS5620 PowerEdge R24…" at bounding box center [636, 244] width 225 height 34
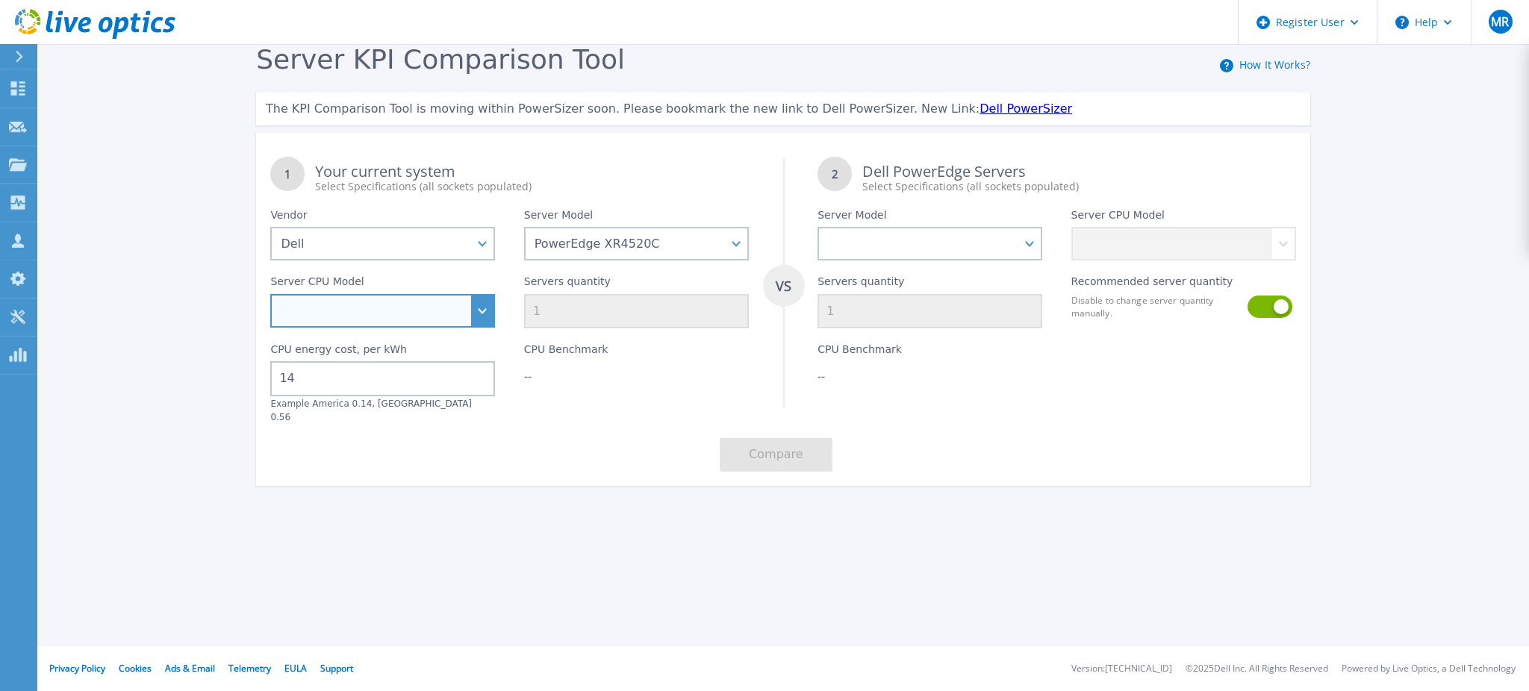
click at [425, 305] on select "Intel Xeon D-2712T 1.9GHz Intel Xeon D-2733NT 2.1GHz Intel Xeon D-2776NT 2.1GHz" at bounding box center [382, 311] width 225 height 34
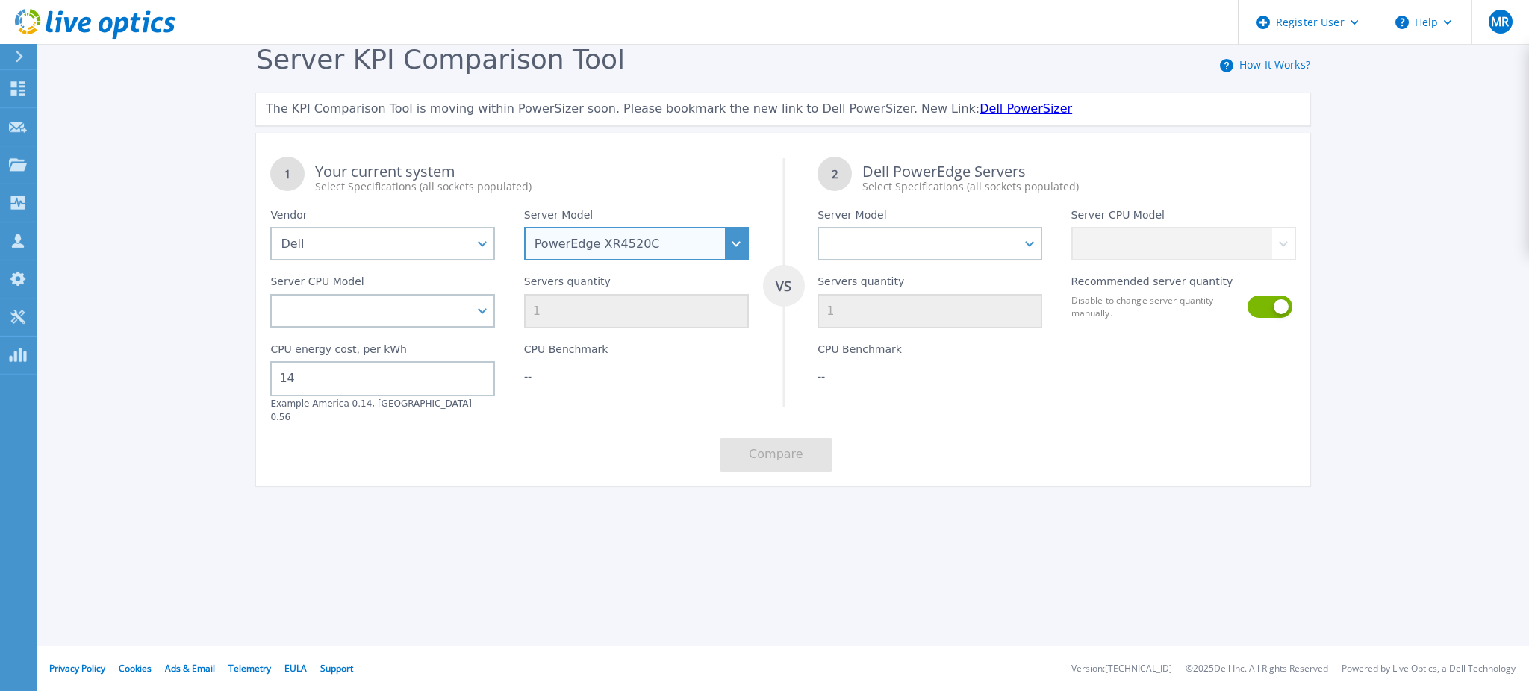
click at [642, 247] on select "PowerEdge C6520 PowerEdge C6525 PowerEdge HS5610 PowerEdge HS5620 PowerEdge R24…" at bounding box center [636, 244] width 225 height 34
click at [524, 227] on select "PowerEdge C6520 PowerEdge C6525 PowerEdge HS5610 PowerEdge HS5620 PowerEdge R24…" at bounding box center [636, 244] width 225 height 34
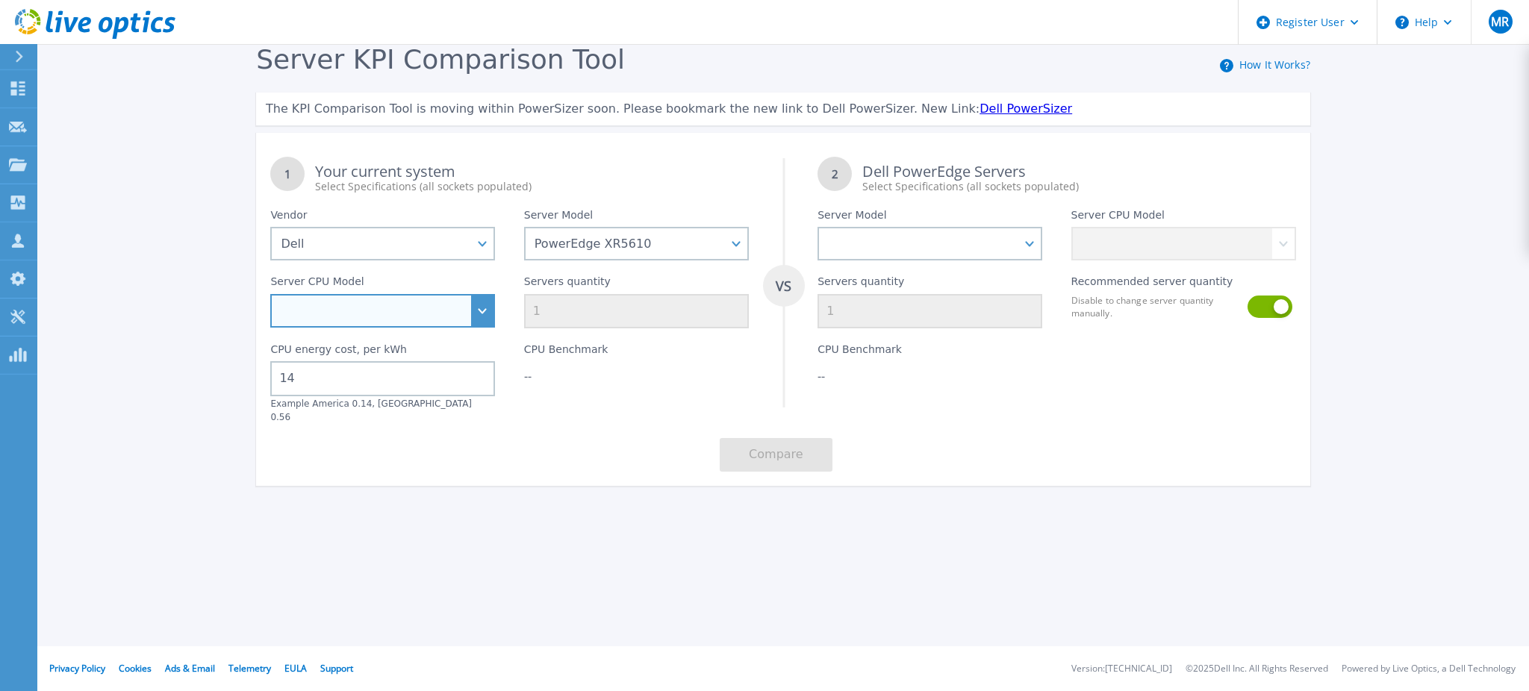
click at [455, 307] on select "Intel Xeon Bronze 3408U 1.8GHz Intel Xeon Gold 5412U 2.1GHz Intel Xeon Gold 541…" at bounding box center [382, 311] width 225 height 34
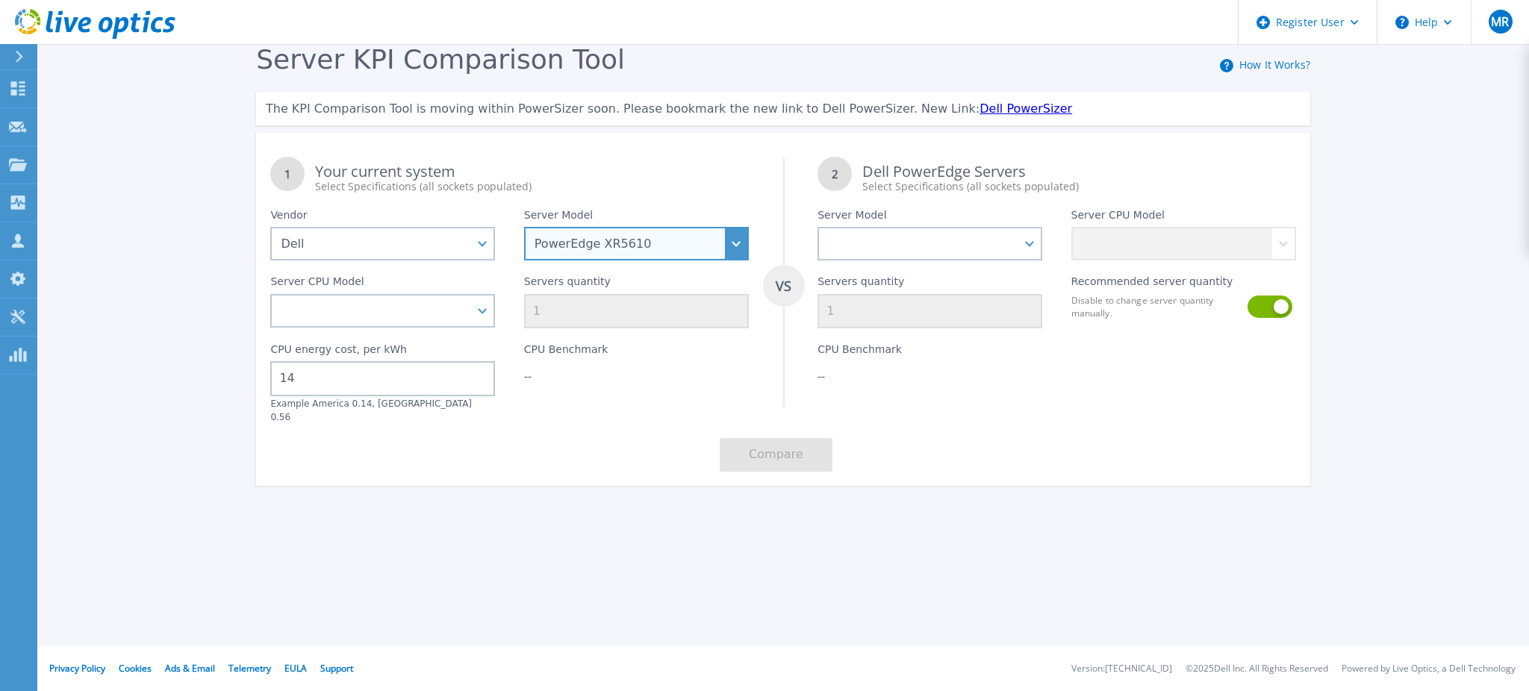
click at [583, 228] on select "PowerEdge C6520 PowerEdge C6525 PowerEdge HS5610 PowerEdge HS5620 PowerEdge R24…" at bounding box center [636, 244] width 225 height 34
click at [524, 227] on select "PowerEdge C6520 PowerEdge C6525 PowerEdge HS5610 PowerEdge HS5620 PowerEdge R24…" at bounding box center [636, 244] width 225 height 34
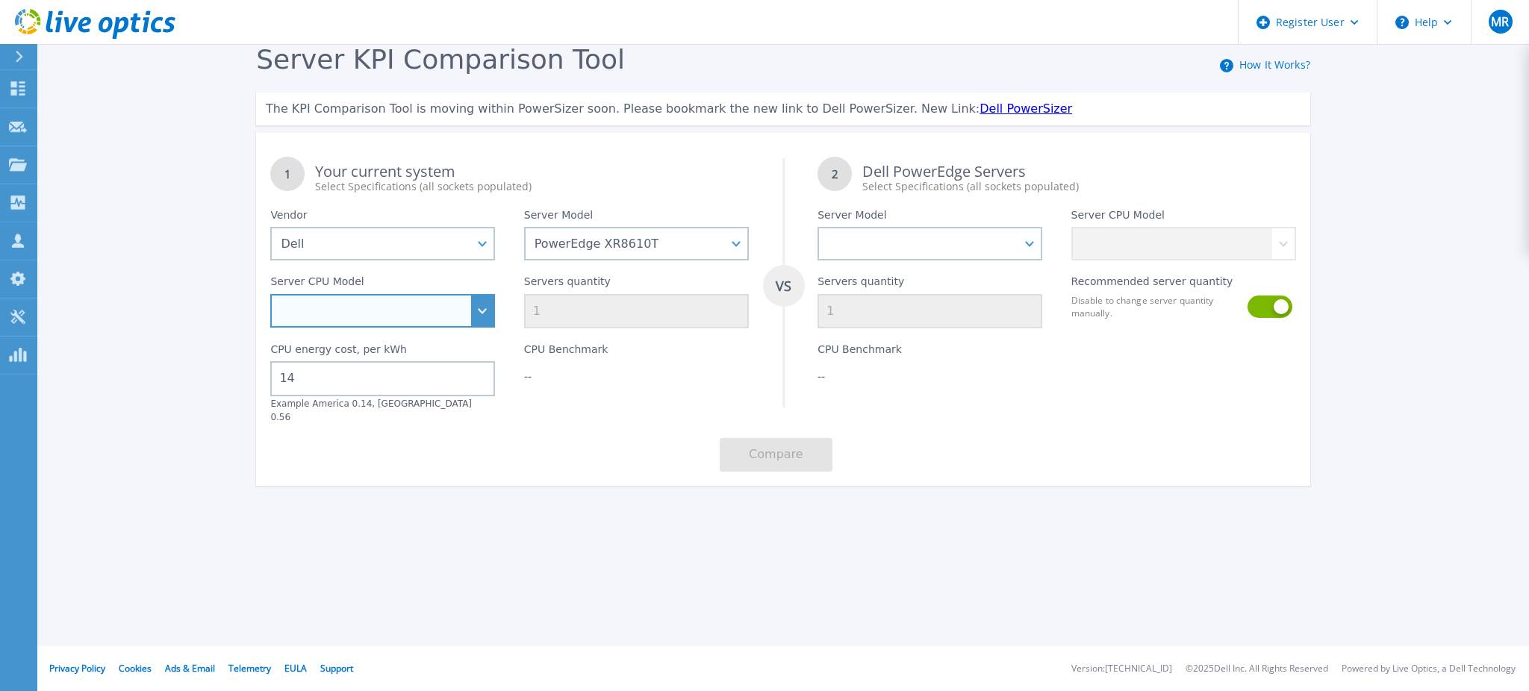
click at [395, 299] on select "Intel Xeon Gold 5423N 2.1GHz Intel Xeon Gold 6421N 1.8GHz Intel Xeon Gold 6433N…" at bounding box center [382, 311] width 225 height 34
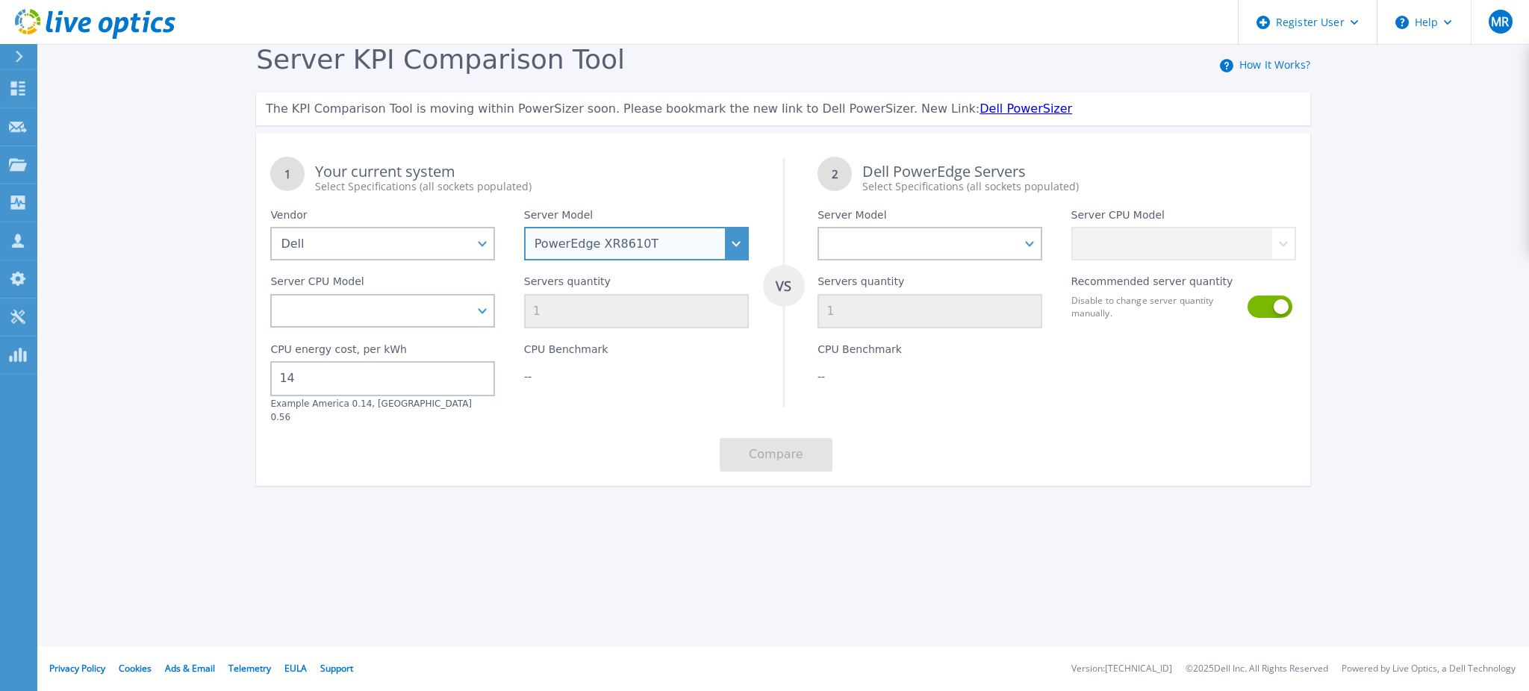
click at [618, 250] on select "PowerEdge C6520 PowerEdge C6525 PowerEdge HS5610 PowerEdge HS5620 PowerEdge R24…" at bounding box center [636, 244] width 225 height 34
click at [524, 227] on select "PowerEdge C6520 PowerEdge C6525 PowerEdge HS5610 PowerEdge HS5620 PowerEdge R24…" at bounding box center [636, 244] width 225 height 34
click at [671, 236] on select "PowerEdge C6520 PowerEdge C6525 PowerEdge HS5610 PowerEdge HS5620 PowerEdge R24…" at bounding box center [636, 244] width 225 height 34
click at [524, 227] on select "PowerEdge C6520 PowerEdge C6525 PowerEdge HS5610 PowerEdge HS5620 PowerEdge R24…" at bounding box center [636, 244] width 225 height 34
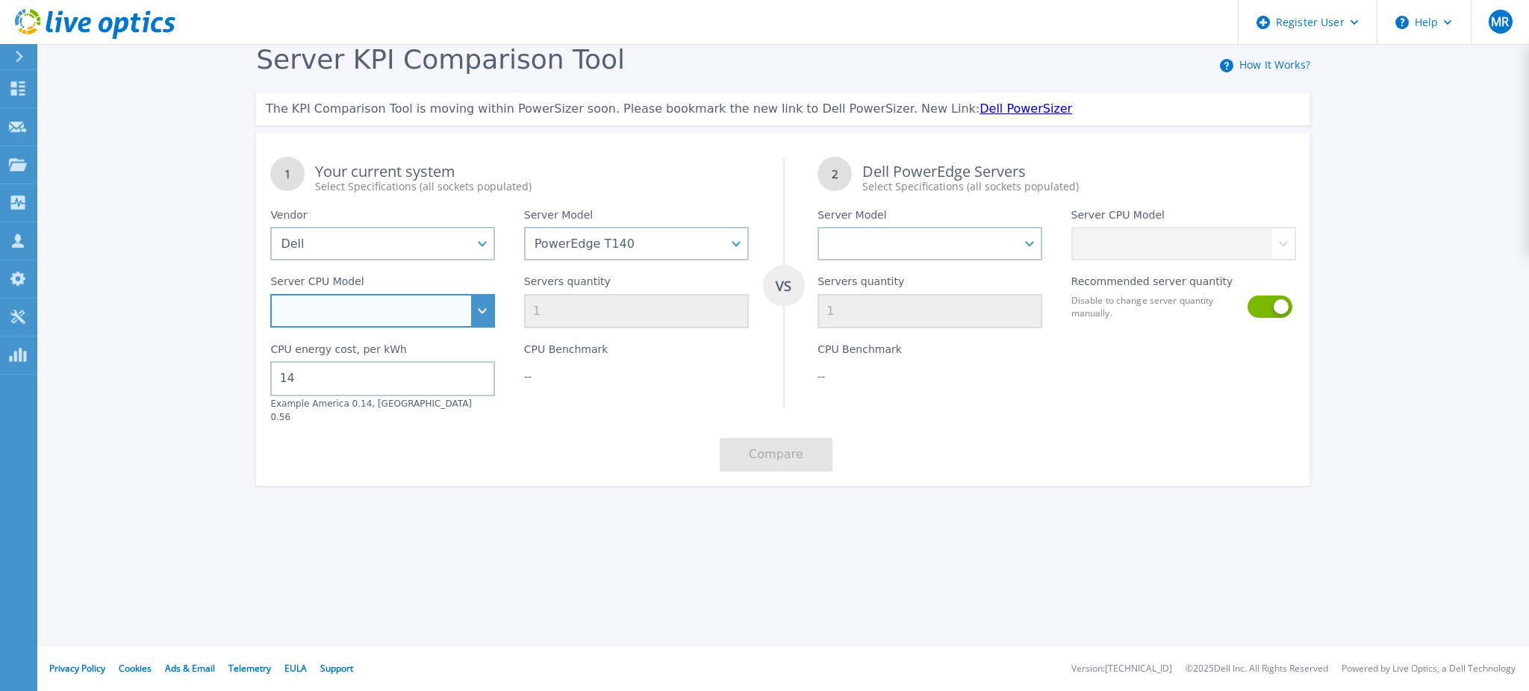
click at [466, 309] on select "Intel Xeon E-2146G 3.5GHz Intel Xeon E-2176G 3.7GHz Intel Xeon E-2186G 3.8GHz I…" at bounding box center [382, 311] width 225 height 34
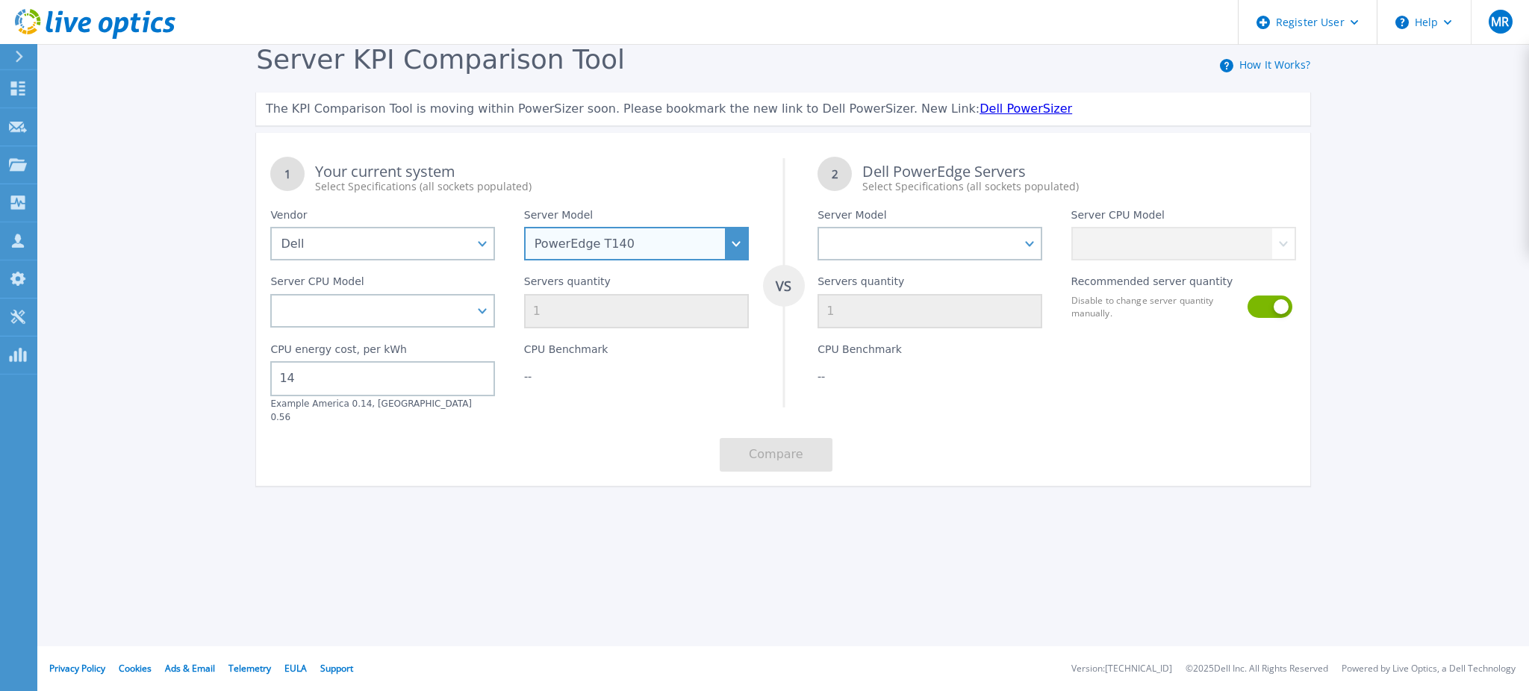
click at [612, 235] on select "PowerEdge C6520 PowerEdge C6525 PowerEdge HS5610 PowerEdge HS5620 PowerEdge R24…" at bounding box center [636, 244] width 225 height 34
click at [524, 227] on select "PowerEdge C6520 PowerEdge C6525 PowerEdge HS5610 PowerEdge HS5620 PowerEdge R24…" at bounding box center [636, 244] width 225 height 34
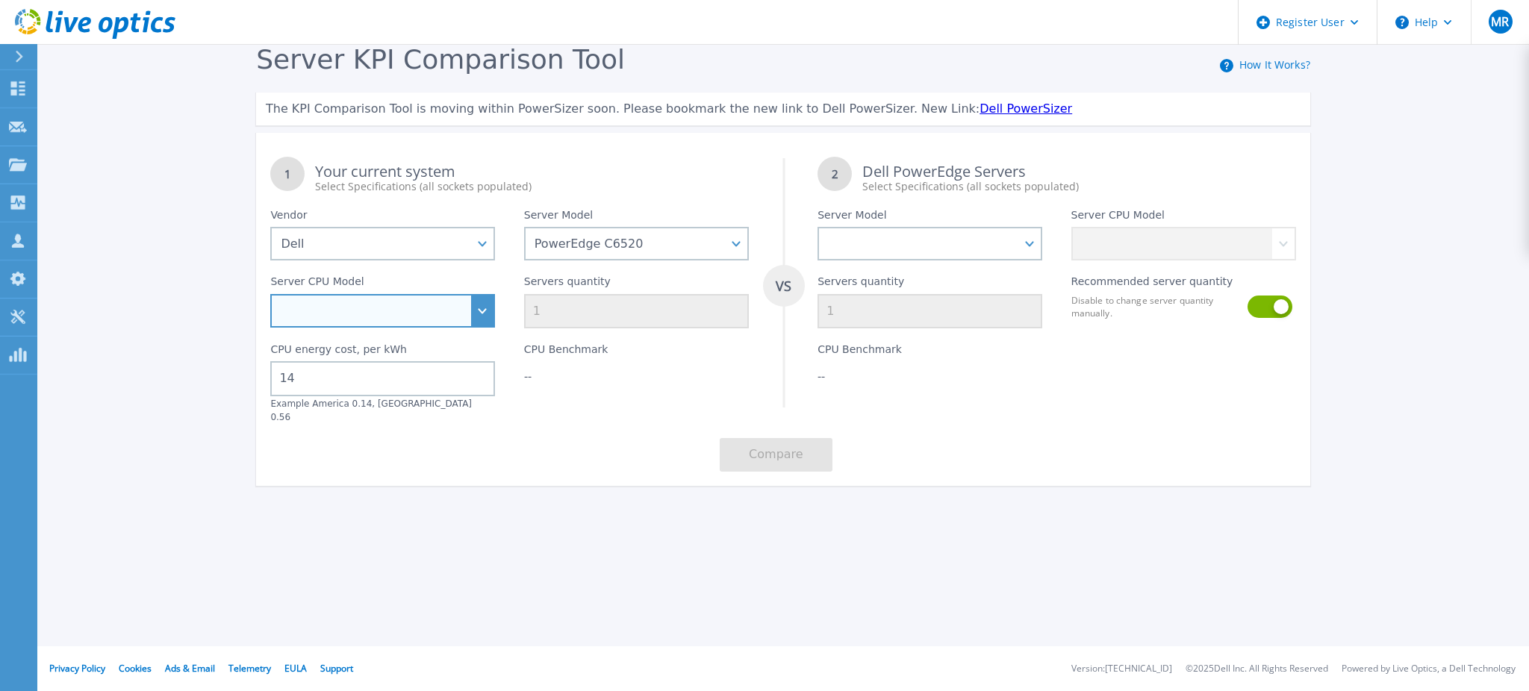
click at [439, 305] on select "Intel Xeon Platinum 8360Y 2.4GHz Intel Xeon Platinum 8368 2.4GHz Intel Xeon Sil…" at bounding box center [382, 311] width 225 height 34
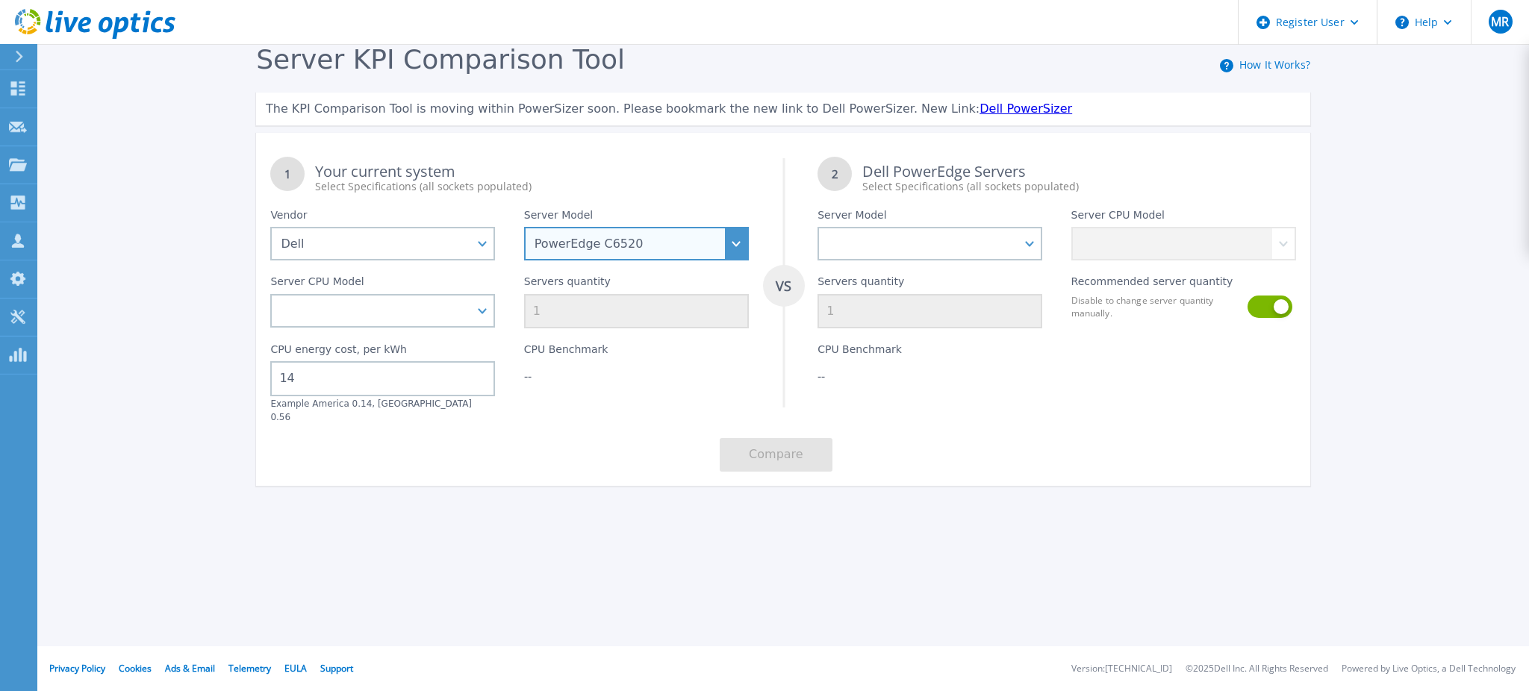
click at [612, 234] on select "PowerEdge C6520 PowerEdge C6525 PowerEdge HS5610 PowerEdge HS5620 PowerEdge R24…" at bounding box center [636, 244] width 225 height 34
click at [524, 227] on select "PowerEdge C6520 PowerEdge C6525 PowerEdge HS5610 PowerEdge HS5620 PowerEdge R24…" at bounding box center [636, 244] width 225 height 34
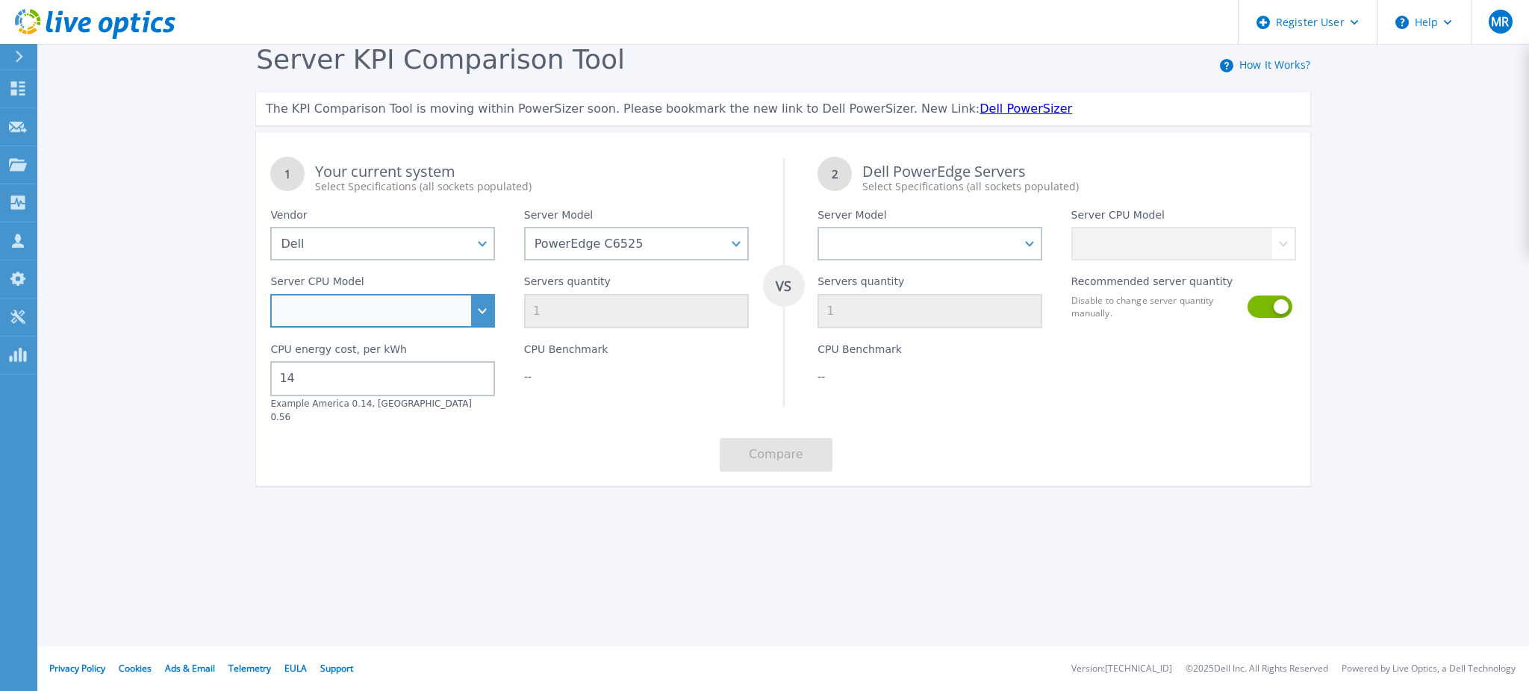
click at [461, 307] on select "AMD EPYC 7443P 2.85GHz AMD EPYC 7642 2.3GHz AMD EPYC 7763 2.45GHz AMD EPYC 7262…" at bounding box center [382, 311] width 225 height 34
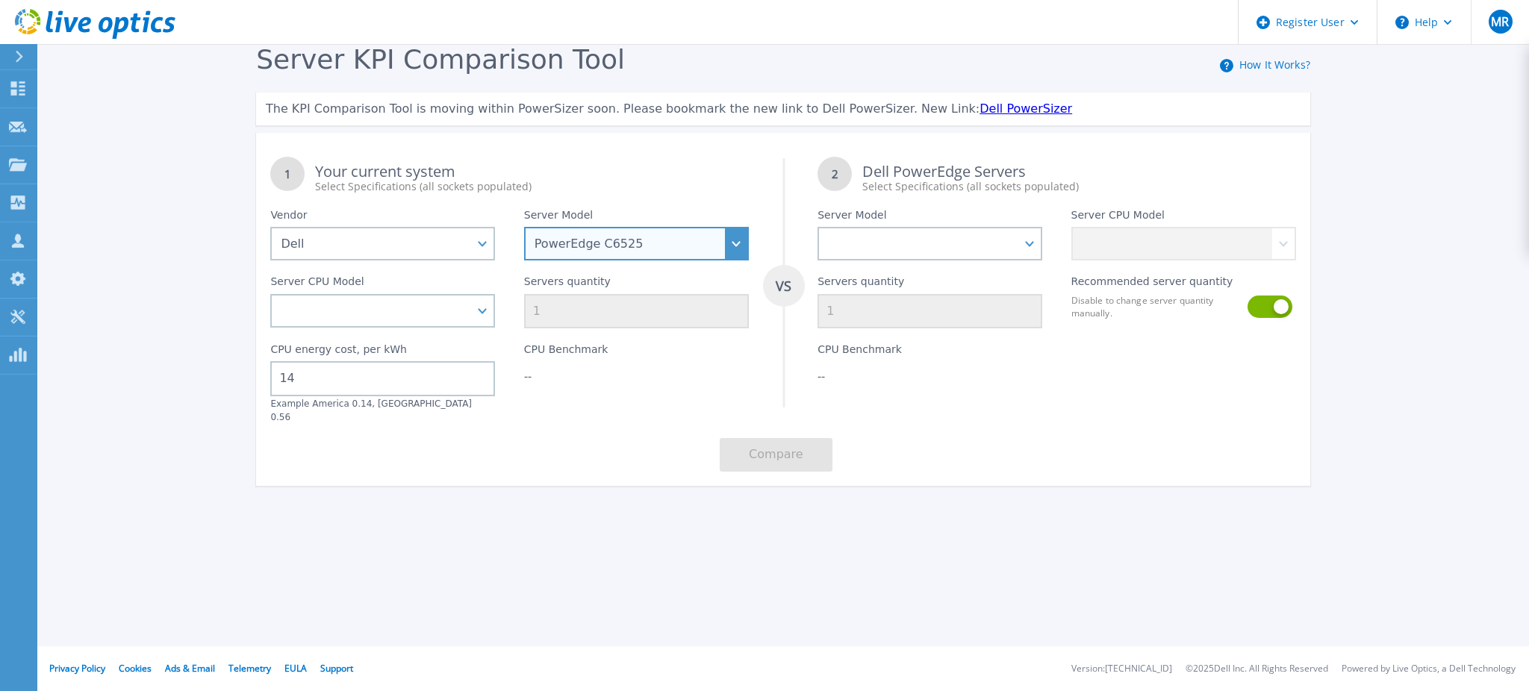
click at [590, 255] on select "PowerEdge C6520 PowerEdge C6525 PowerEdge HS5610 PowerEdge HS5620 PowerEdge R24…" at bounding box center [636, 244] width 225 height 34
click at [524, 227] on select "PowerEdge C6520 PowerEdge C6525 PowerEdge HS5610 PowerEdge HS5620 PowerEdge R24…" at bounding box center [636, 244] width 225 height 34
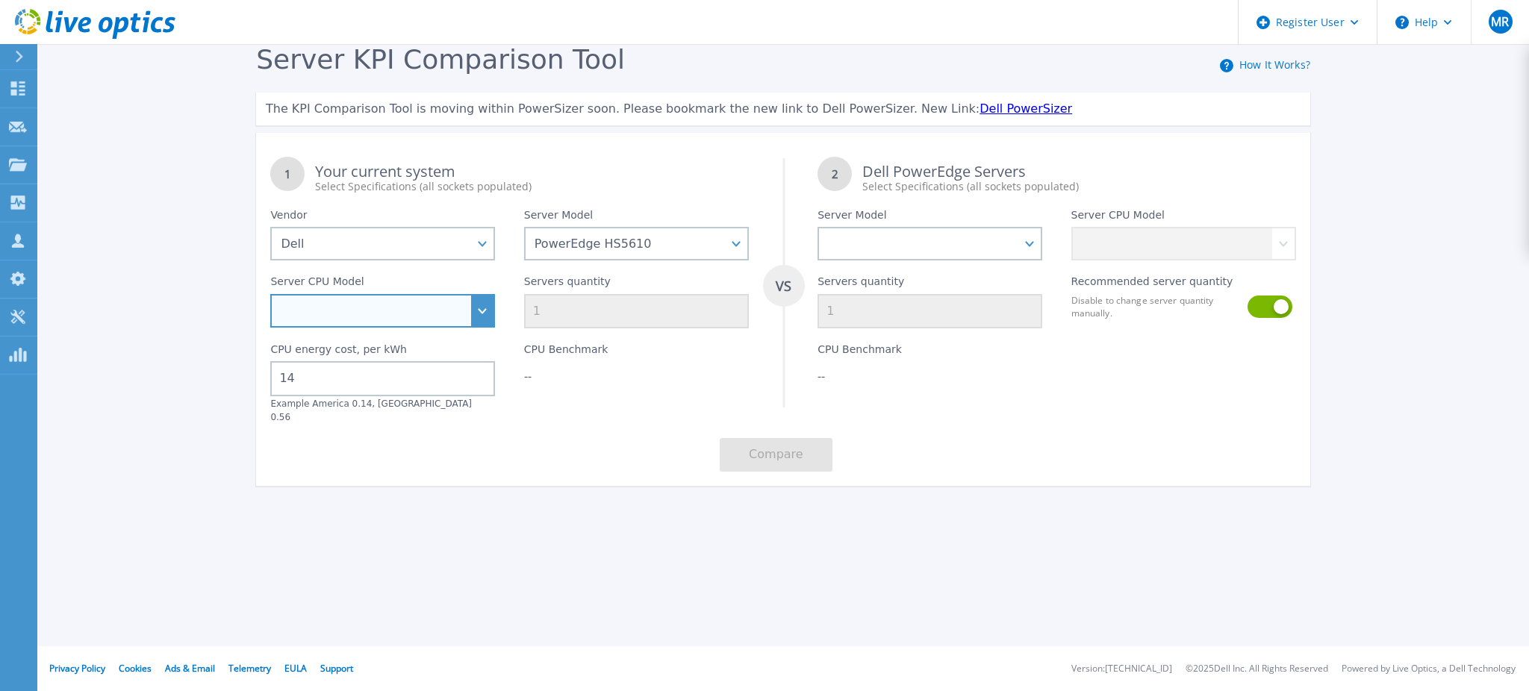
click at [387, 318] on select "Intel Xeon Bronze 3408U 1.8GHz Intel Xeon Silver 4410Y 2GHz Intel Xeon Silver 4…" at bounding box center [382, 311] width 225 height 34
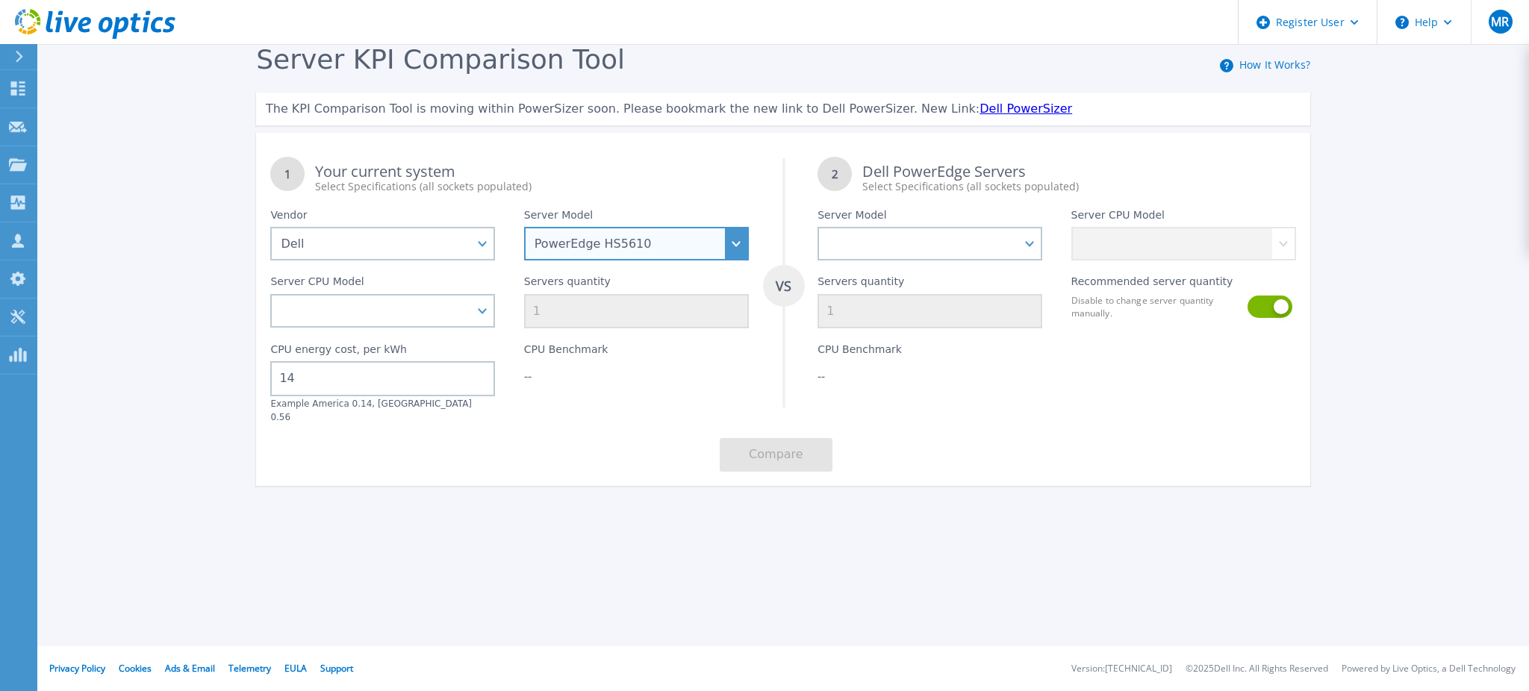
click at [580, 246] on select "PowerEdge C6520 PowerEdge C6525 PowerEdge HS5610 PowerEdge HS5620 PowerEdge R24…" at bounding box center [636, 244] width 225 height 34
click at [524, 227] on select "PowerEdge C6520 PowerEdge C6525 PowerEdge HS5610 PowerEdge HS5620 PowerEdge R24…" at bounding box center [636, 244] width 225 height 34
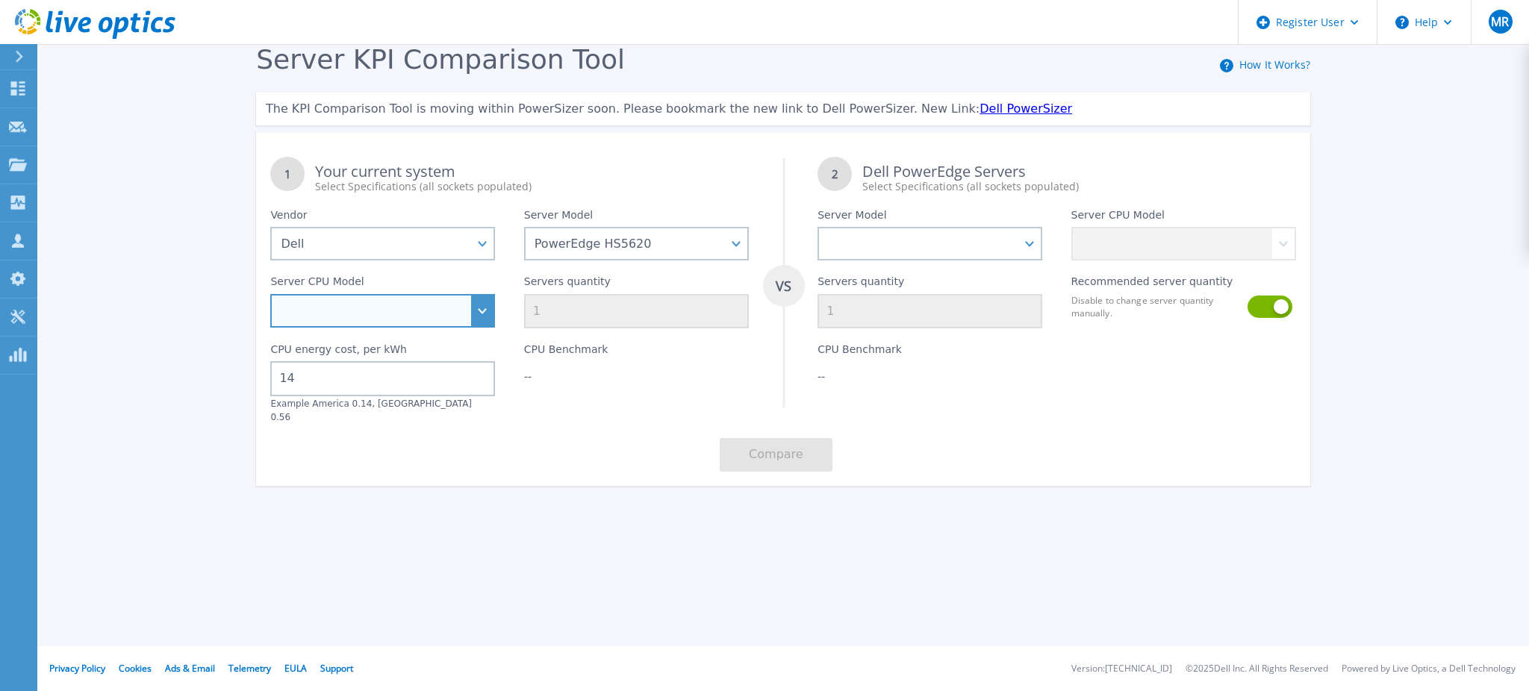
click at [440, 313] on select "Intel Xeon Bronze 3408U 1.8GHz Intel Xeon Silver 4410Y 2GHz Intel Xeon Silver 4…" at bounding box center [382, 311] width 225 height 34
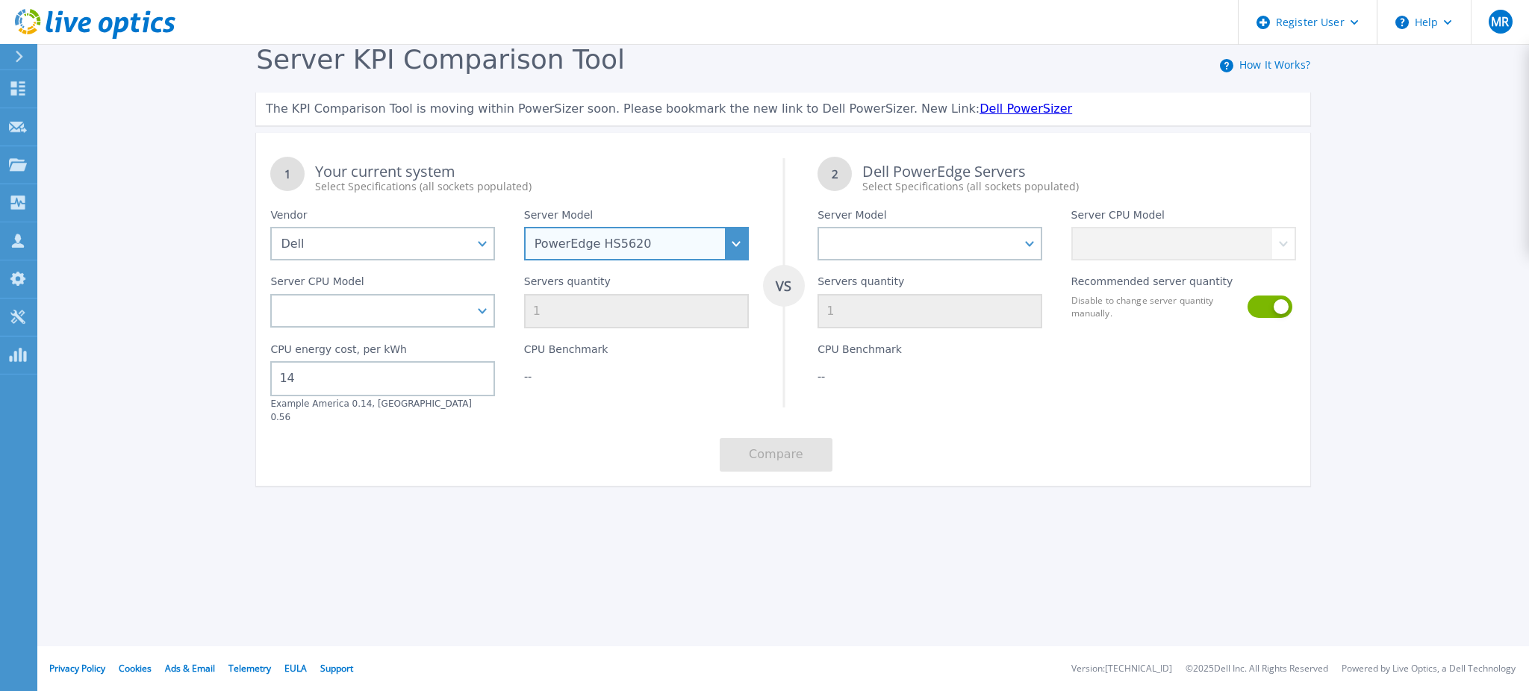
click at [597, 250] on select "PowerEdge C6520 PowerEdge C6525 PowerEdge HS5610 PowerEdge HS5620 PowerEdge R24…" at bounding box center [636, 244] width 225 height 34
click at [524, 227] on select "PowerEdge C6520 PowerEdge C6525 PowerEdge HS5610 PowerEdge HS5620 PowerEdge R24…" at bounding box center [636, 244] width 225 height 34
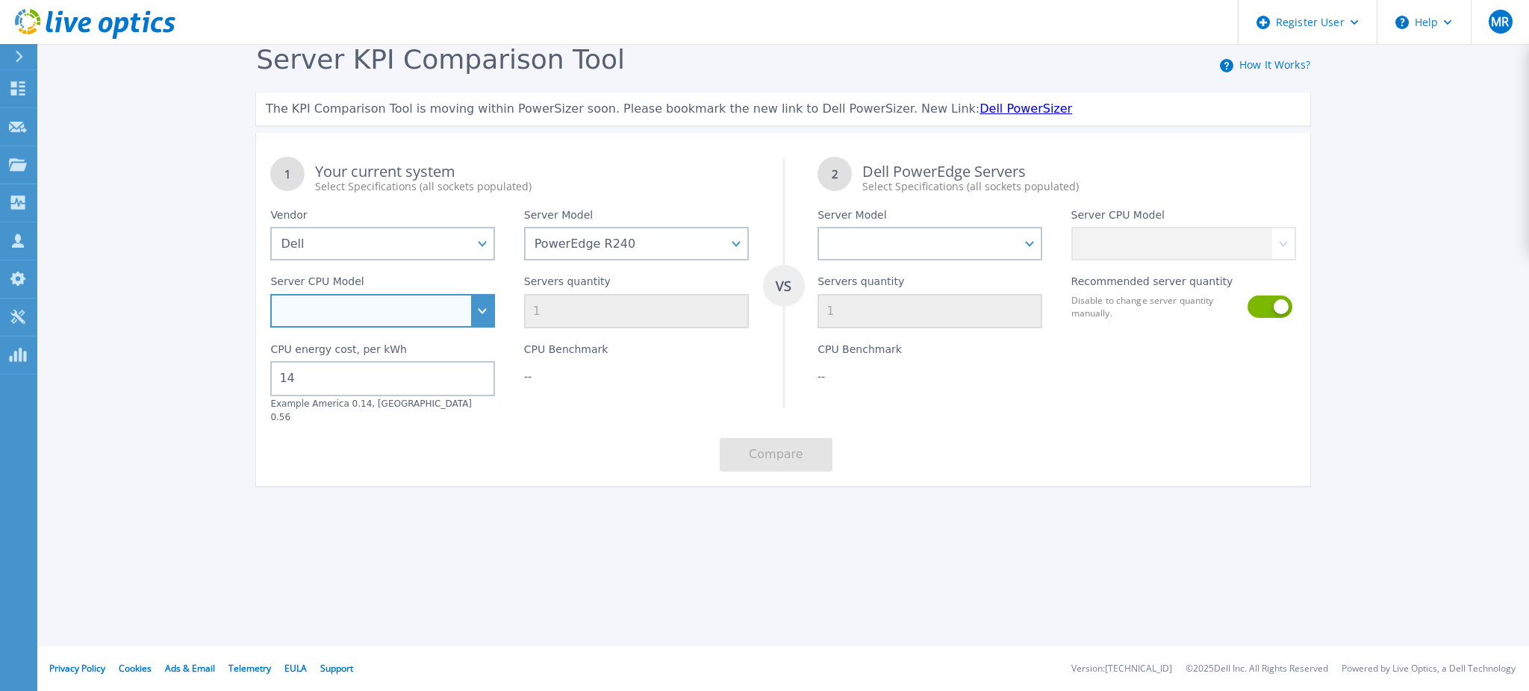
click at [443, 323] on select "Intel Xeon E-2146G 3.5GHz Intel Xeon E-2176G 3.7GHz Intel Xeon E-2124 3.3GHz In…" at bounding box center [382, 311] width 225 height 34
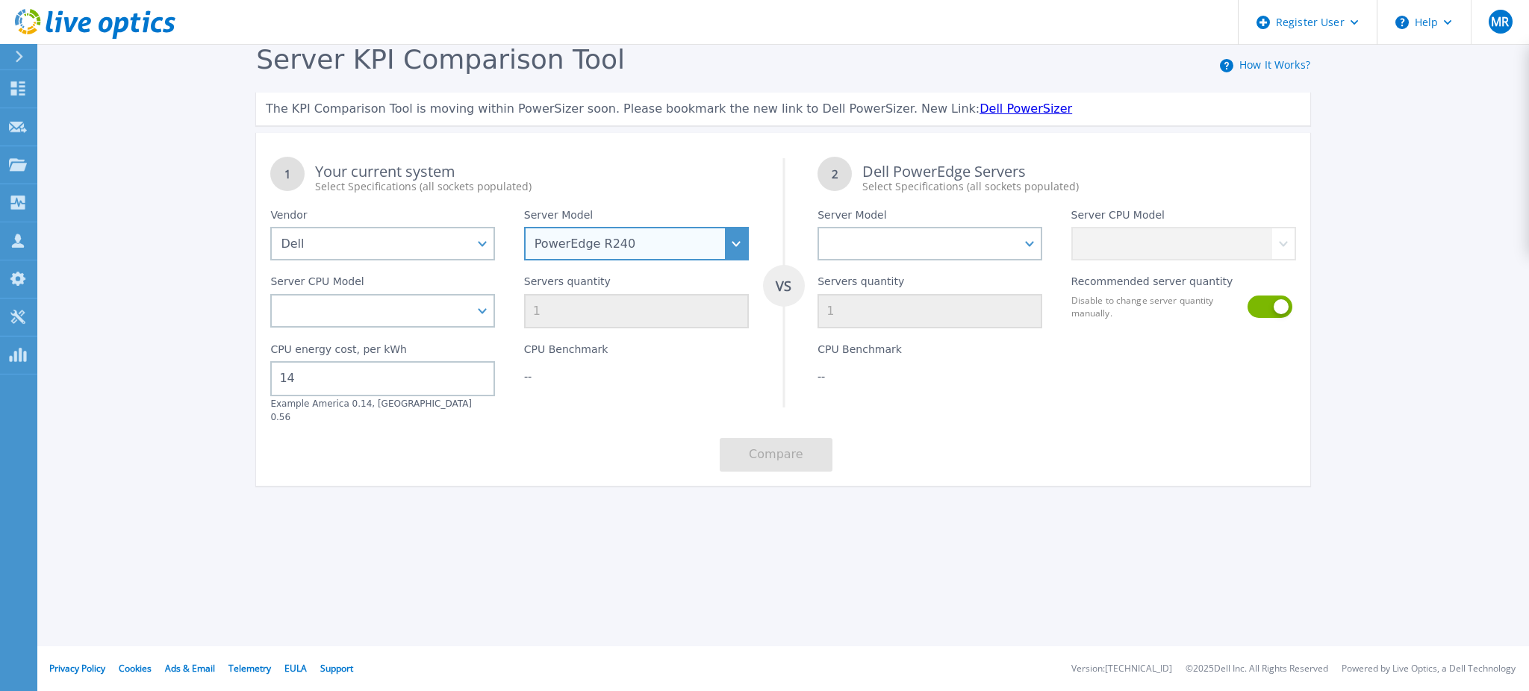
click at [595, 249] on select "PowerEdge C6520 PowerEdge C6525 PowerEdge HS5610 PowerEdge HS5620 PowerEdge R24…" at bounding box center [636, 244] width 225 height 34
click at [524, 227] on select "PowerEdge C6520 PowerEdge C6525 PowerEdge HS5610 PowerEdge HS5620 PowerEdge R24…" at bounding box center [636, 244] width 225 height 34
click at [664, 242] on select "PowerEdge C6520 PowerEdge C6525 PowerEdge HS5610 PowerEdge HS5620 PowerEdge R24…" at bounding box center [636, 244] width 225 height 34
click at [524, 227] on select "PowerEdge C6520 PowerEdge C6525 PowerEdge HS5610 PowerEdge HS5620 PowerEdge R24…" at bounding box center [636, 244] width 225 height 34
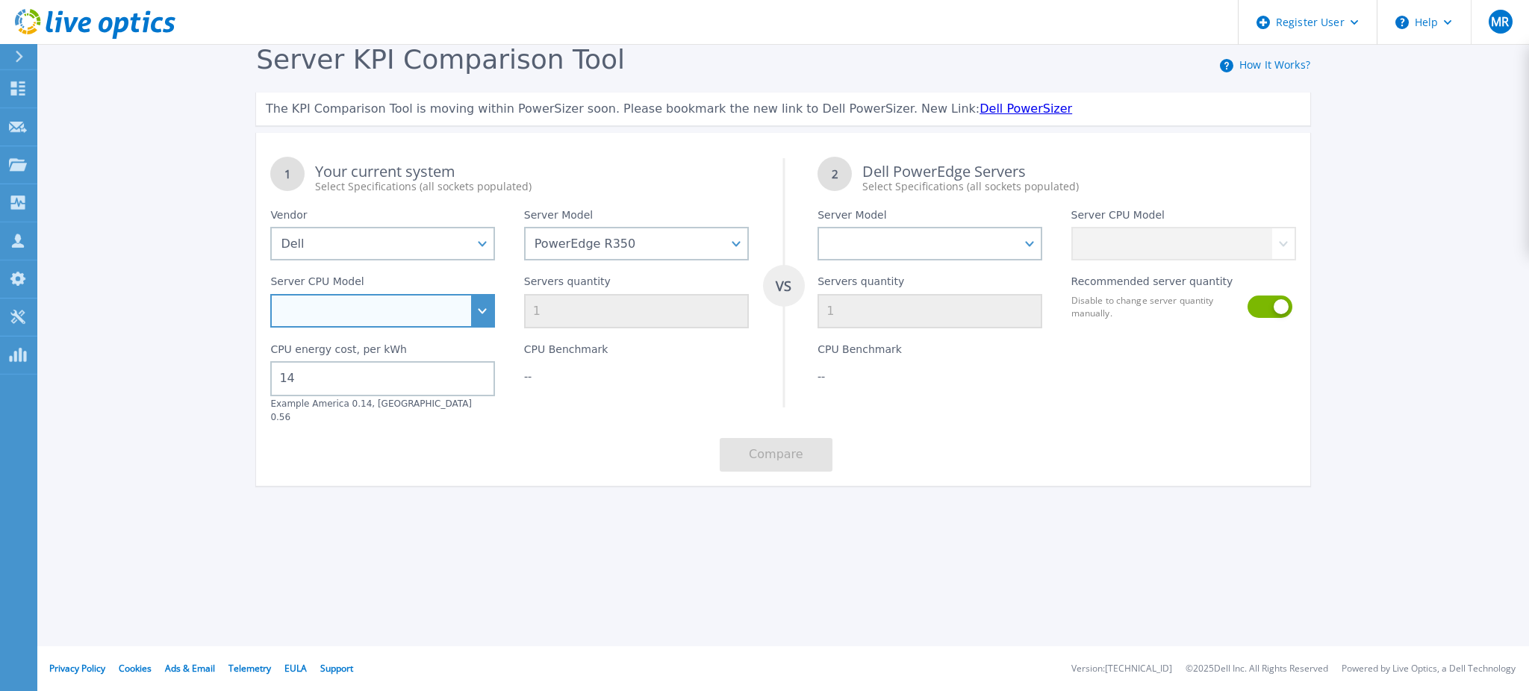
click at [458, 324] on select "Intel Xeon E-2388G 3.2GHz Intel Xeon E-2314 2.8GHz Intel Xeon E-2324G 3.1GHz In…" at bounding box center [382, 311] width 225 height 34
click at [625, 475] on div "Server KPI Comparison Tool How It Works? The KPI Comparison Tool is moving with…" at bounding box center [783, 272] width 1082 height 456
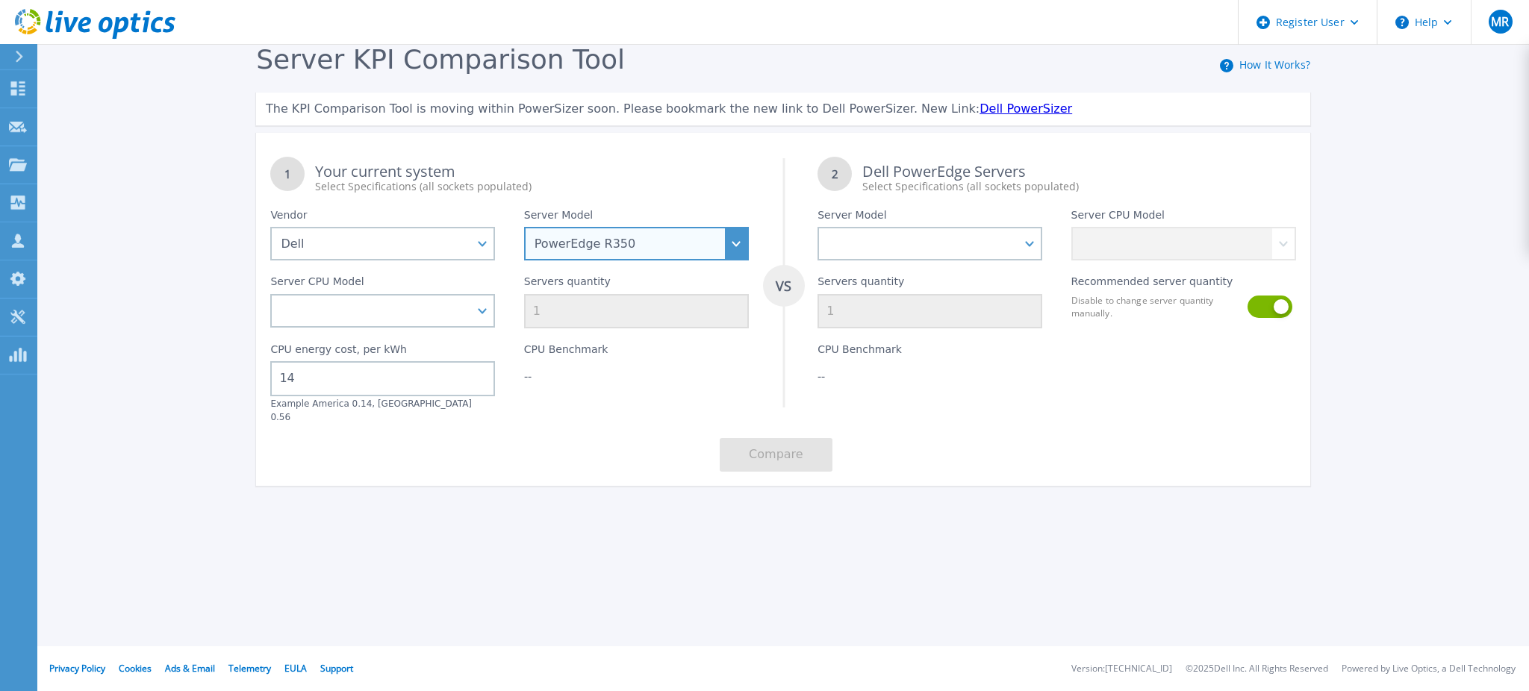
click at [638, 244] on select "PowerEdge C6520 PowerEdge C6525 PowerEdge HS5610 PowerEdge HS5620 PowerEdge R24…" at bounding box center [636, 244] width 225 height 34
select select "PowerEdge XR4520C"
click at [524, 227] on select "PowerEdge C6520 PowerEdge C6525 PowerEdge HS5610 PowerEdge HS5620 PowerEdge R24…" at bounding box center [636, 244] width 225 height 34
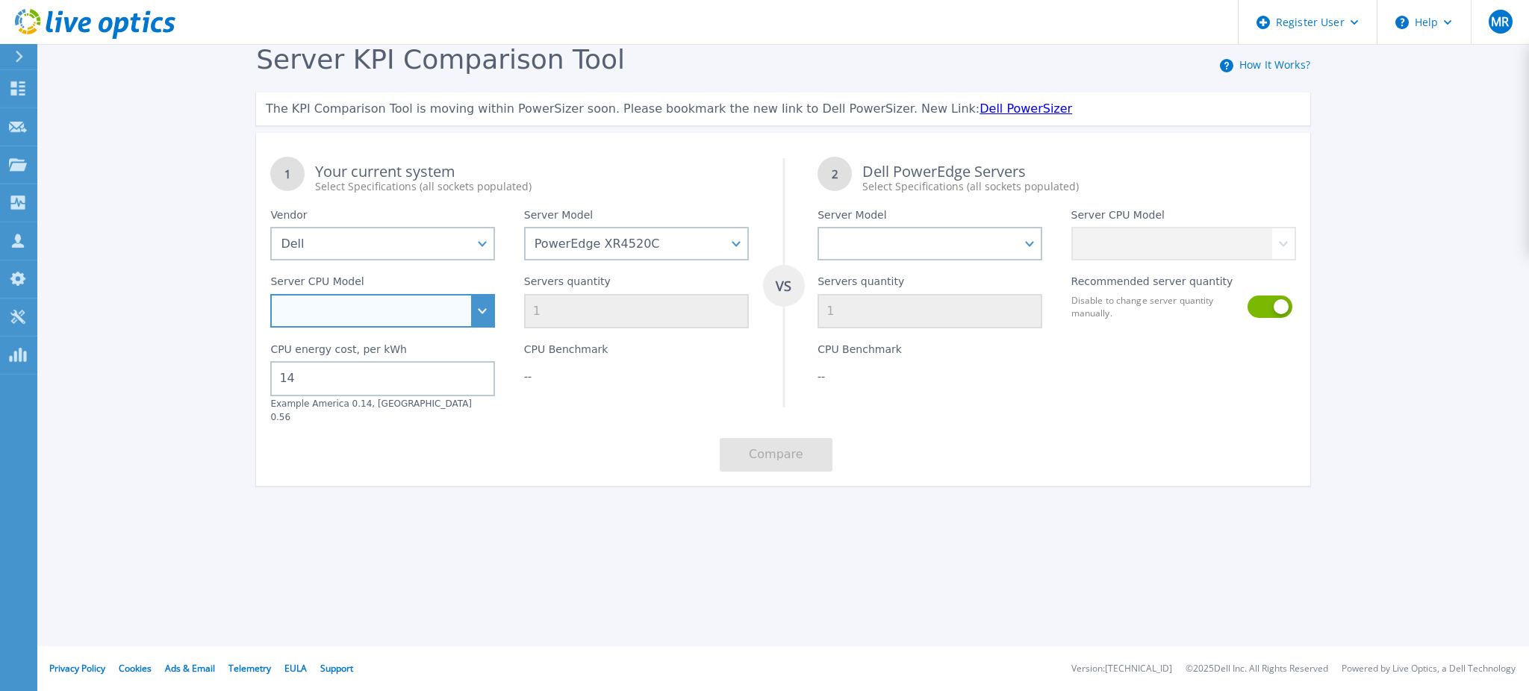
click at [437, 307] on select "Intel Xeon D-2712T 1.9GHz Intel Xeon D-2733NT 2.1GHz Intel Xeon D-2776NT 2.1GHz" at bounding box center [382, 311] width 225 height 34
select select "335406"
click at [270, 294] on select "Intel Xeon D-2712T 1.9GHz Intel Xeon D-2733NT 2.1GHz Intel Xeon D-2776NT 2.1GHz" at bounding box center [382, 311] width 225 height 34
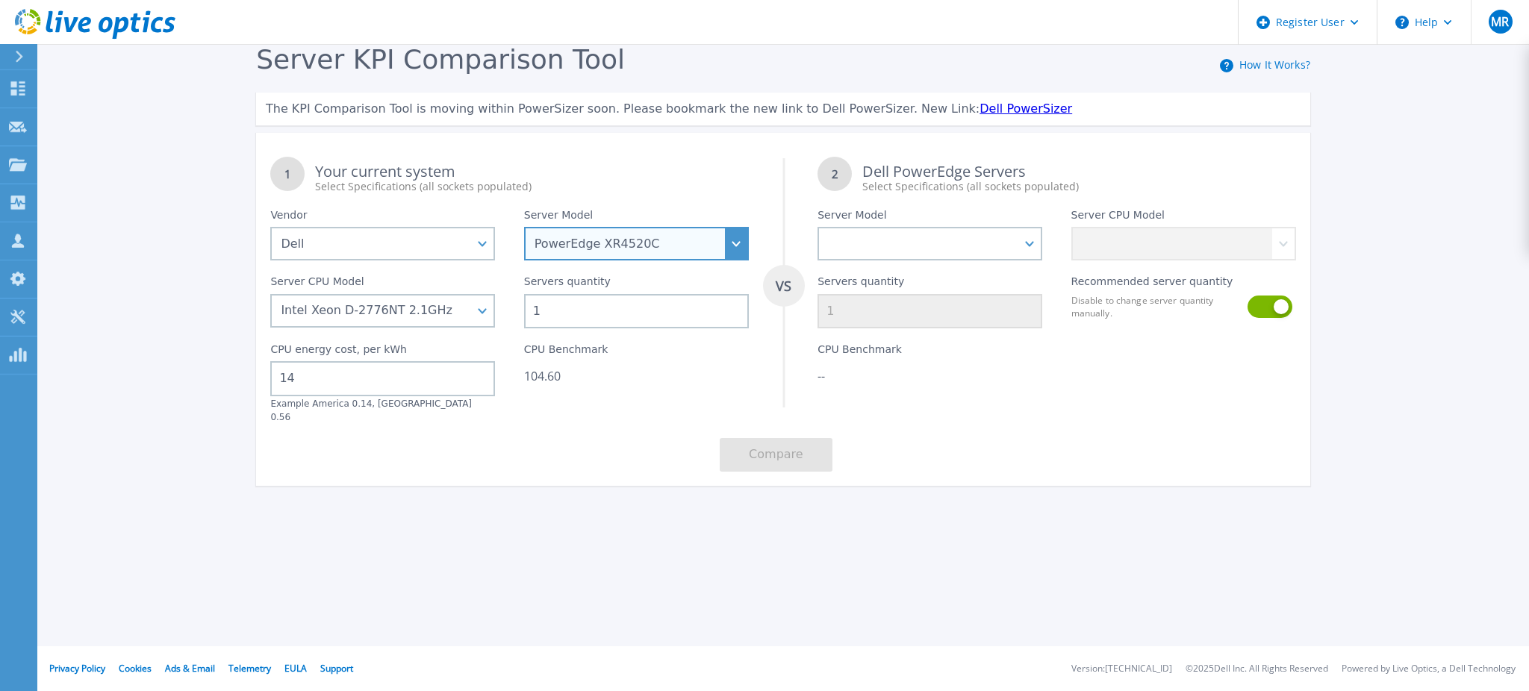
click at [733, 236] on select "PowerEdge C6520 PowerEdge C6525 PowerEdge HS5610 PowerEdge HS5620 PowerEdge R24…" at bounding box center [636, 244] width 225 height 34
click at [1055, 576] on div "Register User Help MR Dell User [PERSON_NAME] [PERSON_NAME][EMAIL_ADDRESS][PERS…" at bounding box center [764, 345] width 1529 height 691
click at [708, 228] on select "PowerEdge C6520 PowerEdge C6525 PowerEdge HS5610 PowerEdge HS5620 PowerEdge R24…" at bounding box center [636, 244] width 225 height 34
select select "PowerEdge R840"
click at [524, 227] on select "PowerEdge C6520 PowerEdge C6525 PowerEdge HS5610 PowerEdge HS5620 PowerEdge R24…" at bounding box center [636, 244] width 225 height 34
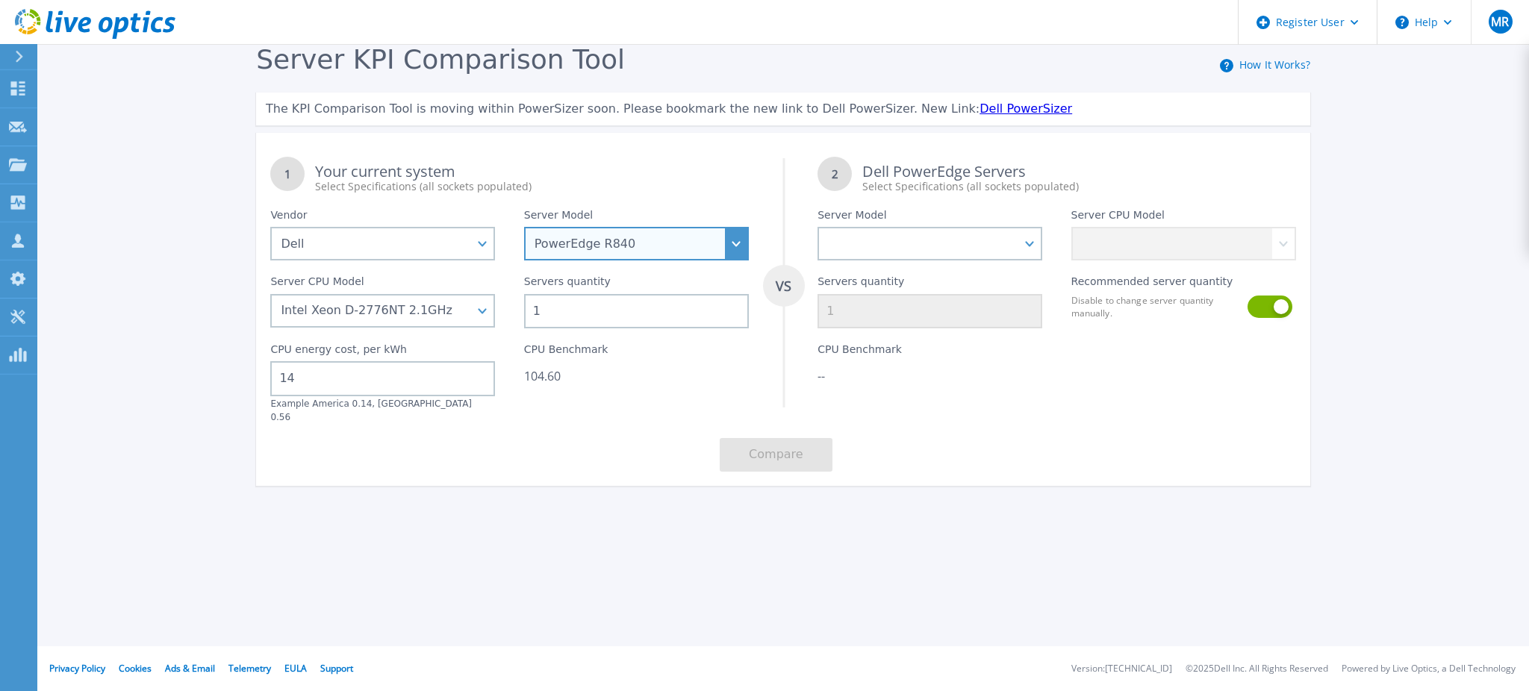
select select
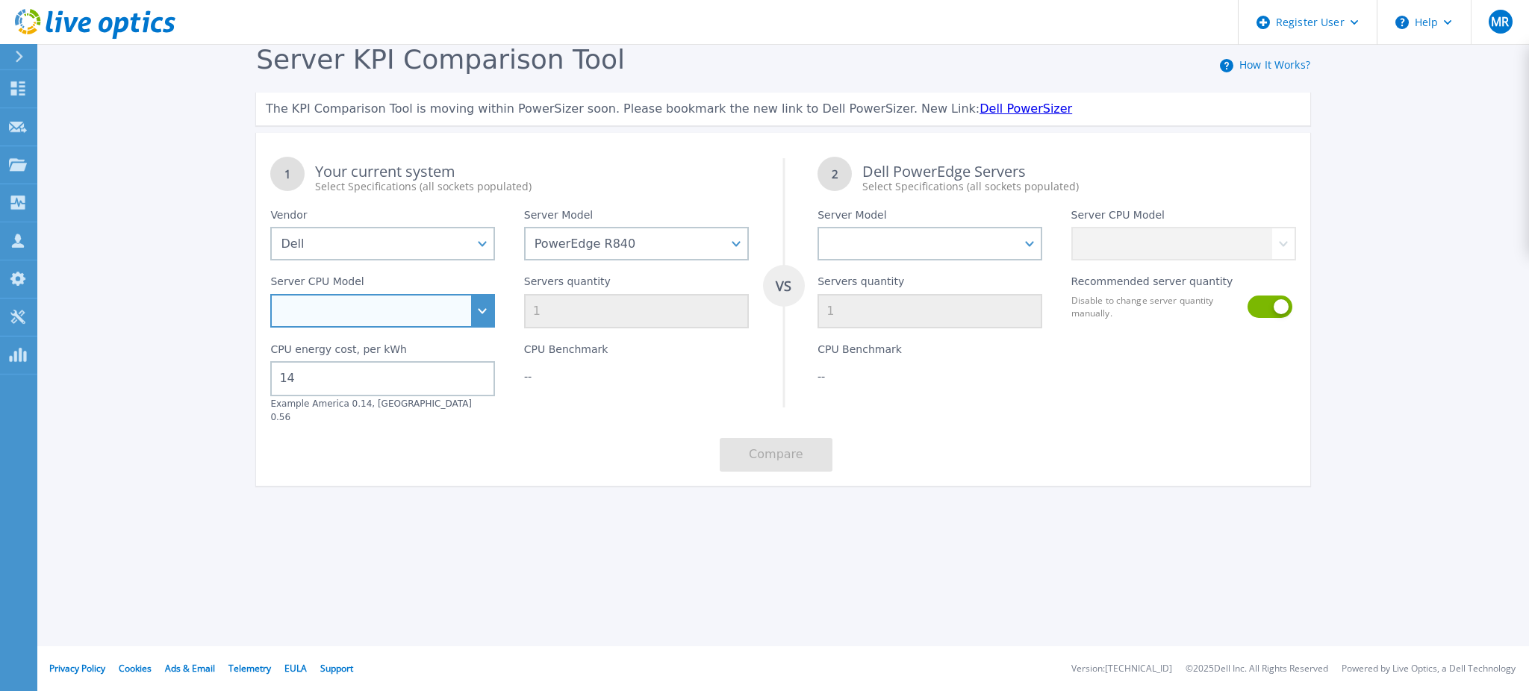
click at [481, 312] on select "Intel Xeon Gold 5118 2.3GHz Intel Xeon Gold 5120 2.2GHz Intel Xeon Gold 6130 2.…" at bounding box center [382, 311] width 225 height 34
click at [571, 452] on div "1 Your current system Select Specifications (all sockets populated) VS 2 Dell P…" at bounding box center [783, 314] width 1054 height 343
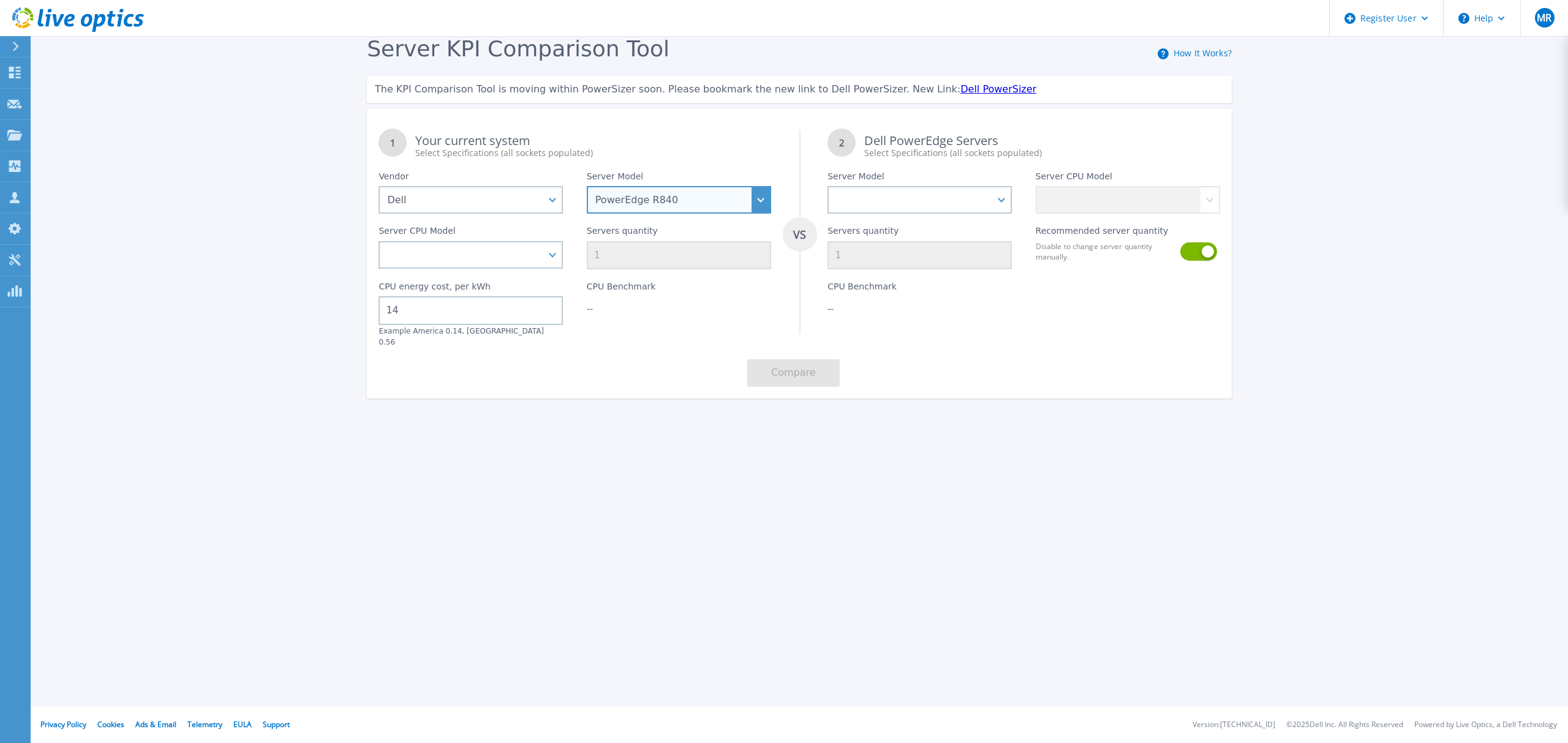
click at [728, 198] on select "PowerEdge C6520 PowerEdge C6525 PowerEdge HS5610 PowerEdge HS5620 PowerEdge R24…" at bounding box center [679, 200] width 185 height 28
select select "PowerEdge R650"
click at [587, 186] on select "PowerEdge C6520 PowerEdge C6525 PowerEdge HS5610 PowerEdge HS5620 PowerEdge R24…" at bounding box center [679, 200] width 185 height 28
click at [513, 251] on select "Intel Xeon Gold 6312U 2.4GHz Intel Xeon Platinum 8352M 2.3GHz Intel Xeon Platin…" at bounding box center [470, 255] width 185 height 28
click at [551, 260] on select "Intel Xeon Gold 6312U 2.4GHz Intel Xeon Platinum 8352M 2.3GHz Intel Xeon Platin…" at bounding box center [470, 255] width 185 height 28
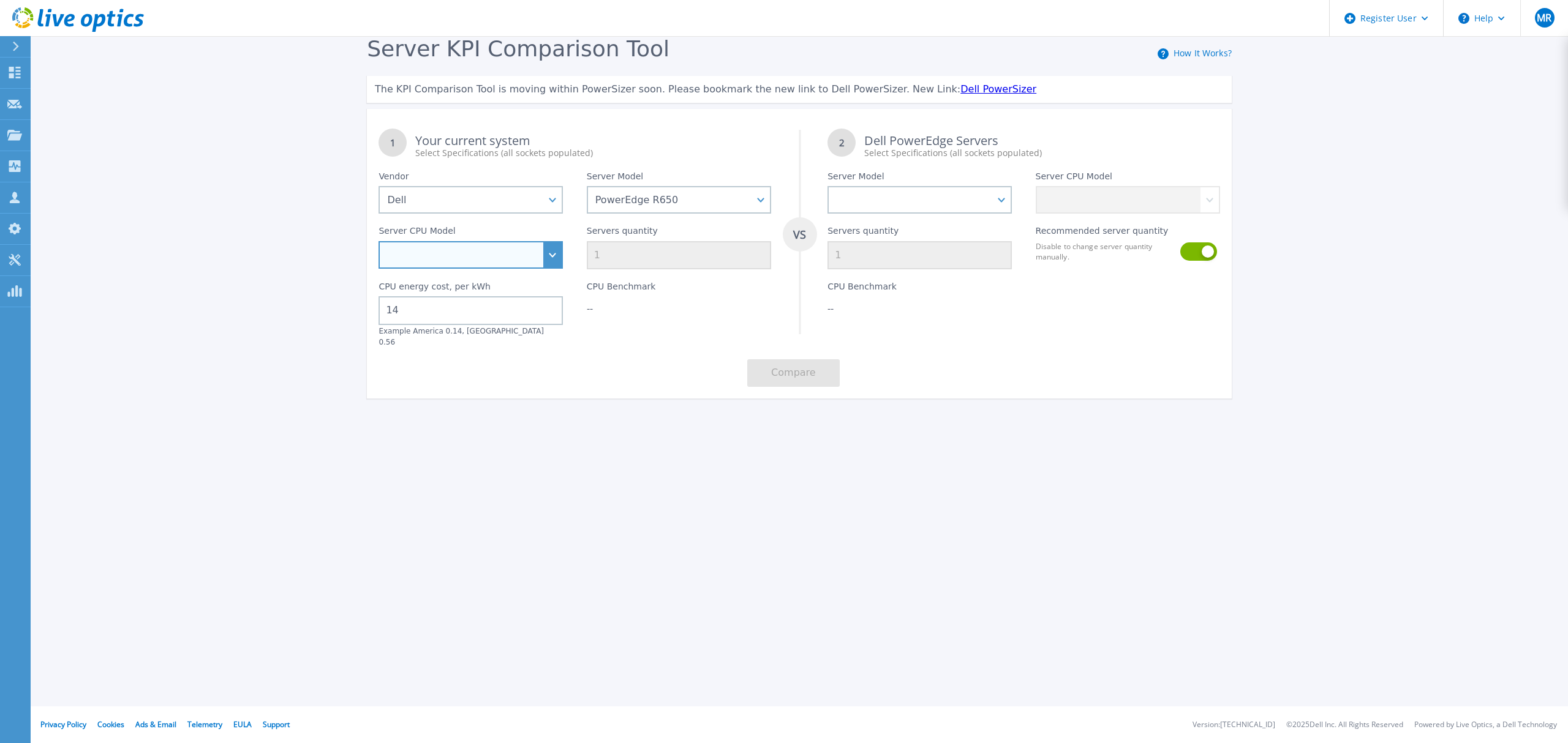
select select "333967"
click at [378, 241] on select "Intel Xeon Gold 6312U 2.4GHz Intel Xeon Platinum 8352M 2.3GHz Intel Xeon Platin…" at bounding box center [470, 255] width 185 height 28
drag, startPoint x: 612, startPoint y: 248, endPoint x: 596, endPoint y: 246, distance: 16.1
click at [596, 246] on input "1" at bounding box center [679, 255] width 185 height 28
type input "37"
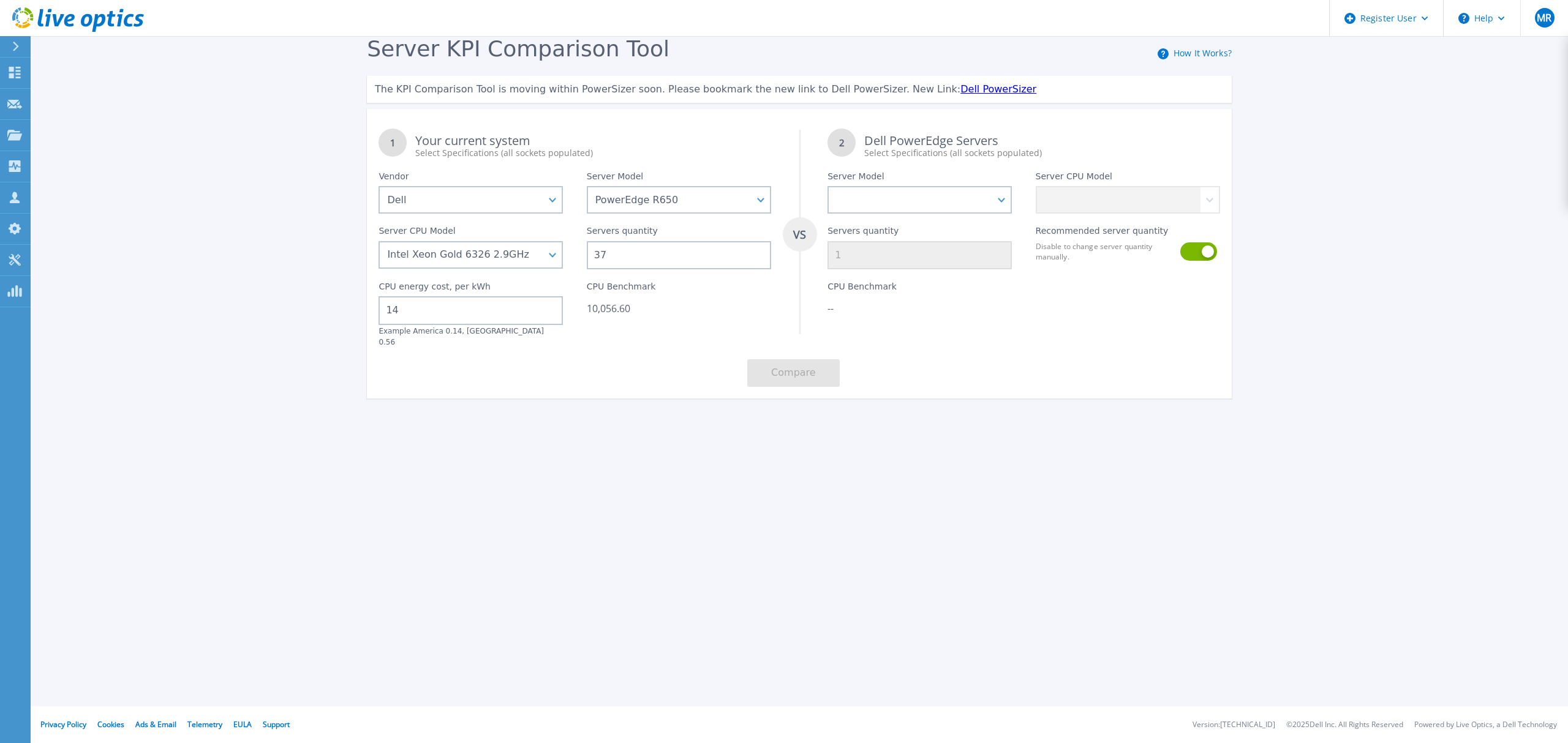
click at [612, 348] on div "1 Your current system Select Specifications (all sockets populated) VS 2 Dell P…" at bounding box center [799, 258] width 865 height 281
click at [994, 194] on select "PowerEdge C6520 PowerEdge C6525 PowerEdge HS5610 PowerEdge HS5620 PowerEdge R24…" at bounding box center [919, 200] width 185 height 28
select select "PowerEdge R660"
click at [827, 186] on select "PowerEdge C6520 PowerEdge C6525 PowerEdge HS5610 PowerEdge HS5620 PowerEdge R24…" at bounding box center [919, 200] width 185 height 28
click at [1078, 204] on select "Intel Xeon Gold 6414U 2GHz Intel Xeon Gold 6430 2.1GHz Intel Xeon Gold 6454S 2.…" at bounding box center [1127, 200] width 185 height 28
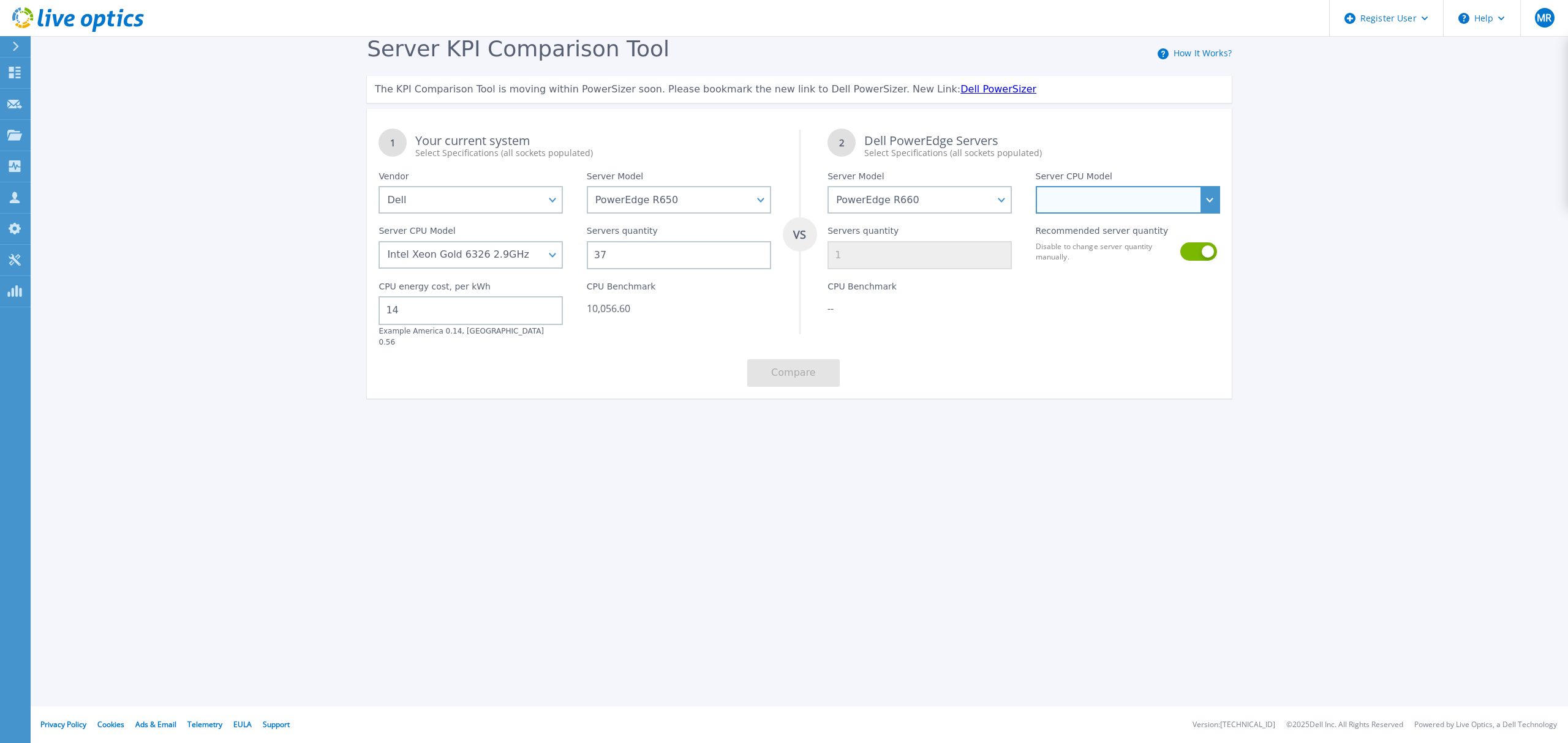
select select "336934"
click at [1035, 186] on select "Intel Xeon Gold 6414U 2GHz Intel Xeon Gold 6430 2.1GHz Intel Xeon Gold 6454S 2.…" at bounding box center [1127, 200] width 185 height 28
type input "18"
click at [1138, 202] on select "Intel Xeon Gold 6414U 2GHz Intel Xeon Gold 6430 2.1GHz Intel Xeon Gold 6454S 2.…" at bounding box center [1127, 200] width 185 height 28
select select "336935"
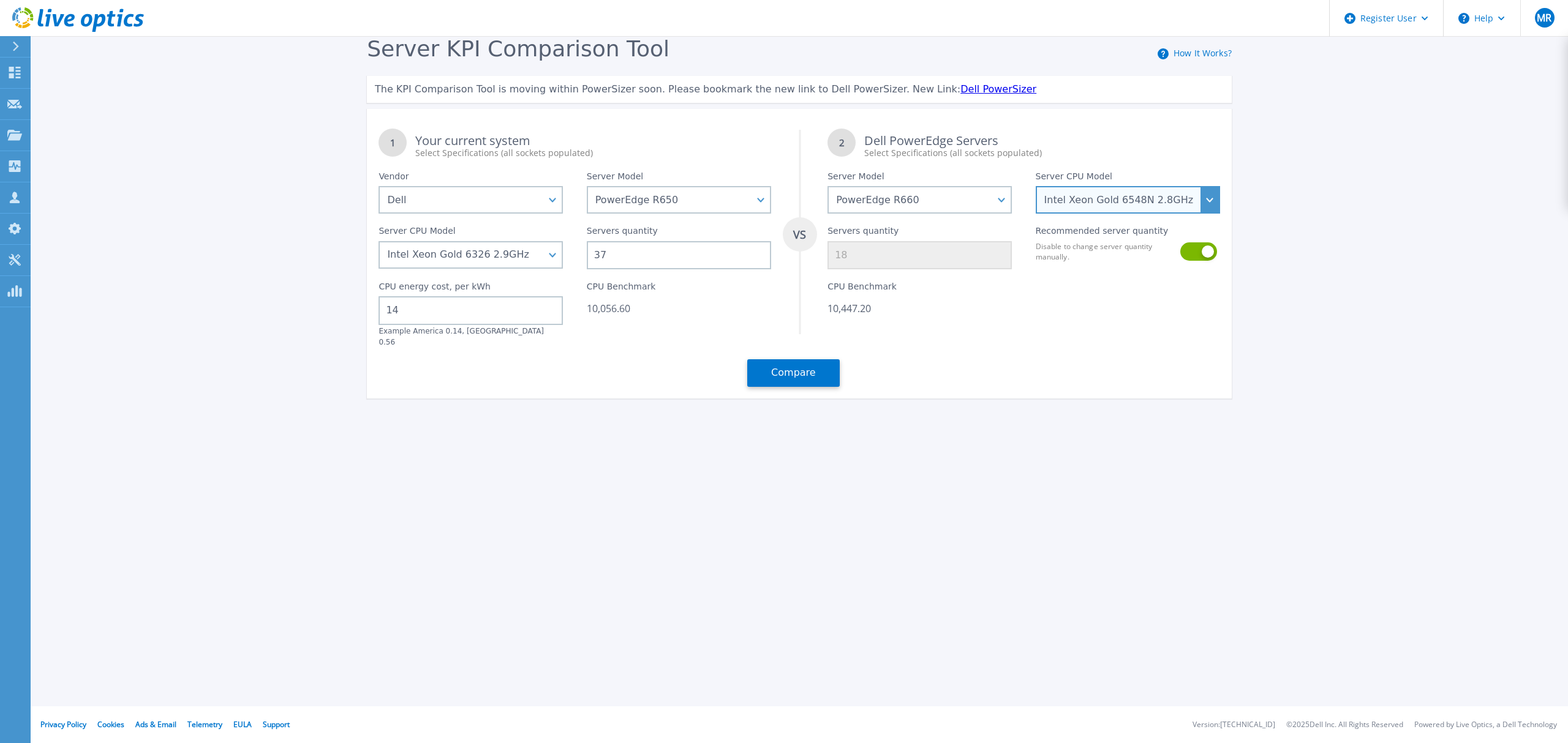
click at [1035, 186] on select "Intel Xeon Gold 6414U 2GHz Intel Xeon Gold 6430 2.1GHz Intel Xeon Gold 6454S 2.…" at bounding box center [1127, 200] width 185 height 28
type input "15"
click at [1138, 194] on select "Intel Xeon Gold 6414U 2GHz Intel Xeon Gold 6430 2.1GHz Intel Xeon Gold 6454S 2.…" at bounding box center [1127, 200] width 185 height 28
select select "335311"
click at [1035, 186] on select "Intel Xeon Gold 6414U 2GHz Intel Xeon Gold 6430 2.1GHz Intel Xeon Gold 6454S 2.…" at bounding box center [1127, 200] width 185 height 28
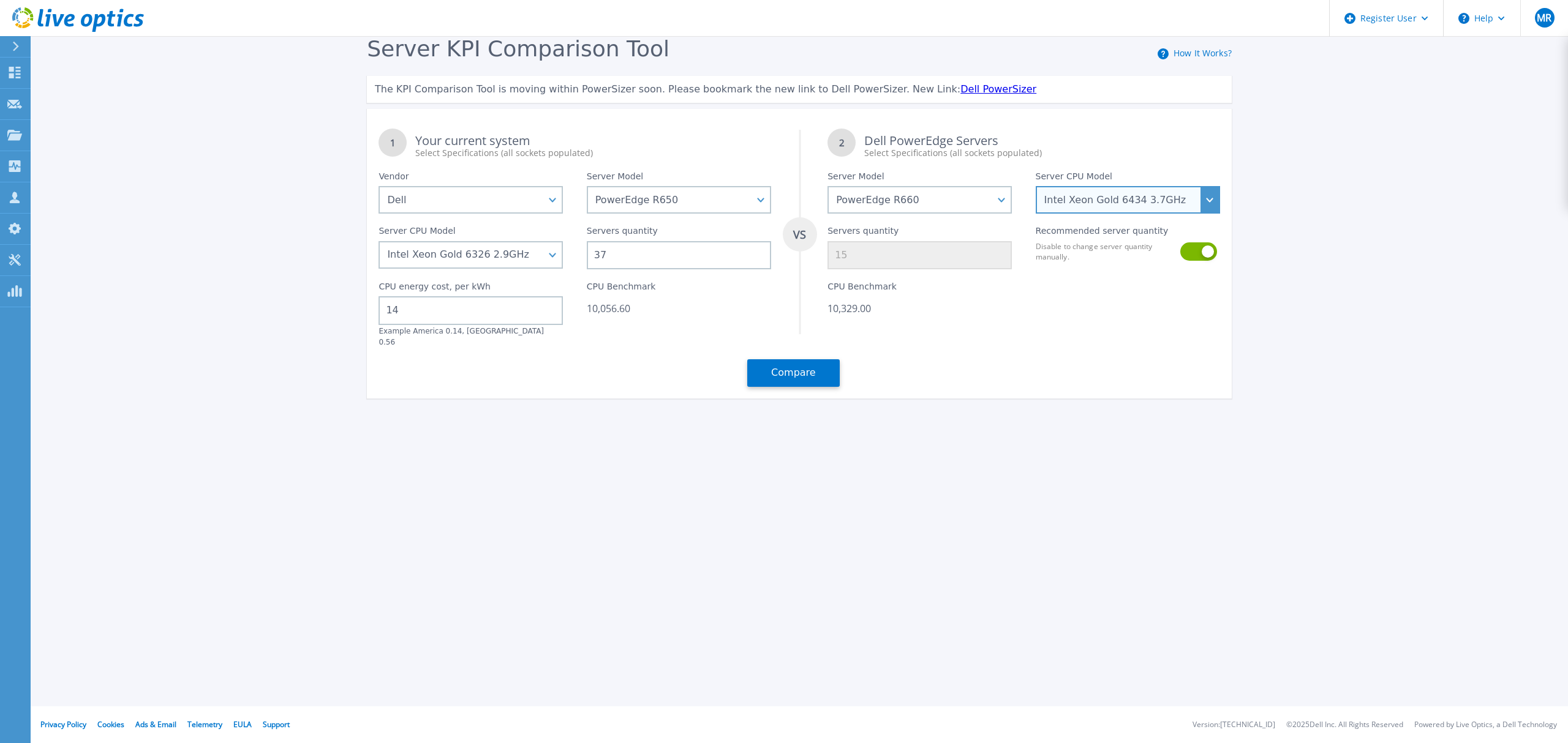
type input "44"
click at [1154, 199] on select "Intel Xeon Gold 6414U 2GHz Intel Xeon Gold 6430 2.1GHz Intel Xeon Gold 6454S 2.…" at bounding box center [1127, 200] width 185 height 28
select select "335316"
click at [1035, 186] on select "Intel Xeon Gold 6414U 2GHz Intel Xeon Gold 6430 2.1GHz Intel Xeon Gold 6454S 2.…" at bounding box center [1127, 200] width 185 height 28
type input "24"
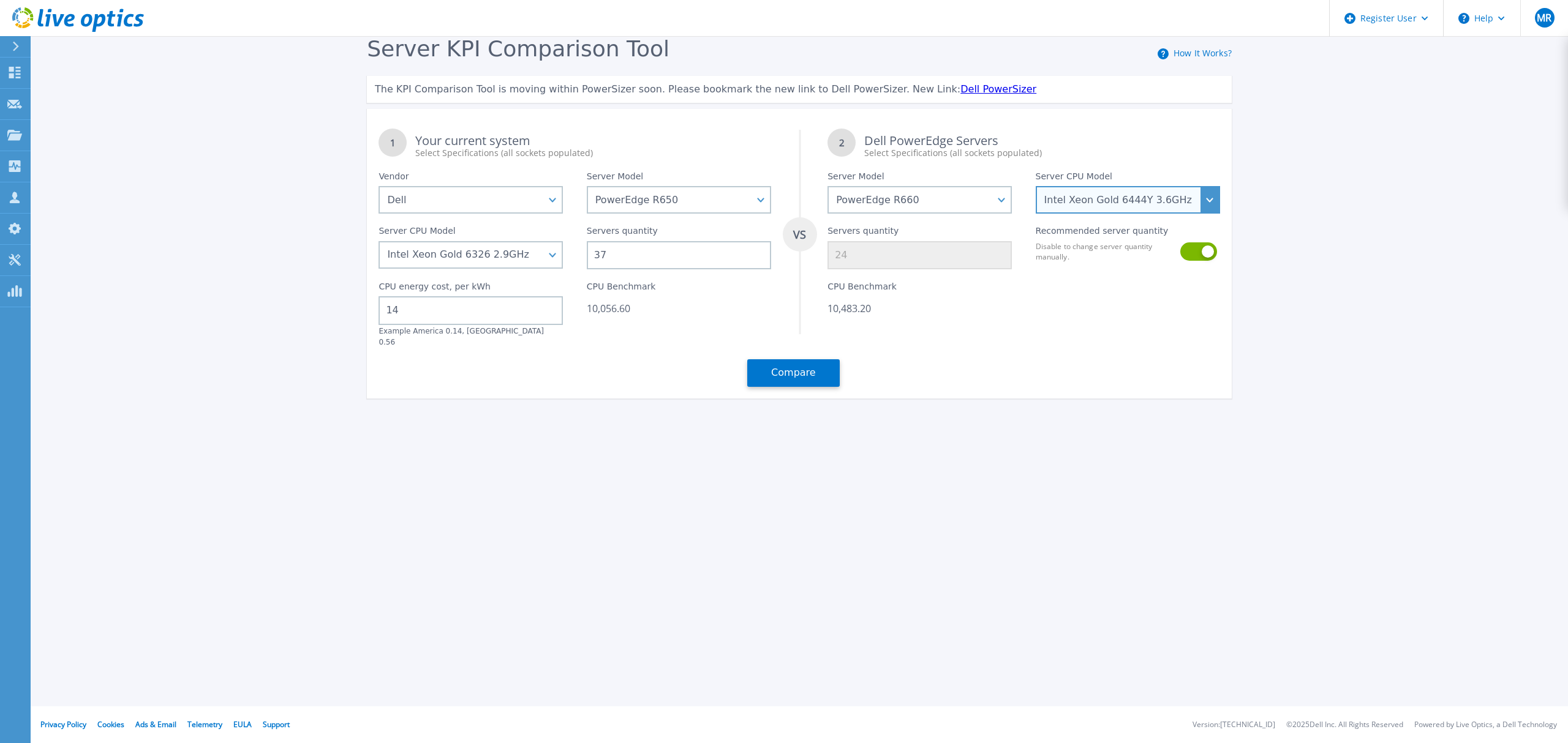
click at [1127, 201] on select "Intel Xeon Gold 6414U 2GHz Intel Xeon Gold 6430 2.1GHz Intel Xeon Gold 6454S 2.…" at bounding box center [1127, 200] width 185 height 28
select select "335315"
click at [1035, 186] on select "Intel Xeon Gold 6414U 2GHz Intel Xeon Gold 6430 2.1GHz Intel Xeon Gold 6454S 2.…" at bounding box center [1127, 200] width 185 height 28
type input "19"
click at [1170, 204] on select "Intel Xeon Gold 6414U 2GHz Intel Xeon Gold 6430 2.1GHz Intel Xeon Gold 6454S 2.…" at bounding box center [1127, 200] width 185 height 28
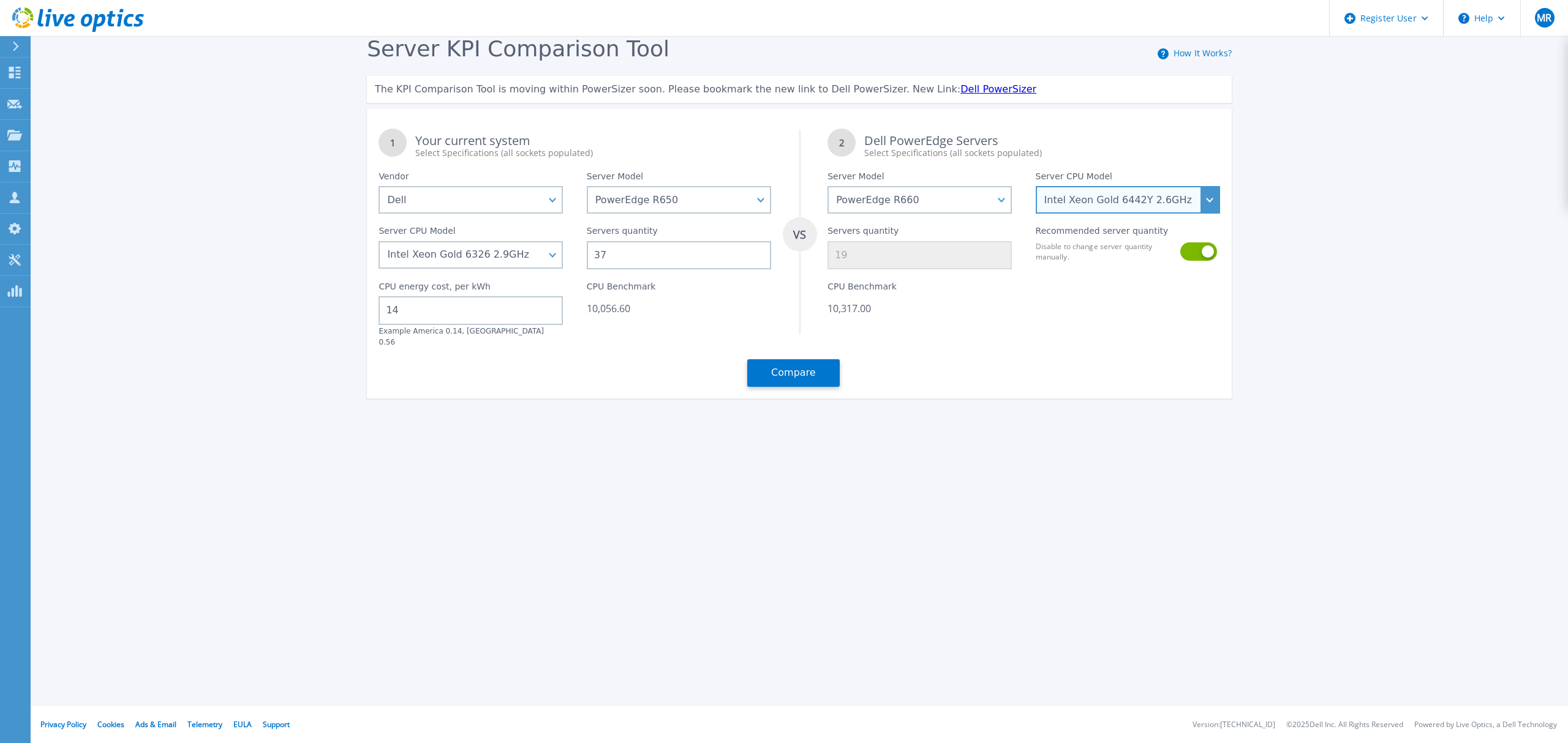
select select "336932"
click at [1035, 186] on select "Intel Xeon Gold 6414U 2GHz Intel Xeon Gold 6430 2.1GHz Intel Xeon Gold 6454S 2.…" at bounding box center [1127, 200] width 185 height 28
type input "26"
click at [1148, 189] on select "Intel Xeon Gold 6414U 2GHz Intel Xeon Gold 6430 2.1GHz Intel Xeon Gold 6454S 2.…" at bounding box center [1127, 200] width 185 height 28
select select "336933"
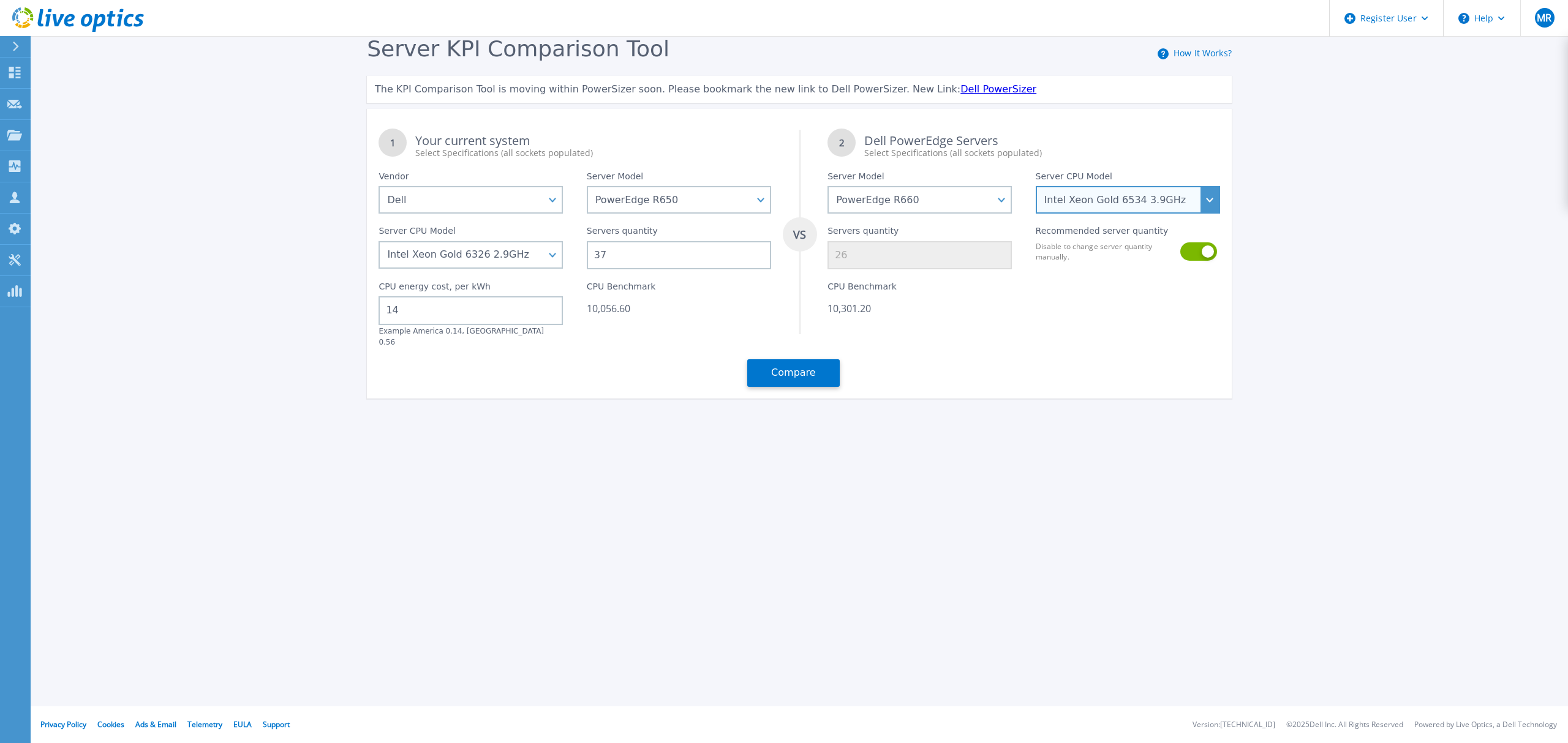
click at [1035, 186] on select "Intel Xeon Gold 6414U 2GHz Intel Xeon Gold 6430 2.1GHz Intel Xeon Gold 6454S 2.…" at bounding box center [1127, 200] width 185 height 28
type input "43"
click at [1149, 197] on select "Intel Xeon Gold 6414U 2GHz Intel Xeon Gold 6430 2.1GHz Intel Xeon Gold 6454S 2.…" at bounding box center [1127, 200] width 185 height 28
select select "336935"
click at [1035, 186] on select "Intel Xeon Gold 6414U 2GHz Intel Xeon Gold 6430 2.1GHz Intel Xeon Gold 6454S 2.…" at bounding box center [1127, 200] width 185 height 28
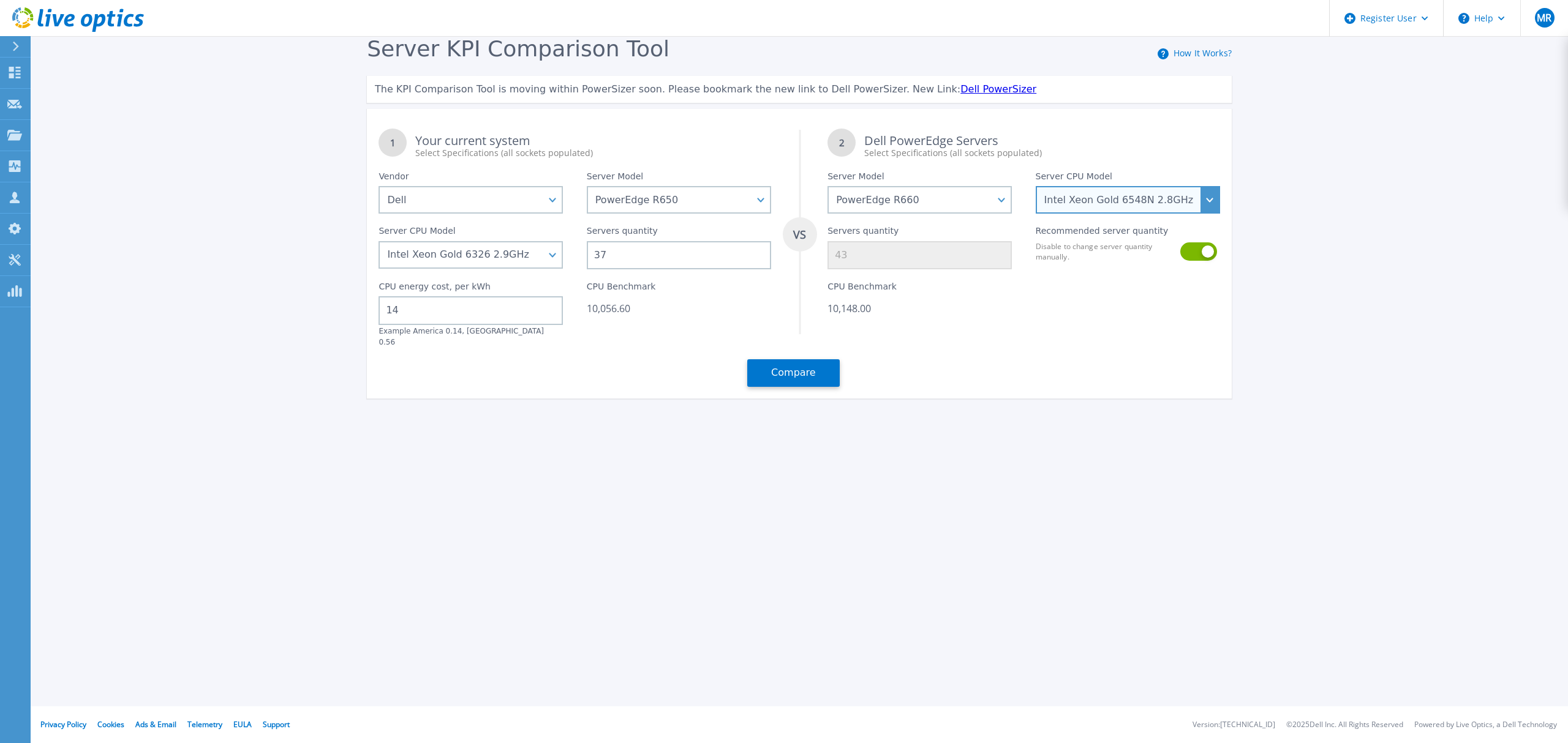
type input "15"
click at [1163, 202] on select "Intel Xeon Gold 6414U 2GHz Intel Xeon Gold 6430 2.1GHz Intel Xeon Gold 6454S 2.…" at bounding box center [1127, 200] width 185 height 28
select select "336934"
click at [1035, 186] on select "Intel Xeon Gold 6414U 2GHz Intel Xeon Gold 6430 2.1GHz Intel Xeon Gold 6454S 2.…" at bounding box center [1127, 200] width 185 height 28
type input "18"
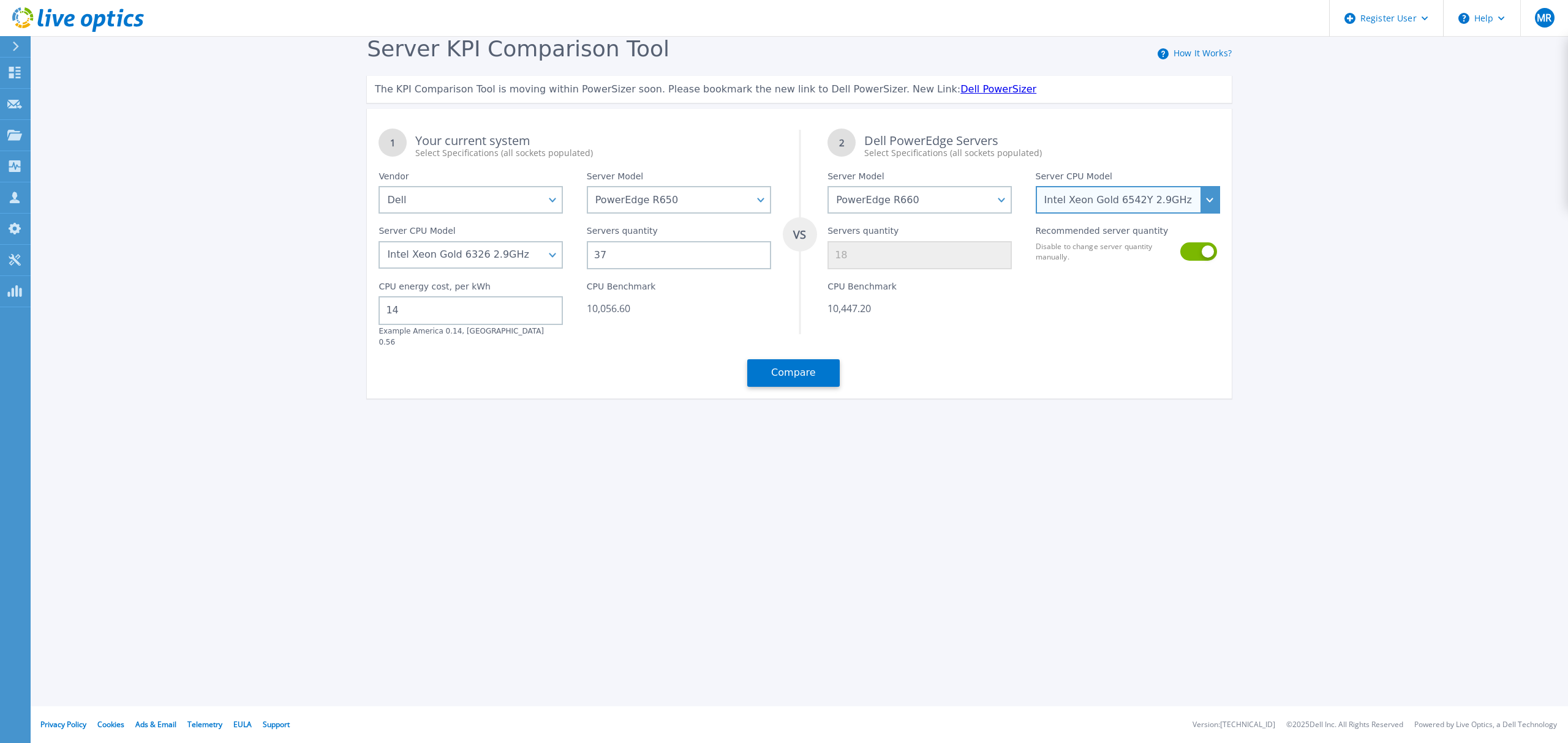
click at [1120, 199] on select "Intel Xeon Gold 6414U 2GHz Intel Xeon Gold 6430 2.1GHz Intel Xeon Gold 6454S 2.…" at bounding box center [1127, 200] width 185 height 28
select select "336935"
click at [1035, 186] on select "Intel Xeon Gold 6414U 2GHz Intel Xeon Gold 6430 2.1GHz Intel Xeon Gold 6454S 2.…" at bounding box center [1127, 200] width 185 height 28
click at [808, 359] on button "Compare" at bounding box center [793, 373] width 93 height 28
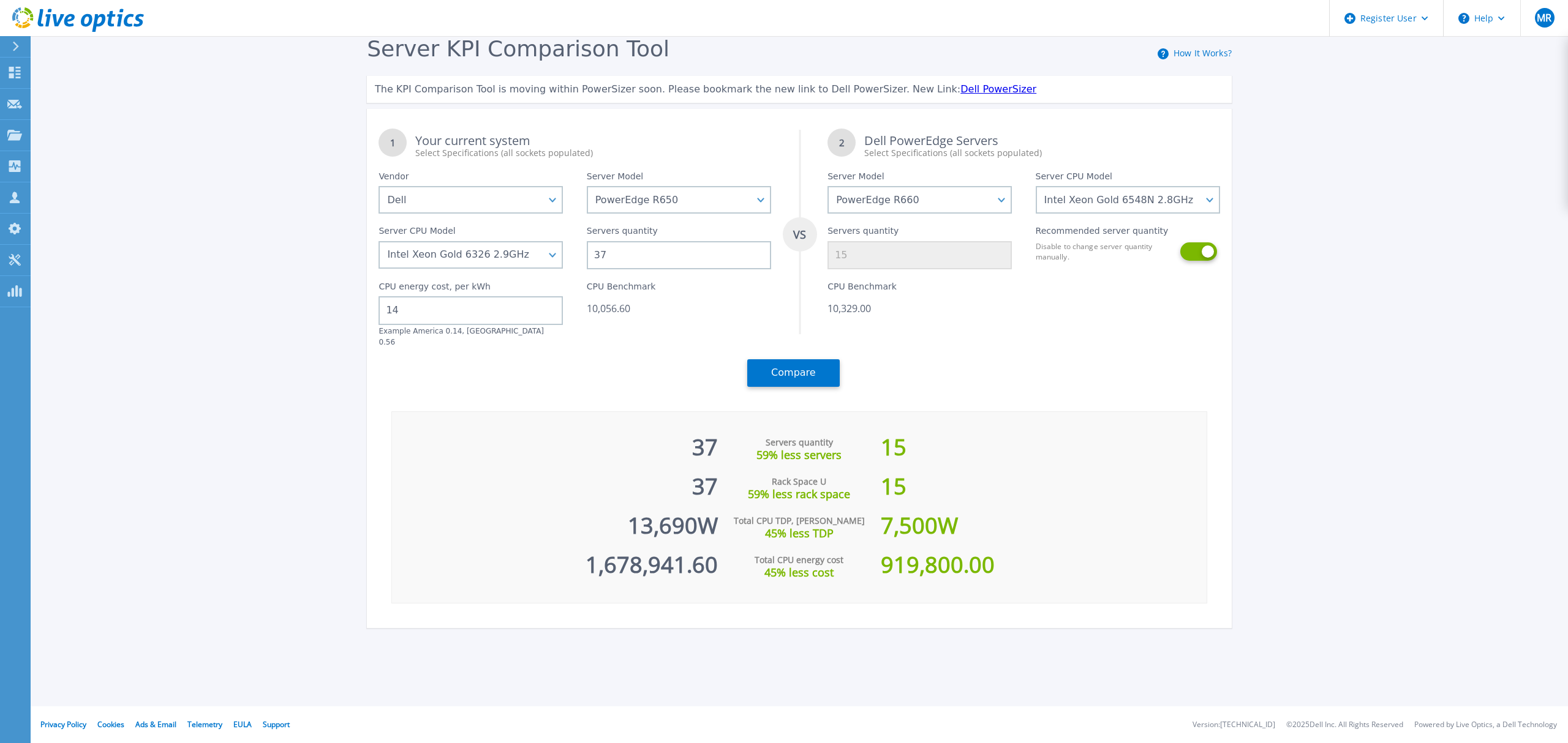
click at [1206, 252] on button at bounding box center [1197, 252] width 35 height 18
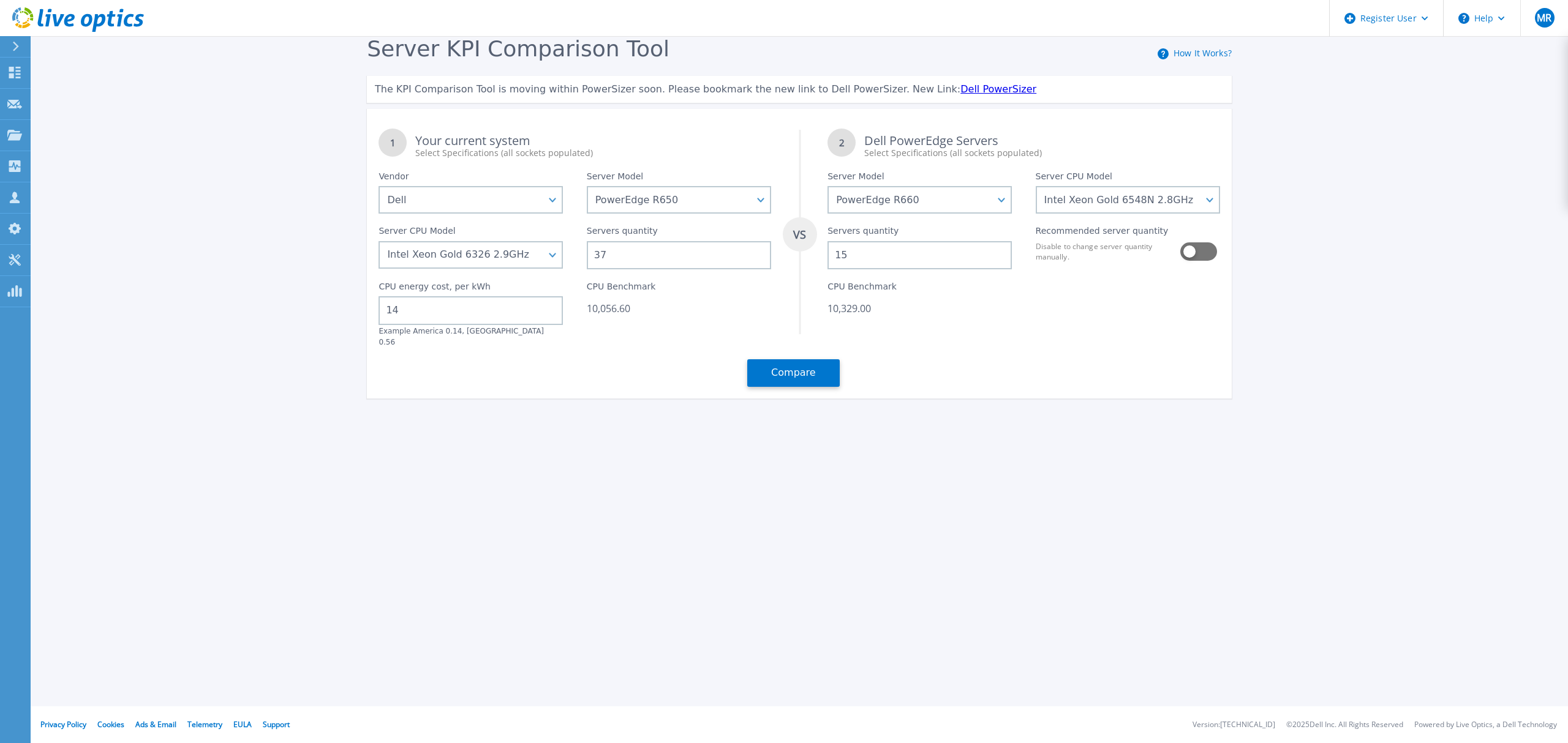
click at [885, 250] on input "15" at bounding box center [919, 255] width 185 height 28
click at [875, 309] on div "7,574.60" at bounding box center [919, 308] width 185 height 12
click at [880, 254] on input "11" at bounding box center [919, 255] width 185 height 28
drag, startPoint x: 858, startPoint y: 304, endPoint x: 824, endPoint y: 310, distance: 34.5
click at [824, 310] on div "CPU Benchmark 688.60" at bounding box center [919, 308] width 208 height 78
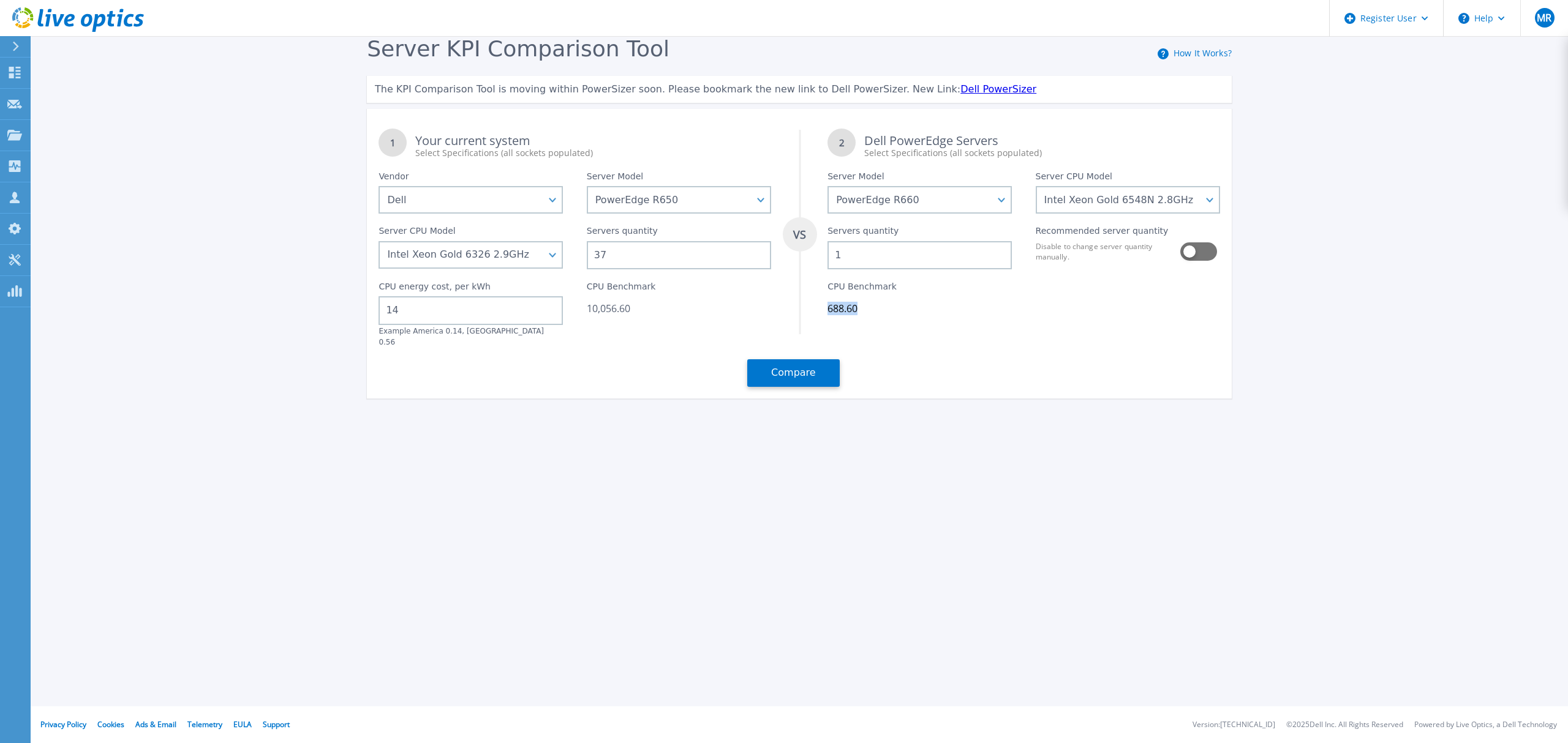
copy div "688.60"
click at [1189, 251] on button at bounding box center [1197, 252] width 35 height 18
type input "15"
click at [801, 359] on button "Compare" at bounding box center [793, 373] width 93 height 28
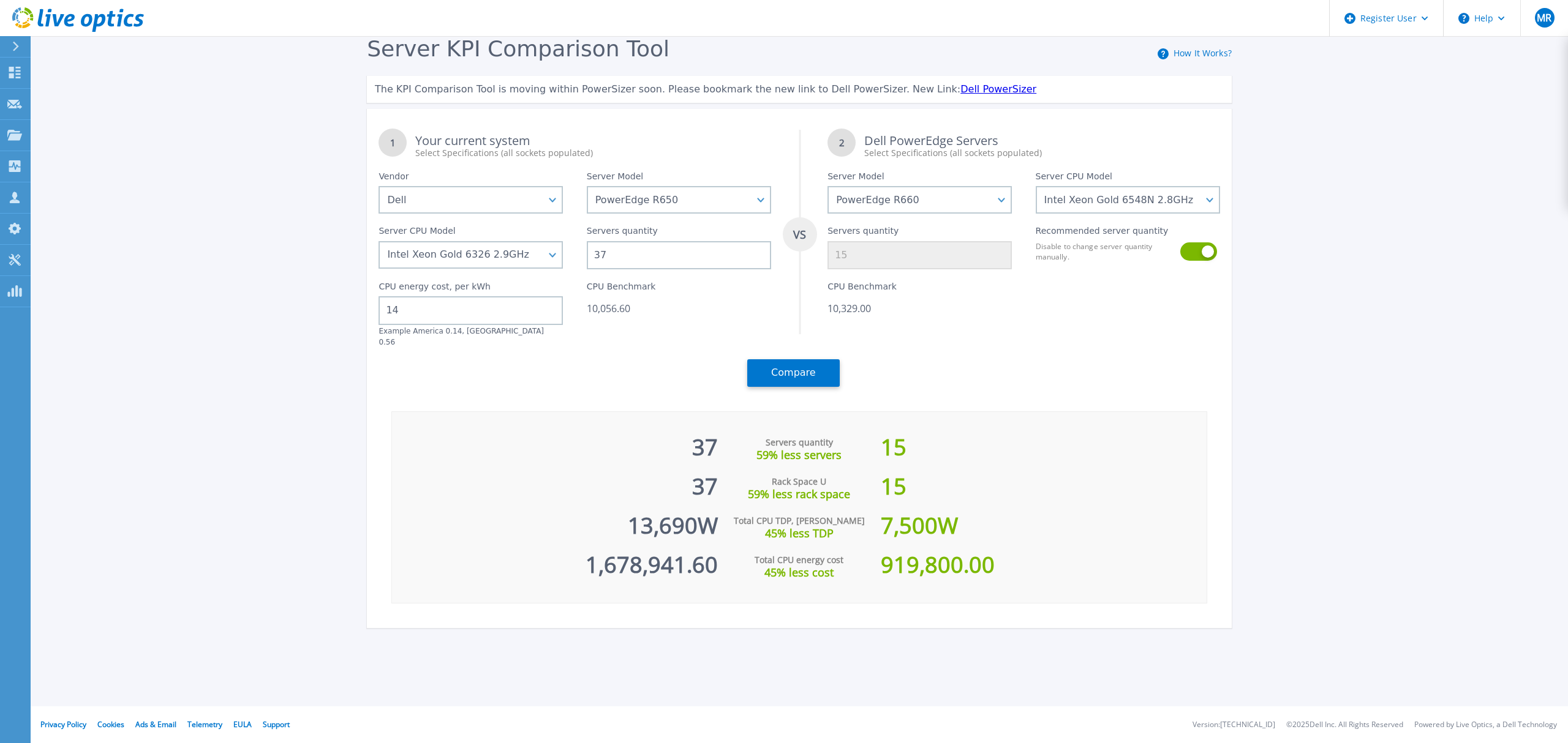
click at [960, 86] on link "Dell PowerSizer" at bounding box center [998, 89] width 76 height 11
